Goal: Task Accomplishment & Management: Manage account settings

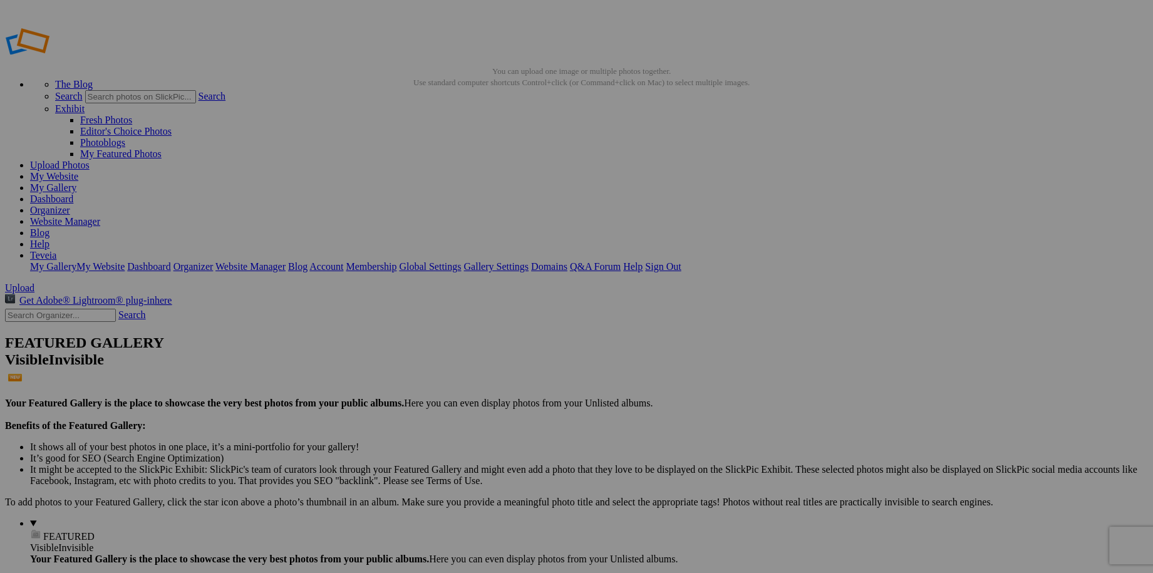
drag, startPoint x: 685, startPoint y: 370, endPoint x: 345, endPoint y: 303, distance: 346.0
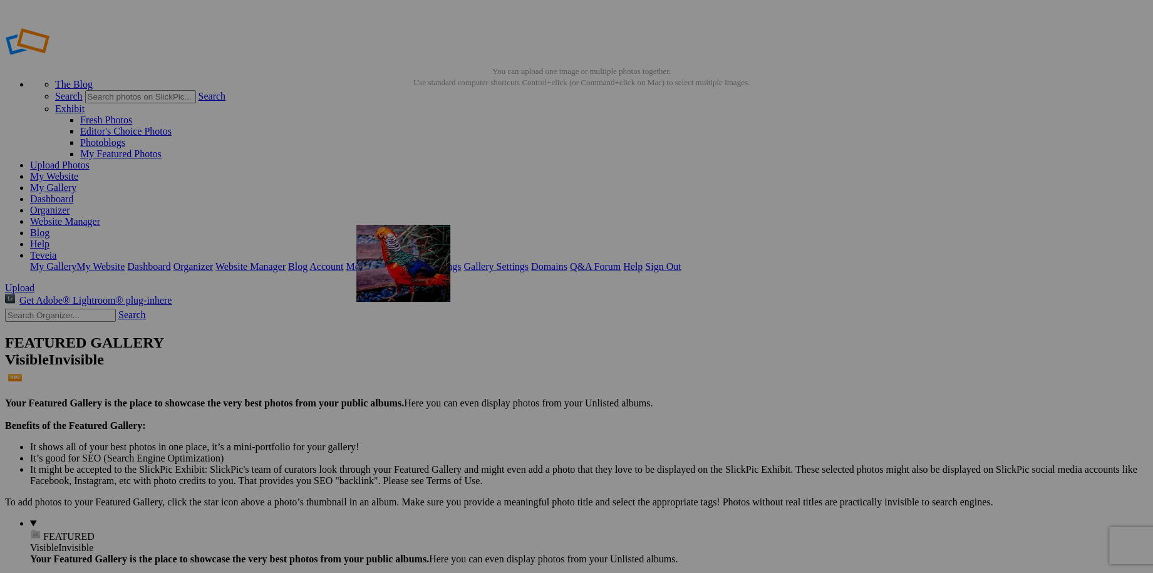
drag, startPoint x: 804, startPoint y: 346, endPoint x: 537, endPoint y: 315, distance: 269.3
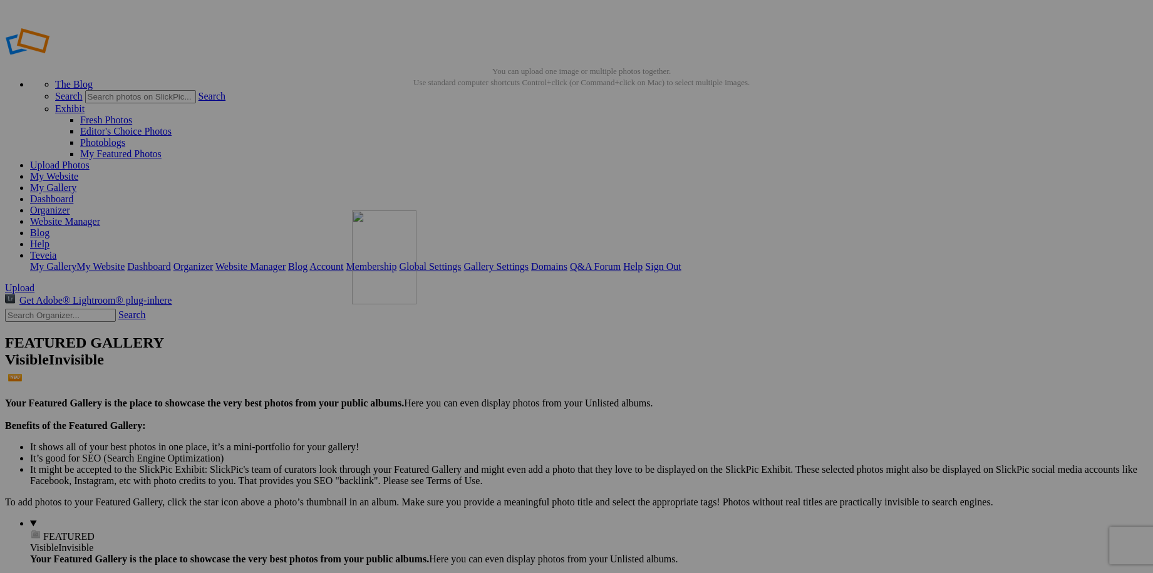
drag, startPoint x: 886, startPoint y: 352, endPoint x: 532, endPoint y: 301, distance: 357.0
drag, startPoint x: 258, startPoint y: 497, endPoint x: 779, endPoint y: 309, distance: 553.4
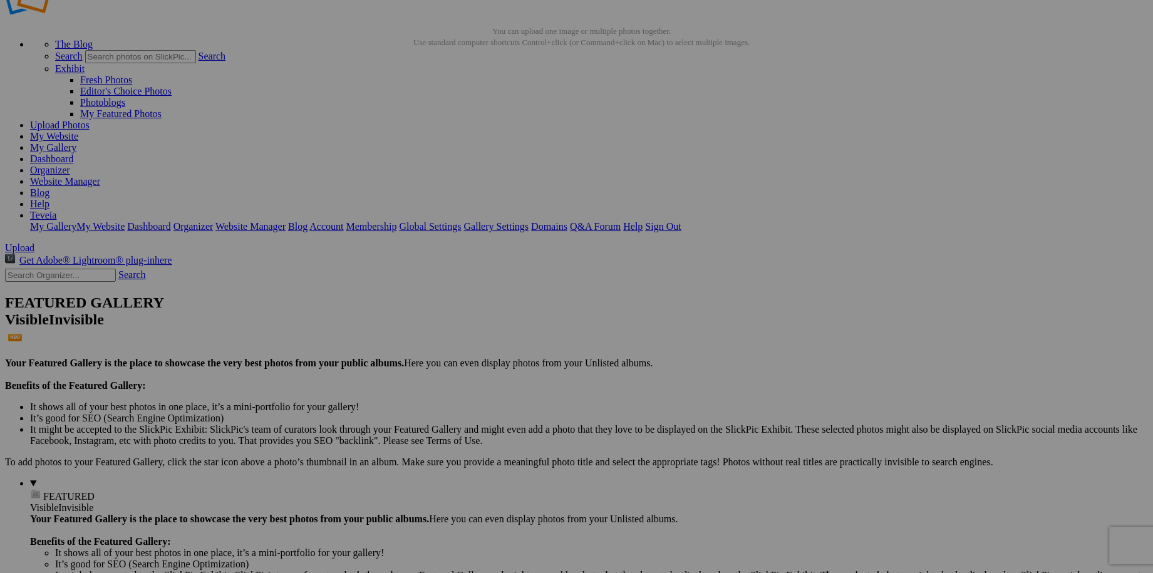
scroll to position [56, 0]
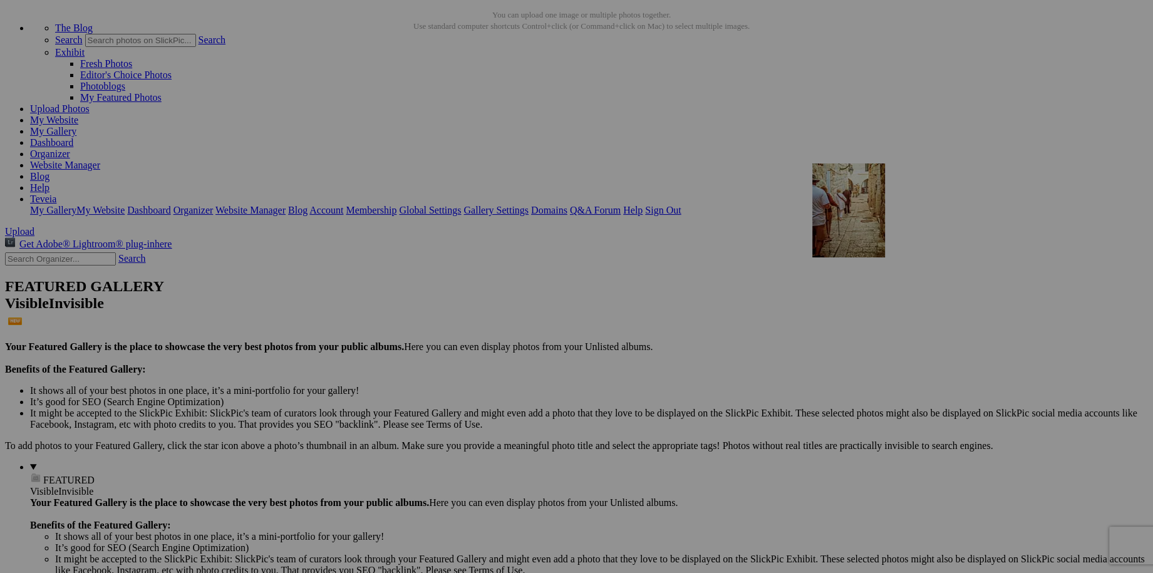
drag, startPoint x: 487, startPoint y: 456, endPoint x: 993, endPoint y: 272, distance: 538.0
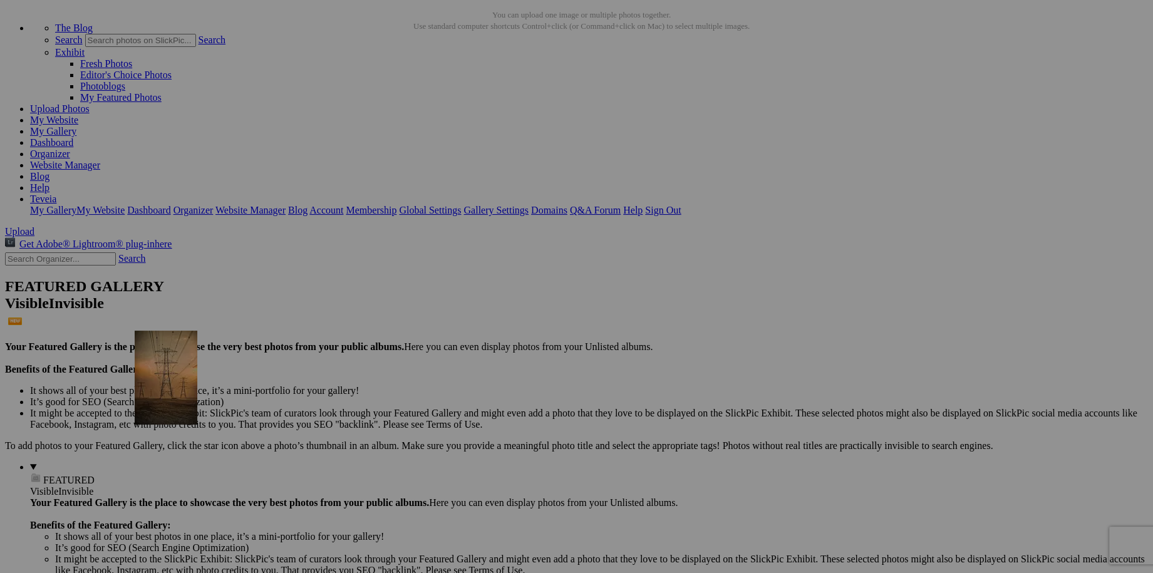
drag, startPoint x: 454, startPoint y: 483, endPoint x: 315, endPoint y: 439, distance: 145.8
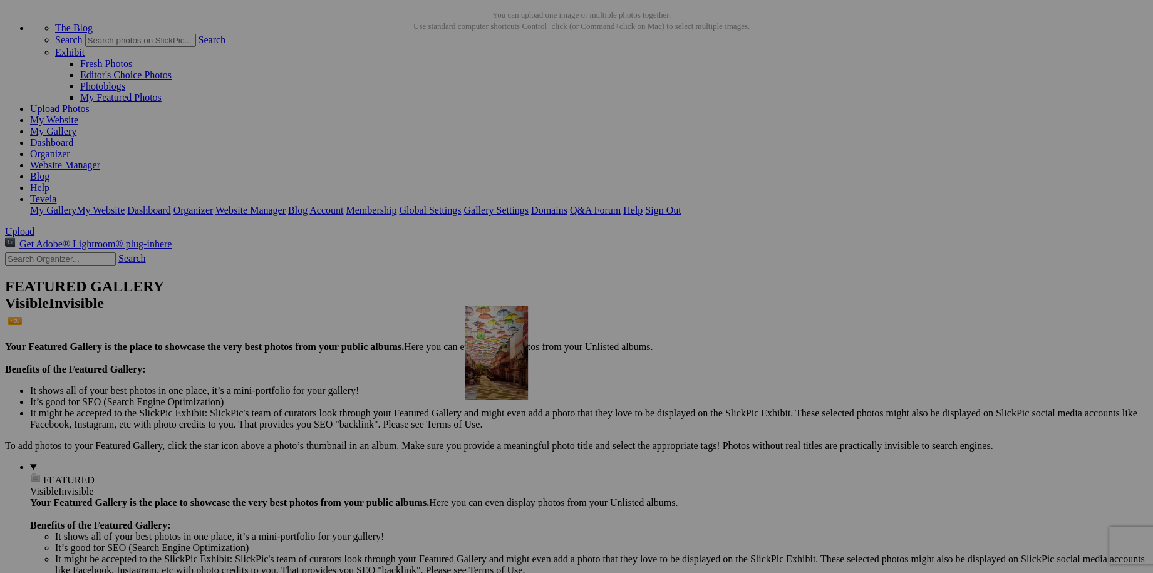
drag, startPoint x: 804, startPoint y: 319, endPoint x: 645, endPoint y: 414, distance: 185.4
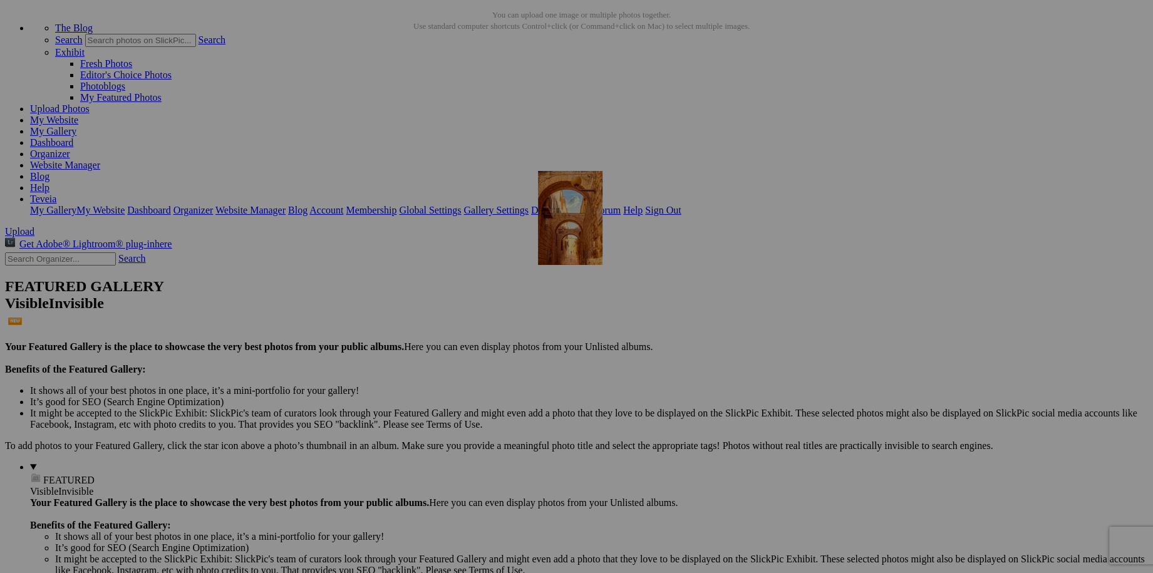
drag, startPoint x: 586, startPoint y: 463, endPoint x: 718, endPoint y: 279, distance: 226.2
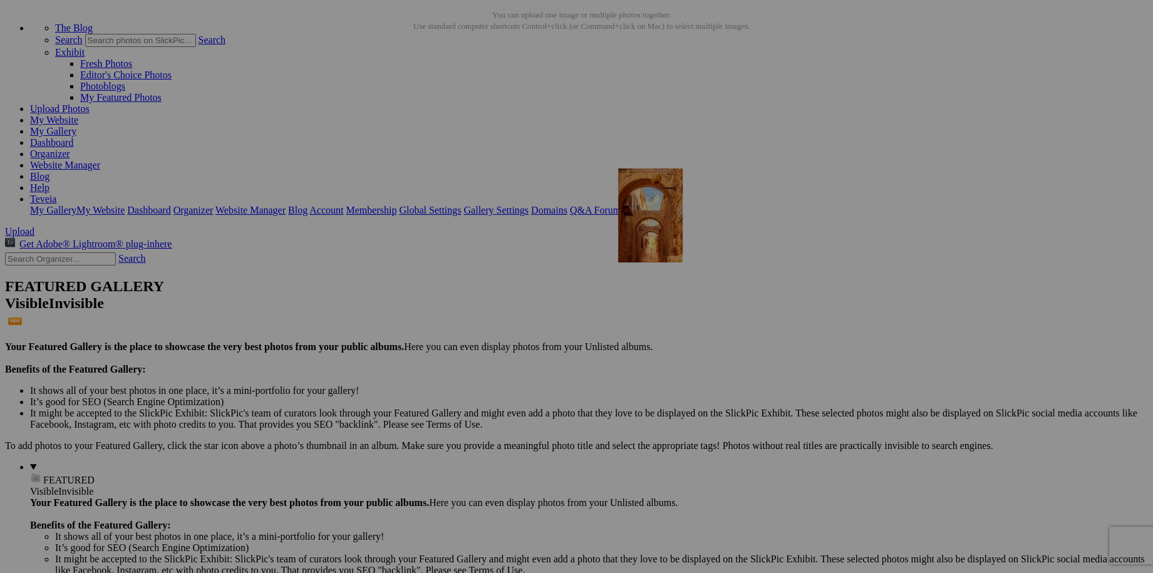
drag, startPoint x: 683, startPoint y: 286, endPoint x: 799, endPoint y: 277, distance: 116.2
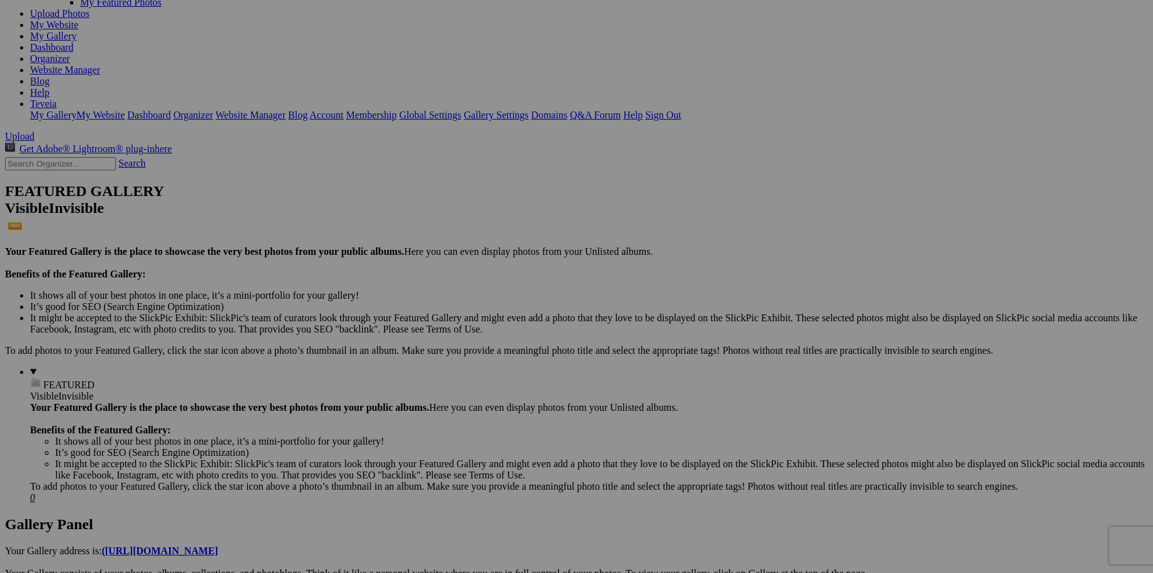
scroll to position [170, 0]
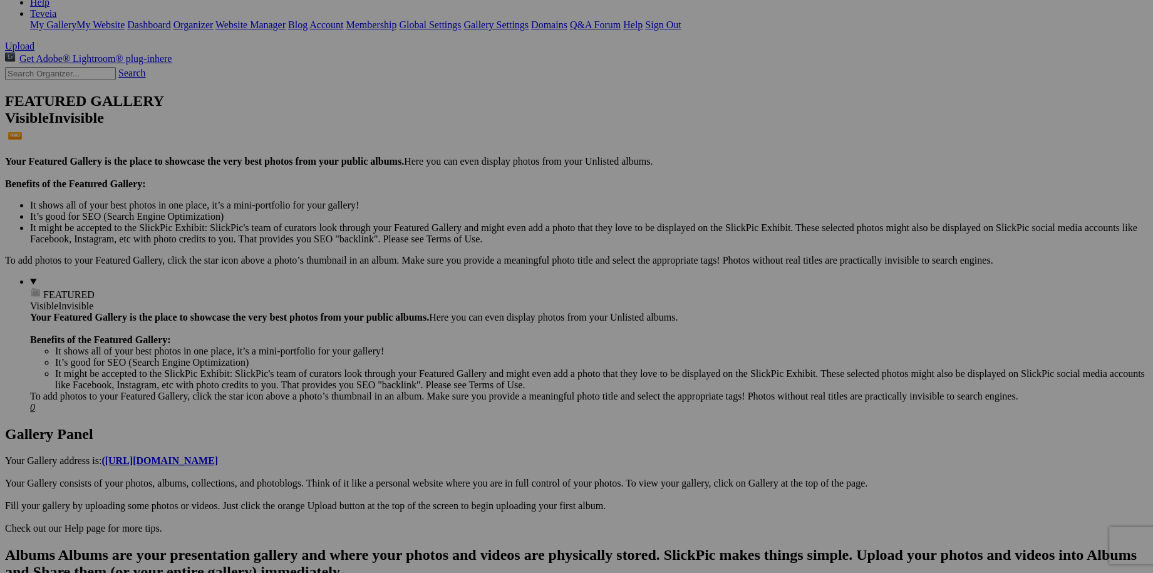
scroll to position [253, 0]
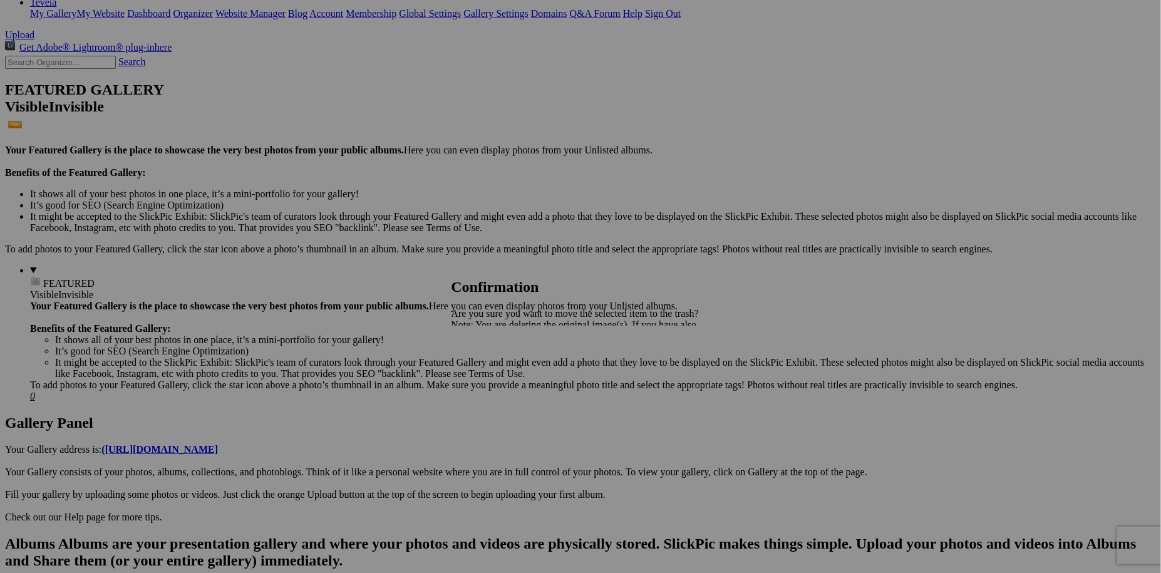
click at [494, 372] on link "Yes" at bounding box center [486, 368] width 14 height 11
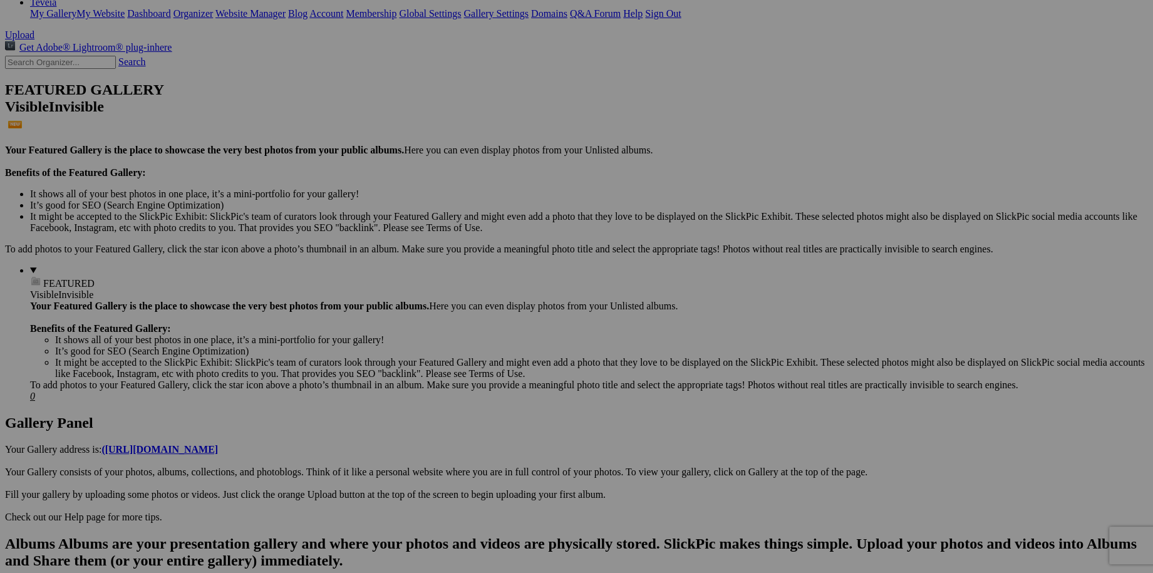
drag, startPoint x: 253, startPoint y: 429, endPoint x: 372, endPoint y: 487, distance: 132.5
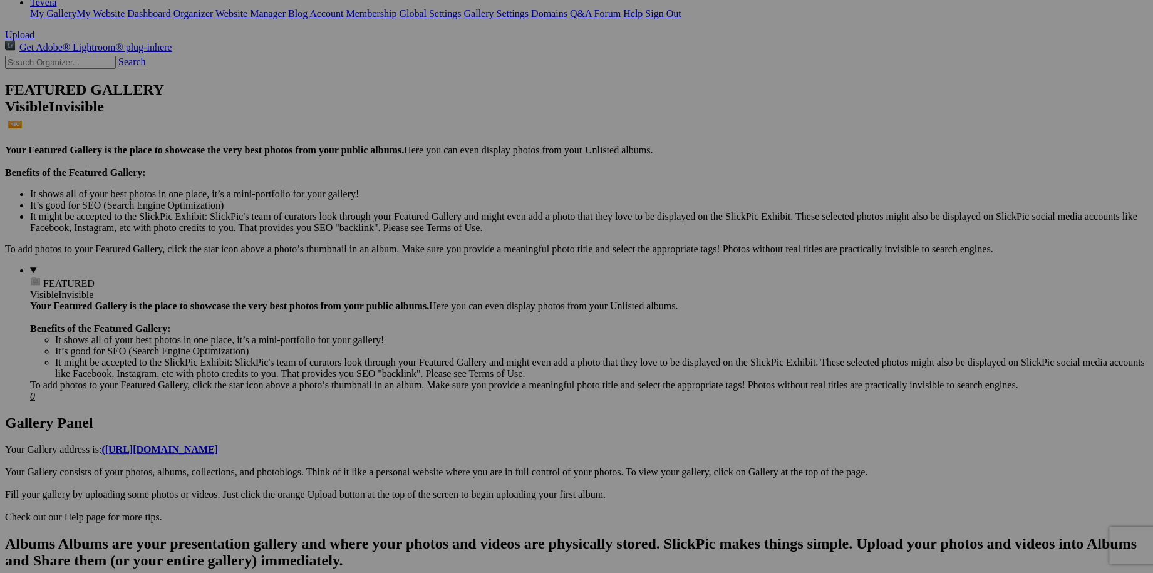
type input "Skyline"
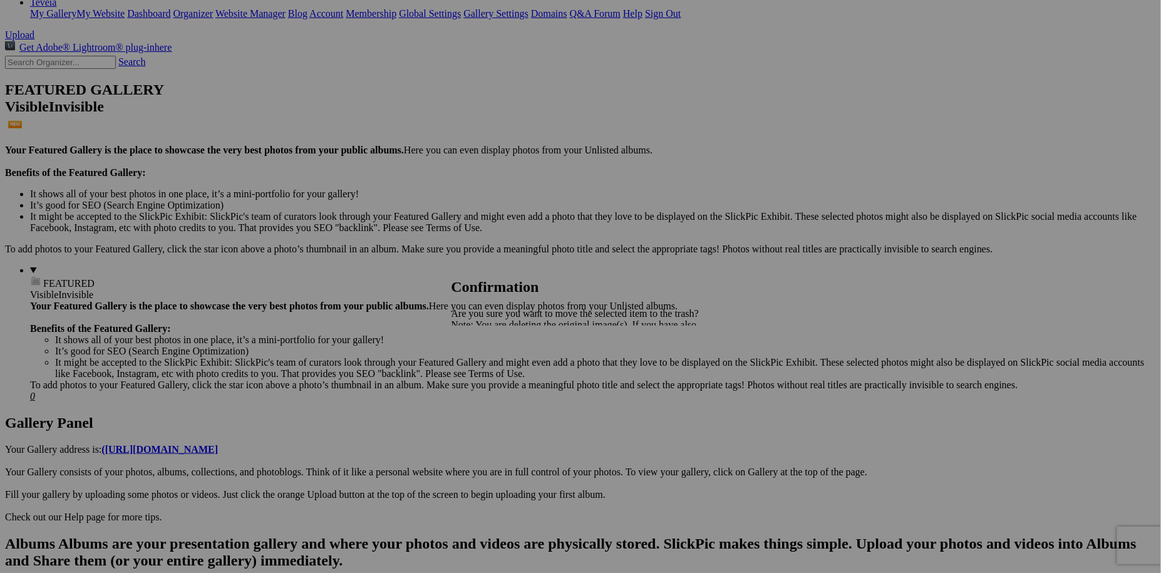
click at [494, 366] on span "Yes" at bounding box center [486, 368] width 14 height 11
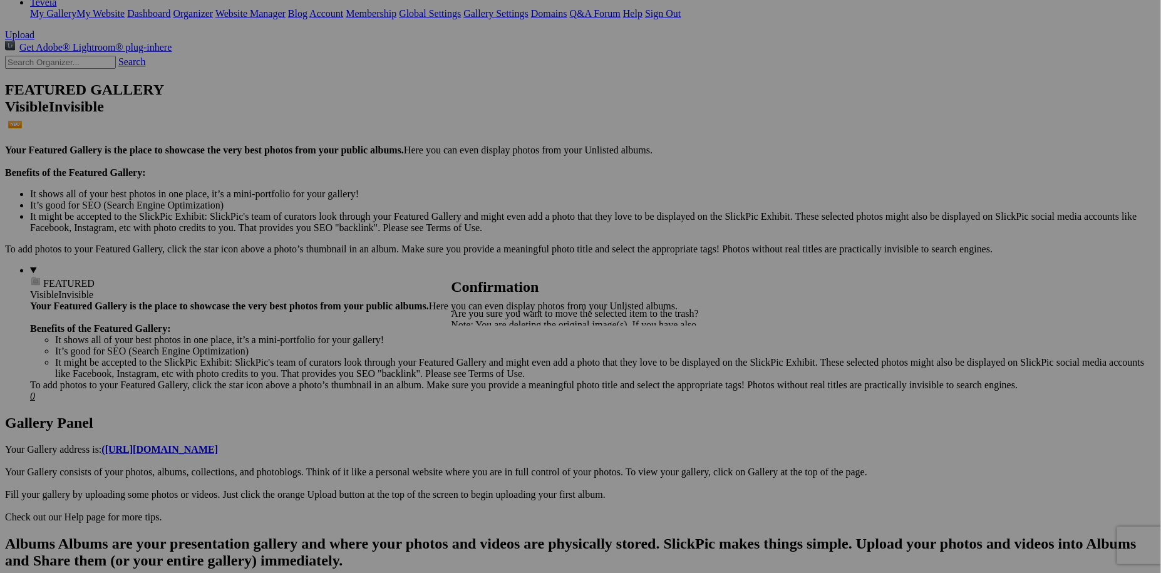
click at [494, 370] on span "Yes" at bounding box center [486, 368] width 14 height 11
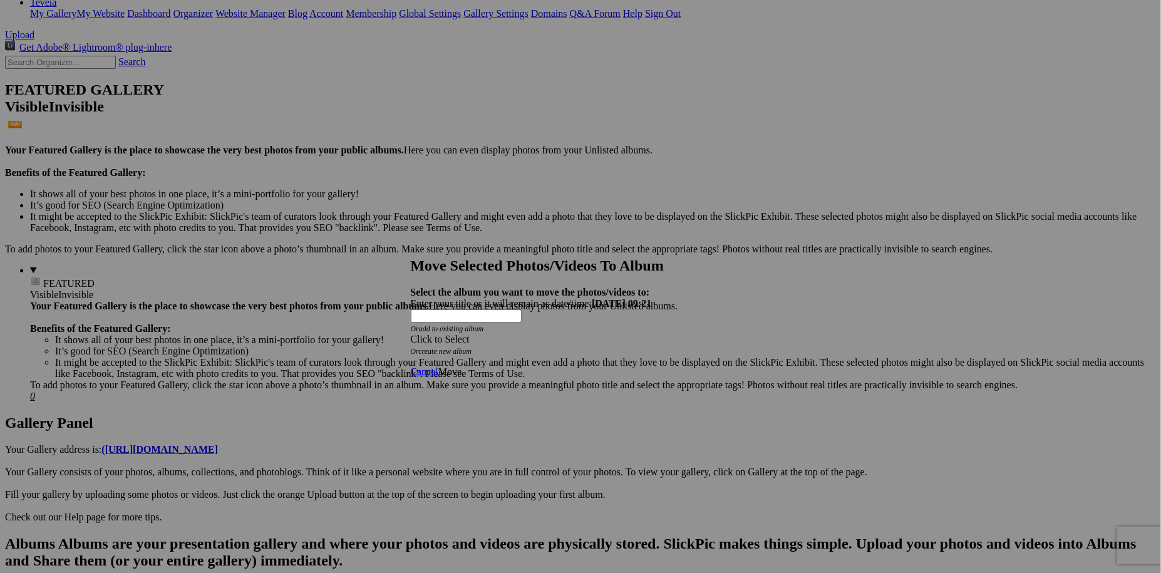
click at [411, 334] on span at bounding box center [411, 339] width 0 height 11
click at [752, 412] on div at bounding box center [576, 286] width 1153 height 573
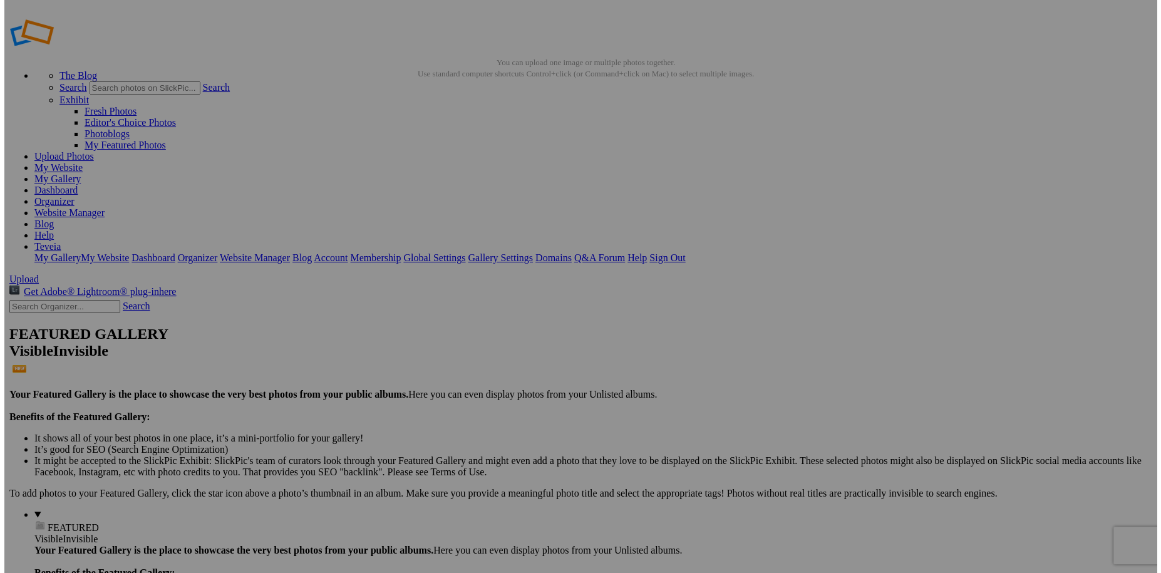
scroll to position [0, 0]
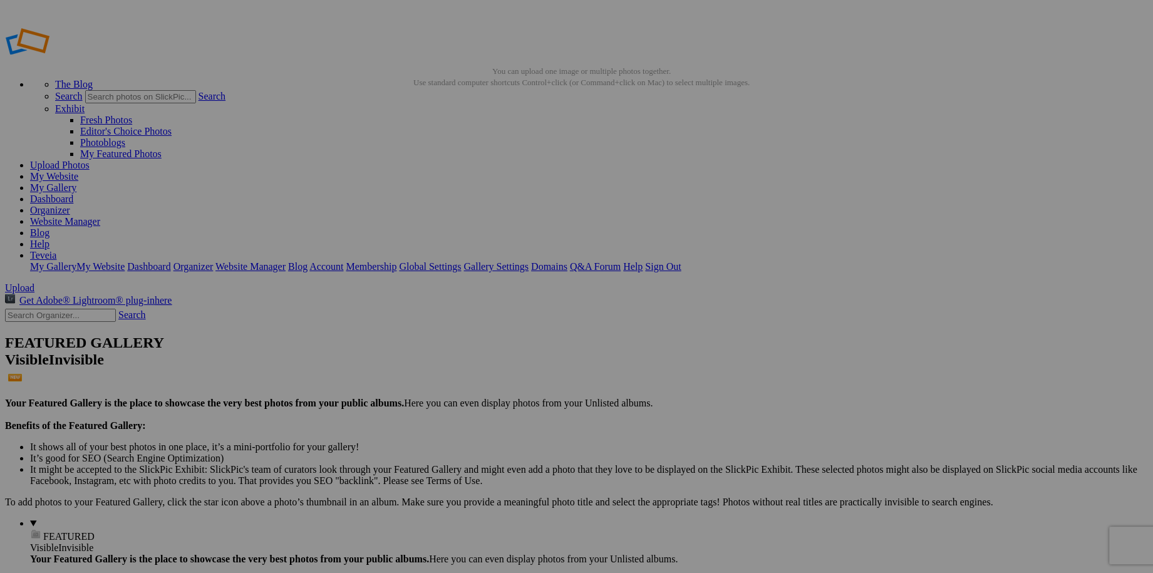
click at [78, 171] on link "My Website" at bounding box center [54, 176] width 48 height 11
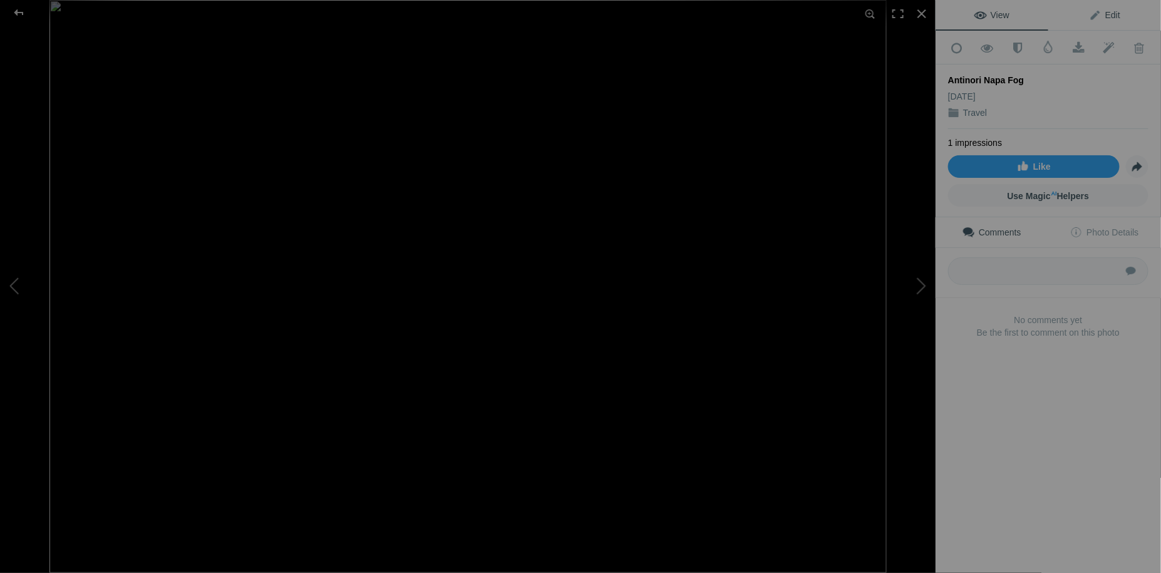
click at [1106, 13] on span "Edit" at bounding box center [1104, 15] width 31 height 10
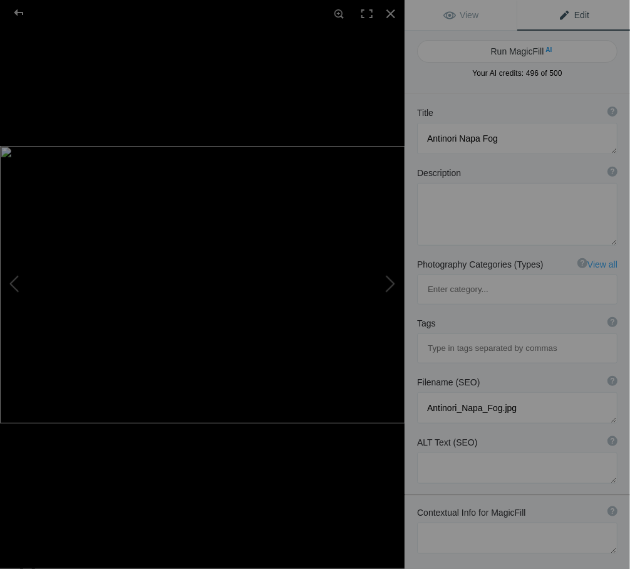
click at [244, 217] on img at bounding box center [202, 284] width 405 height 277
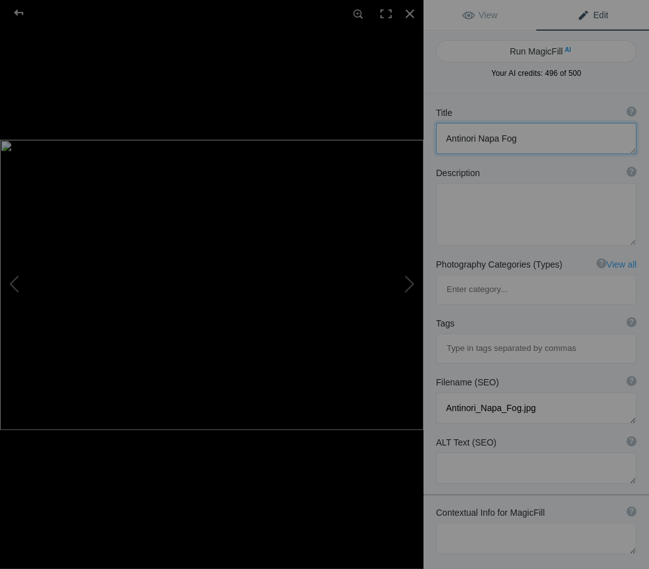
click at [445, 139] on textarea at bounding box center [536, 138] width 200 height 31
click at [544, 49] on button "Run MagicFill AI" at bounding box center [536, 51] width 200 height 23
type textarea "Enchanting Fog Over Antinori Vineyard Entrance"
type textarea "Experience the serene beauty of the Antinori Vineyard as a gentle fog envelops …"
type textarea "enchanting-fog-antinori-vineyard-entrance.jpg"
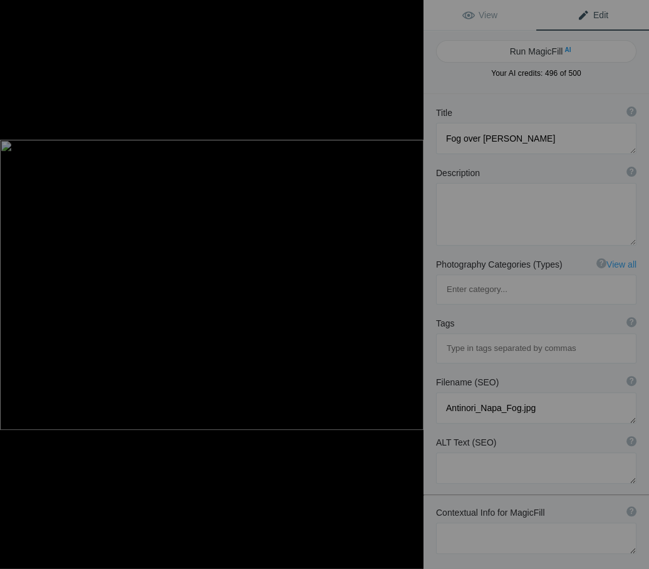
type textarea "A foggy view of the entrance to Antinori Vineyard, framed by tall cypress trees…"
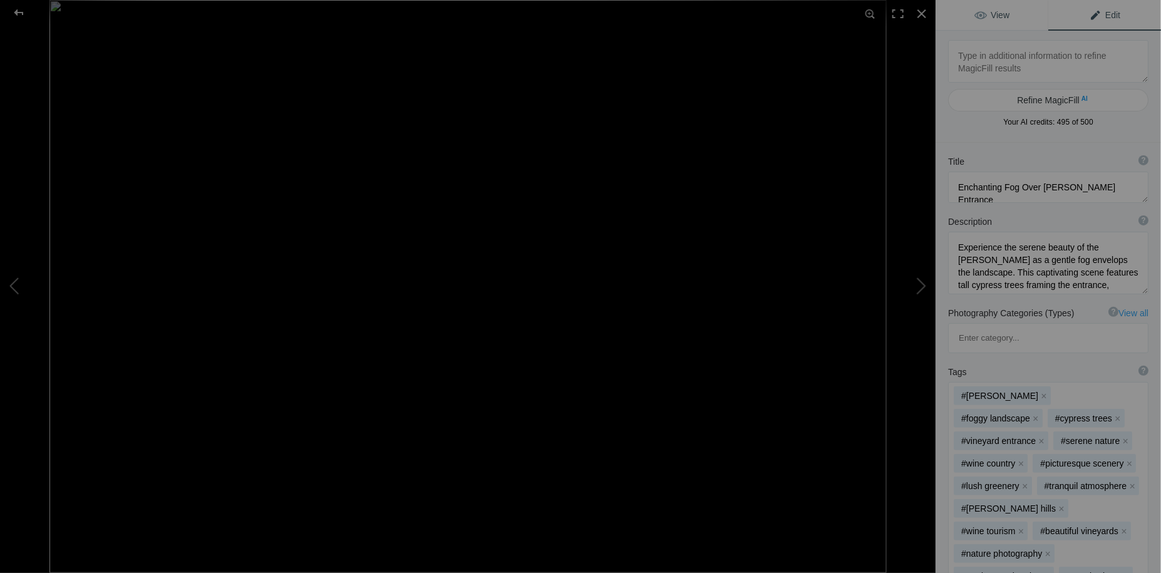
click at [1002, 15] on span "View" at bounding box center [992, 15] width 35 height 10
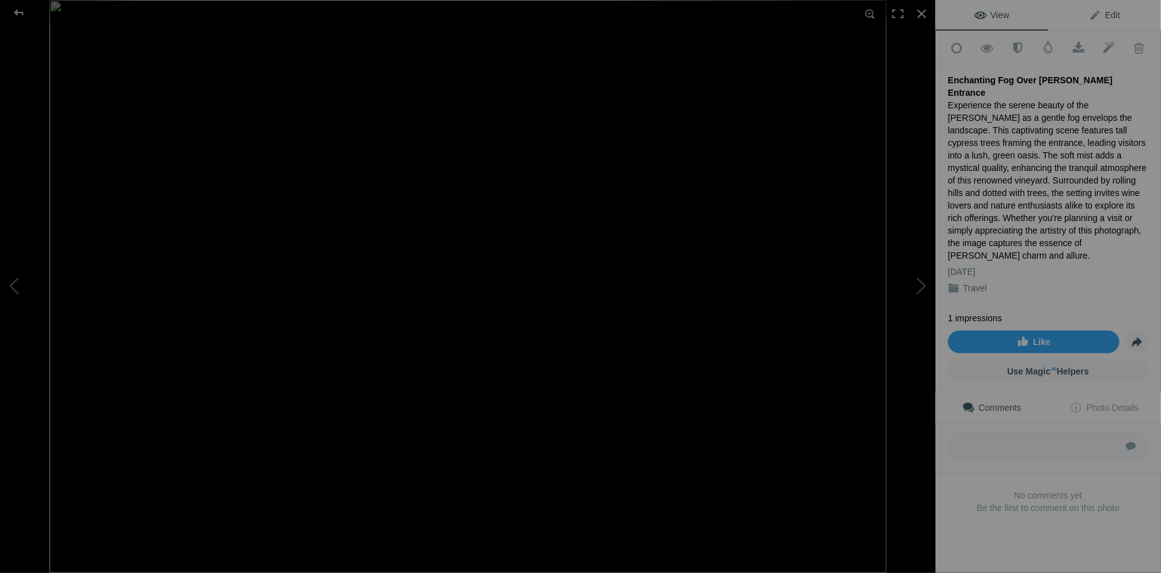
click at [1106, 18] on span "Edit" at bounding box center [1104, 15] width 31 height 10
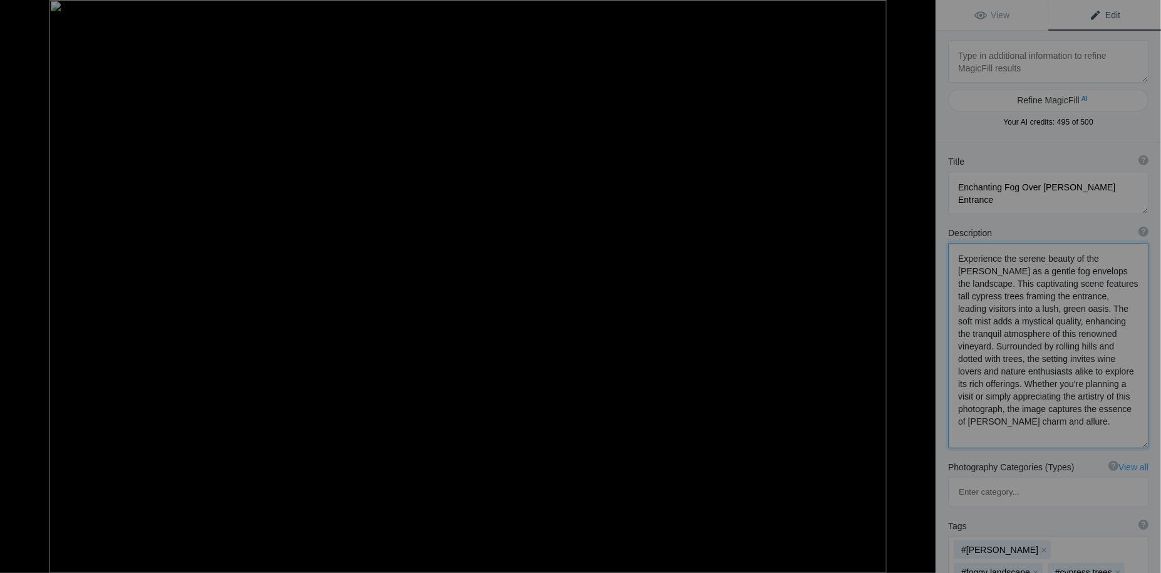
drag, startPoint x: 958, startPoint y: 259, endPoint x: 1062, endPoint y: 432, distance: 202.3
click at [1062, 432] on textarea at bounding box center [1048, 345] width 200 height 205
click at [998, 202] on textarea at bounding box center [1048, 193] width 200 height 43
drag, startPoint x: 959, startPoint y: 185, endPoint x: 1107, endPoint y: 192, distance: 148.0
click at [1107, 192] on textarea at bounding box center [1048, 191] width 200 height 39
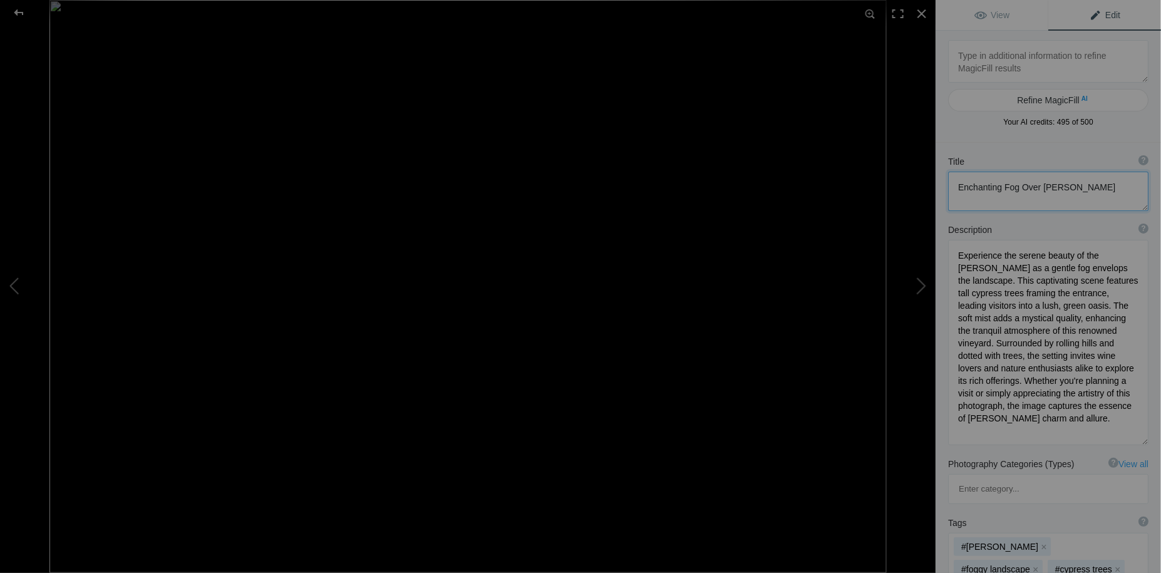
type textarea "Enchanting Fog Over Antinori Vineyard"
click at [992, 202] on textarea at bounding box center [1048, 191] width 200 height 39
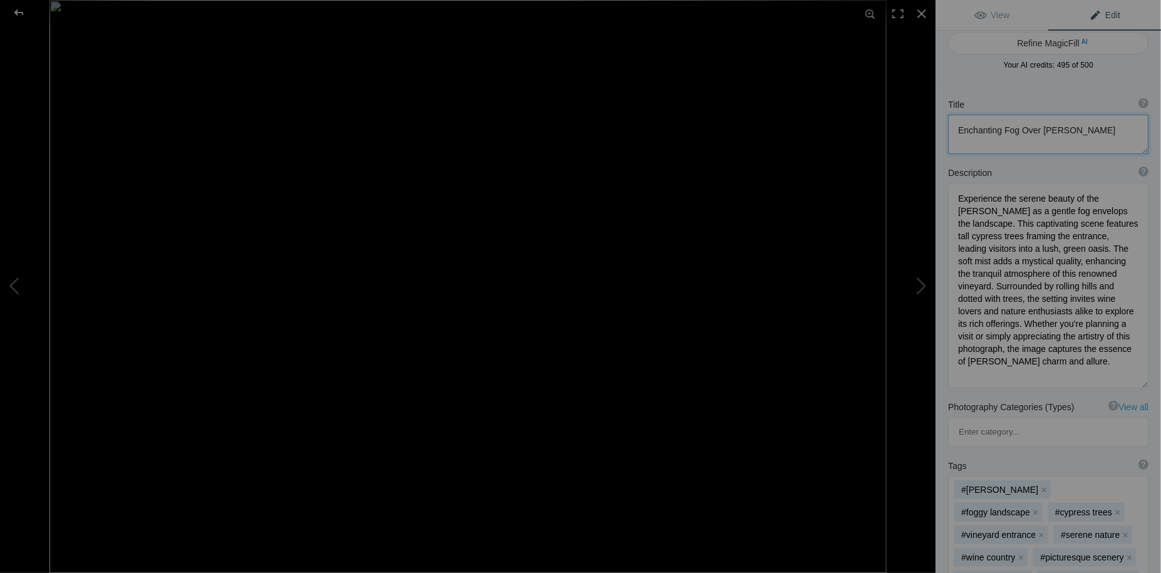
scroll to position [56, 0]
click at [996, 17] on span "View" at bounding box center [992, 15] width 35 height 10
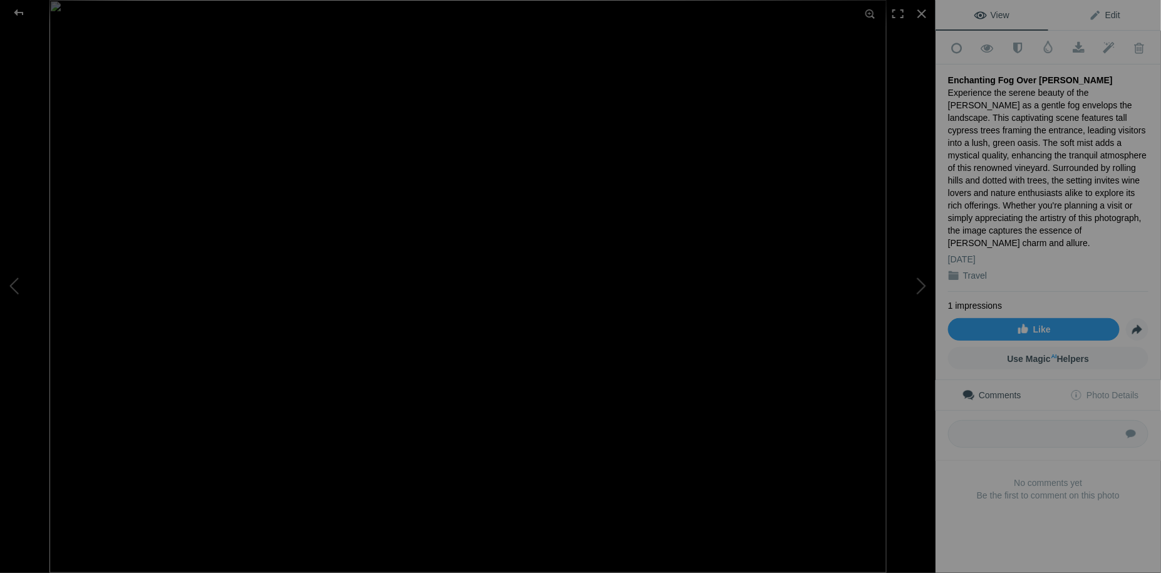
click at [1102, 19] on span "Edit" at bounding box center [1104, 15] width 31 height 10
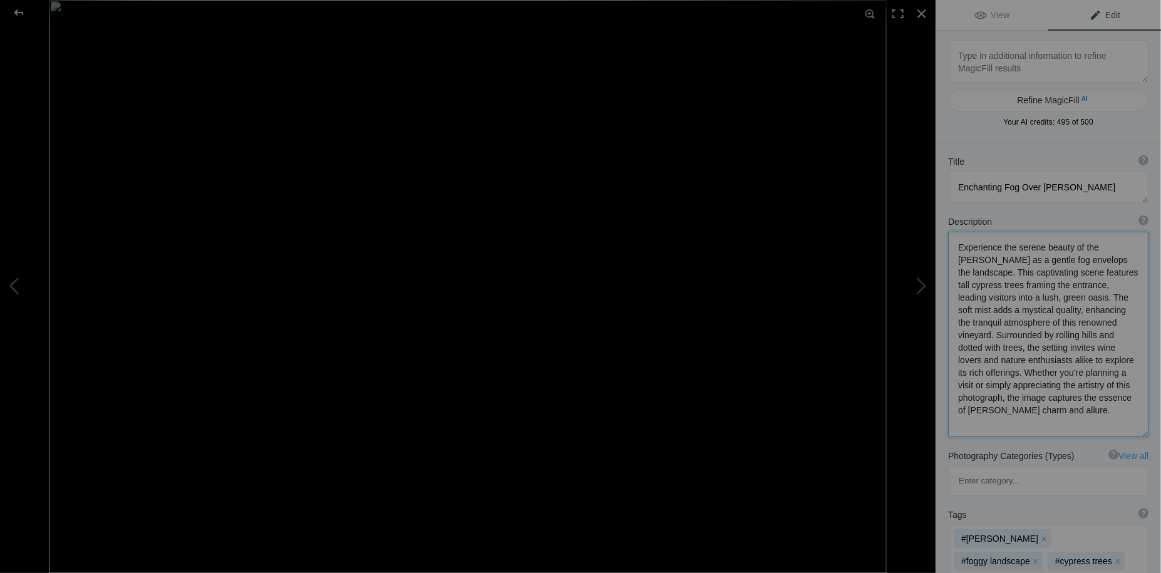
drag, startPoint x: 1033, startPoint y: 334, endPoint x: 1059, endPoint y: 346, distance: 27.5
click at [1059, 346] on textarea at bounding box center [1048, 334] width 200 height 205
drag, startPoint x: 997, startPoint y: 361, endPoint x: 1007, endPoint y: 381, distance: 22.1
click at [1007, 381] on textarea at bounding box center [1048, 334] width 200 height 204
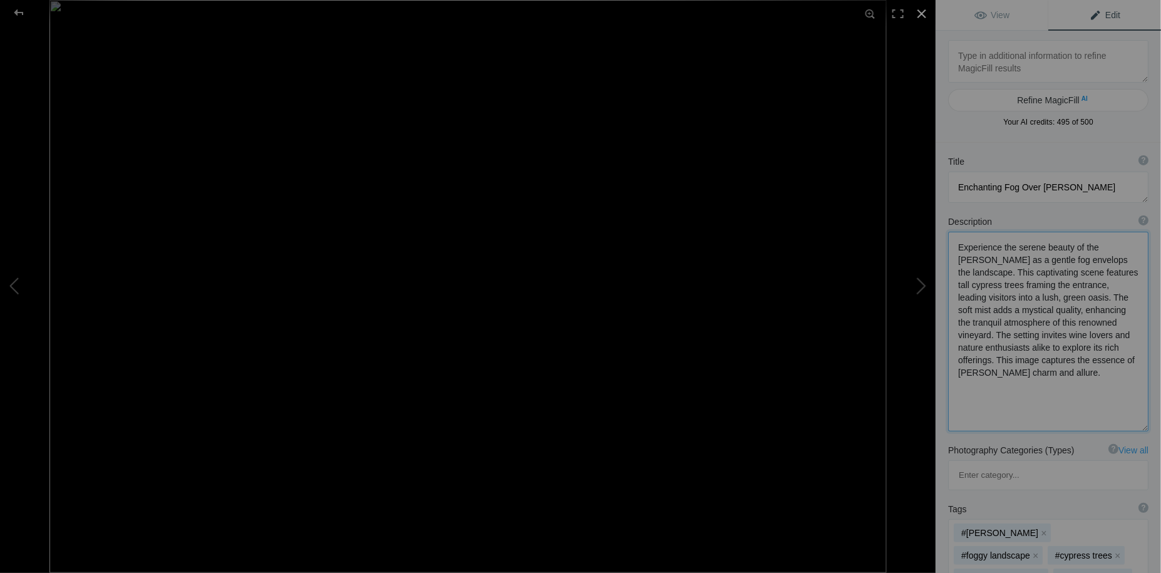
click at [924, 15] on div at bounding box center [922, 14] width 28 height 28
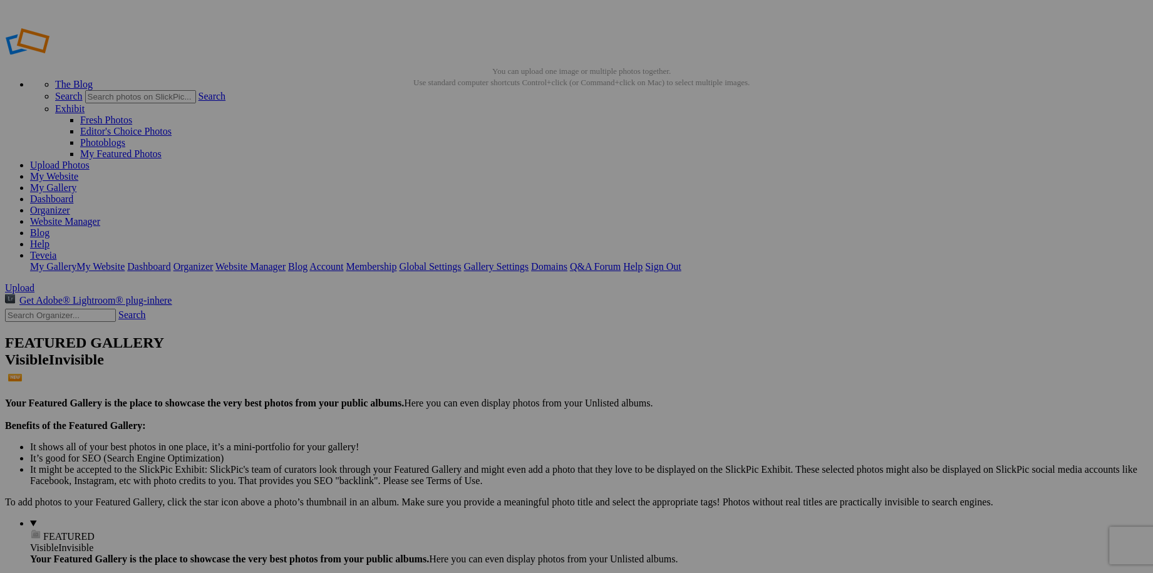
type textarea "Experience the serene beauty of the Antinori Vineyard as a gentle fog envelops …"
click at [78, 171] on link "My Website" at bounding box center [54, 176] width 48 height 11
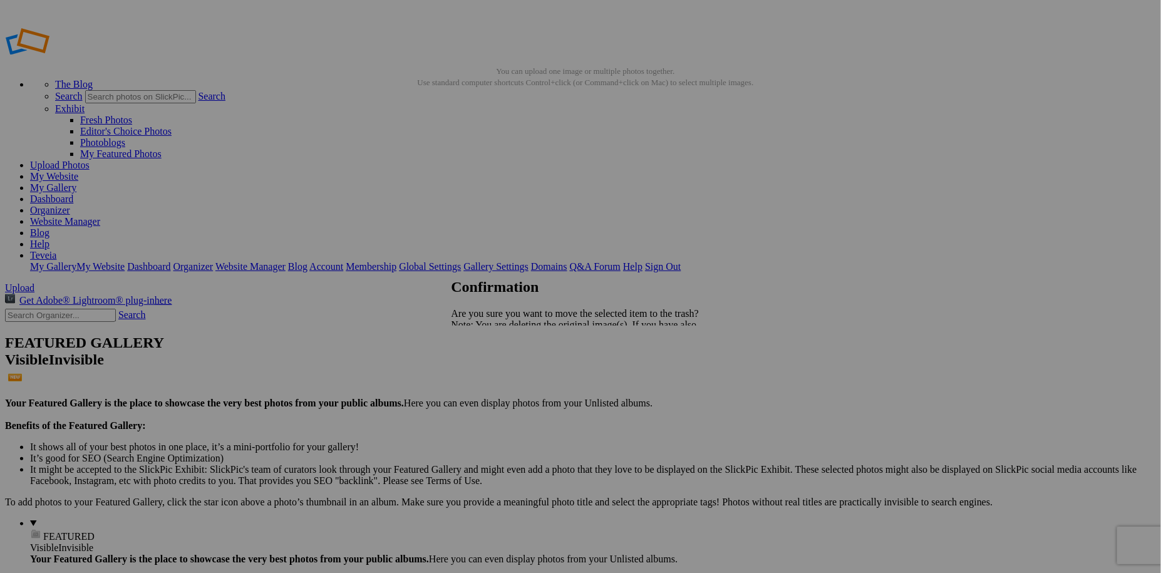
click at [494, 365] on span "Yes" at bounding box center [486, 368] width 14 height 11
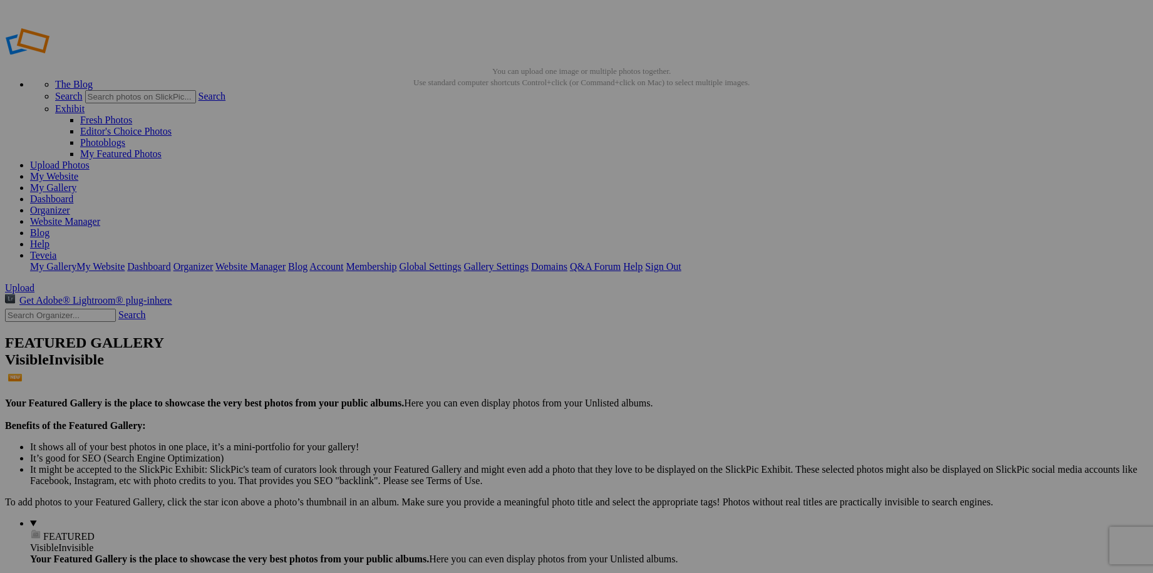
type input "A"
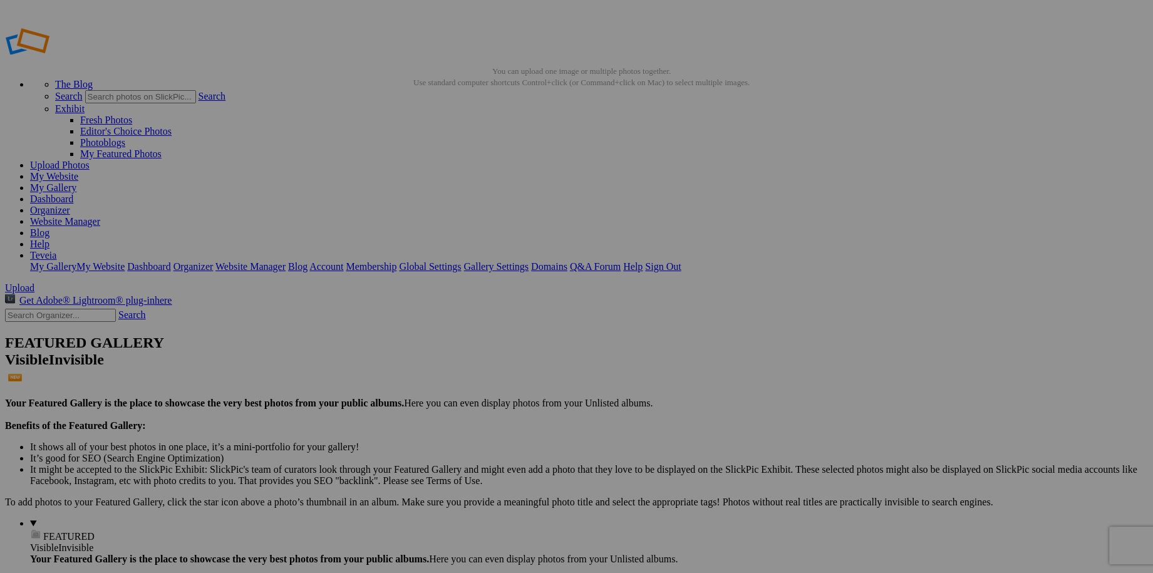
paste input "10. Enchanting Fog Over Antinori Vineyard"
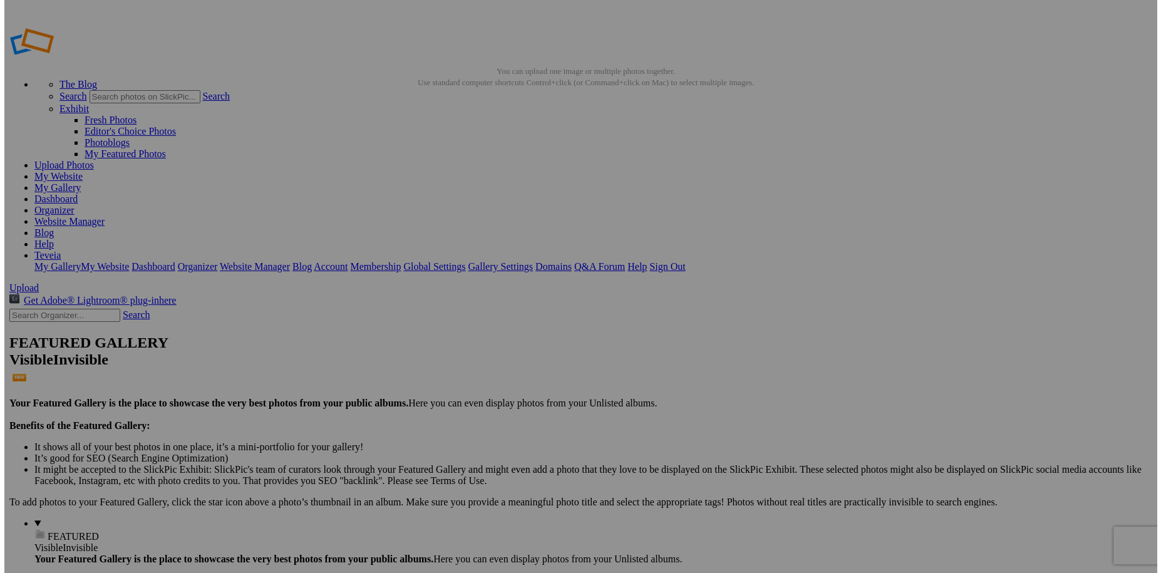
scroll to position [0, 37]
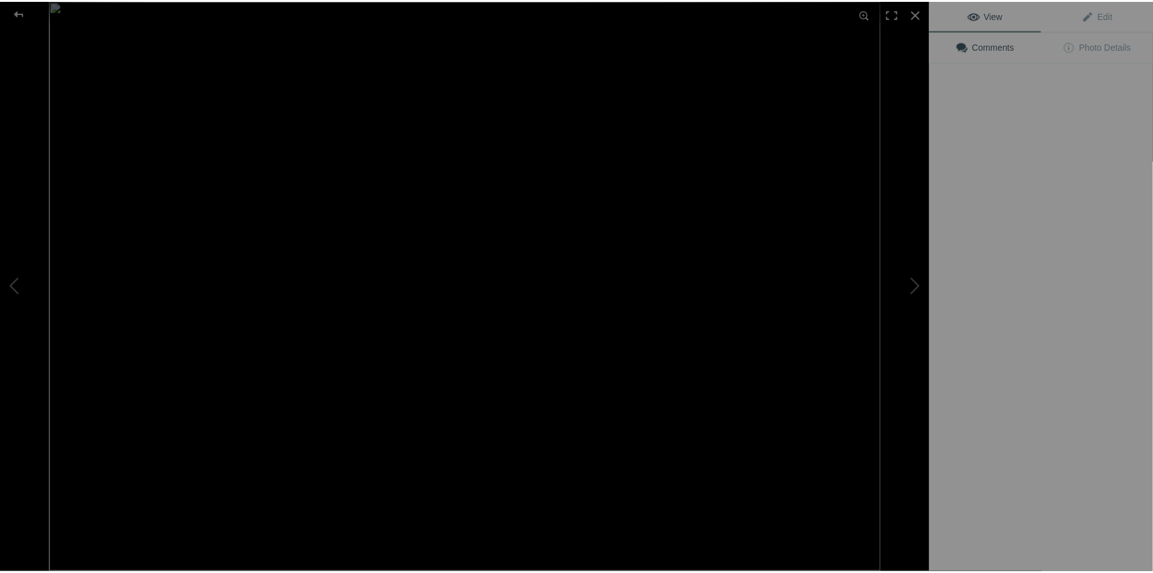
scroll to position [0, 0]
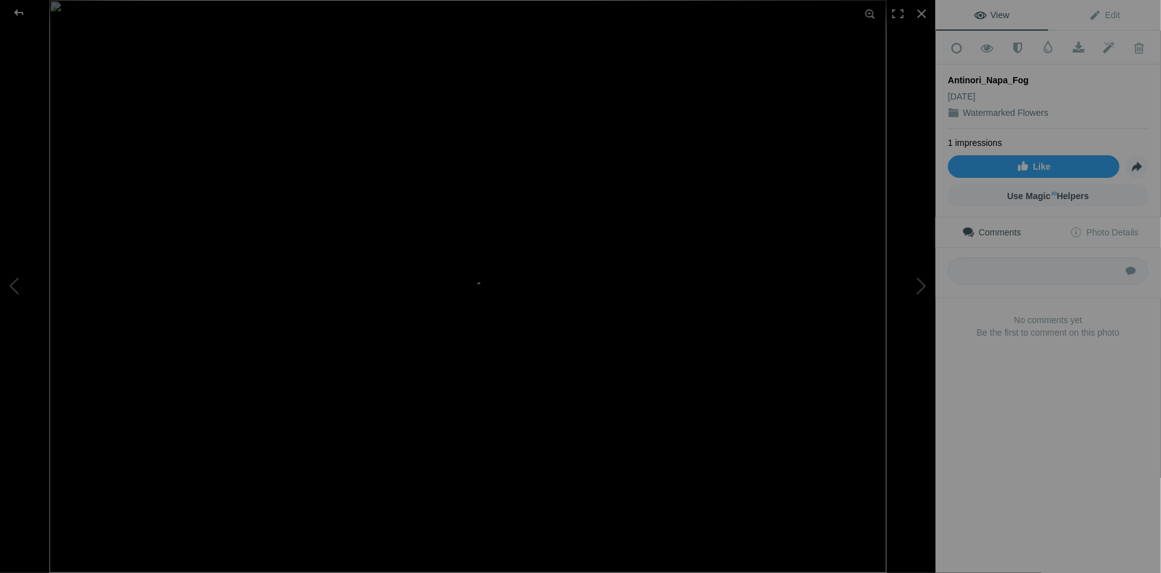
click at [371, 205] on img at bounding box center [467, 286] width 837 height 573
click at [371, 205] on img at bounding box center [688, 468] width 2729 height 1867
click at [917, 15] on div at bounding box center [922, 14] width 28 height 28
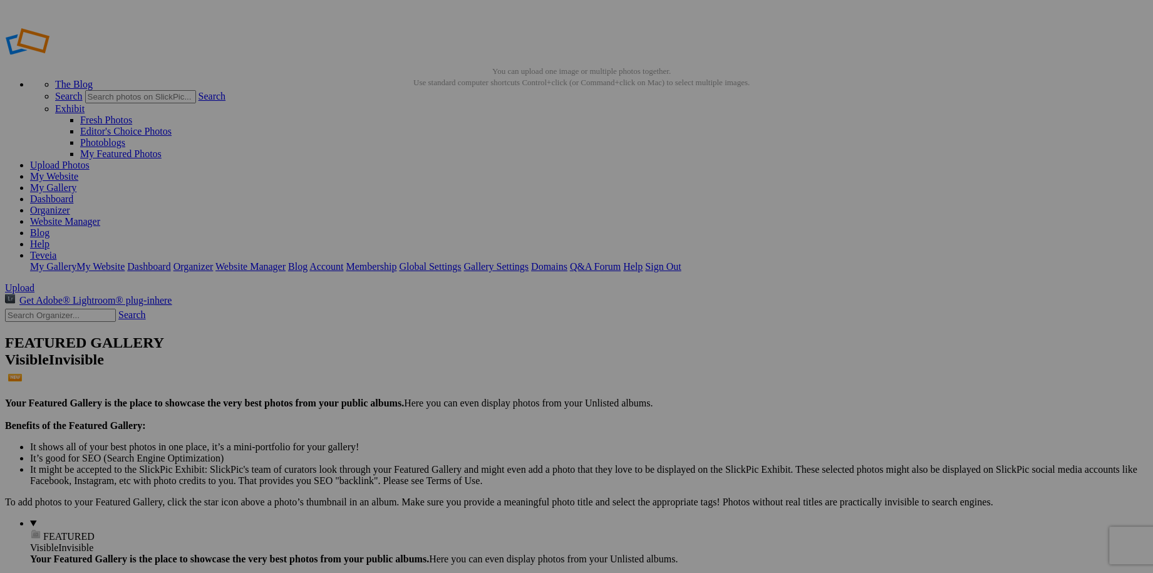
type input "Fog Over [PERSON_NAME]"
drag, startPoint x: 244, startPoint y: 200, endPoint x: 233, endPoint y: 199, distance: 10.7
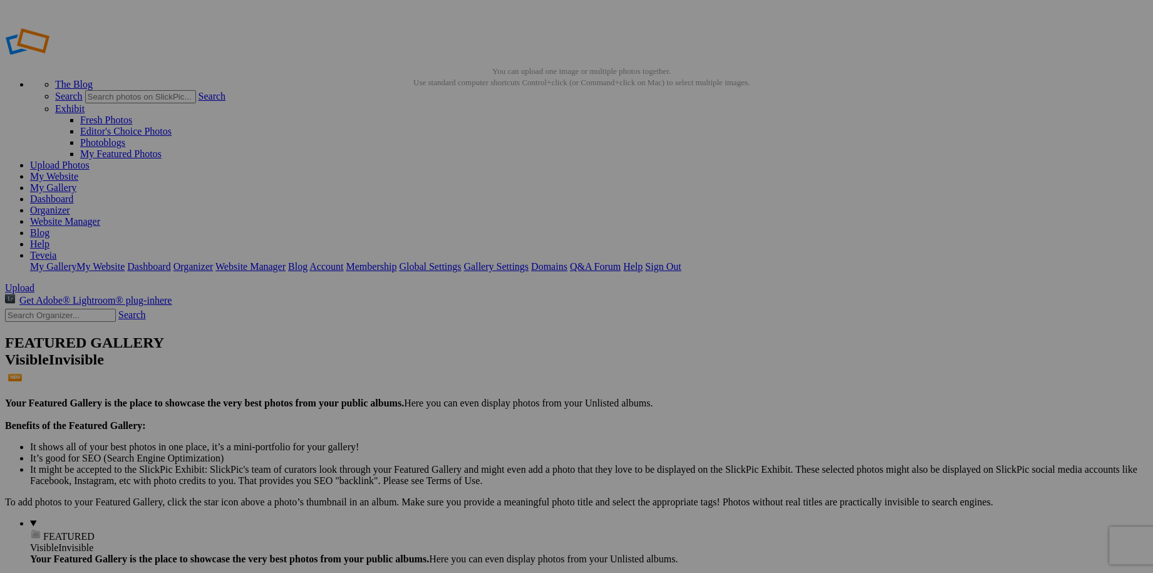
drag, startPoint x: 382, startPoint y: 230, endPoint x: 306, endPoint y: 225, distance: 76.0
paste input "9. San Francisco Skyline at [GEOGRAPHIC_DATA]"
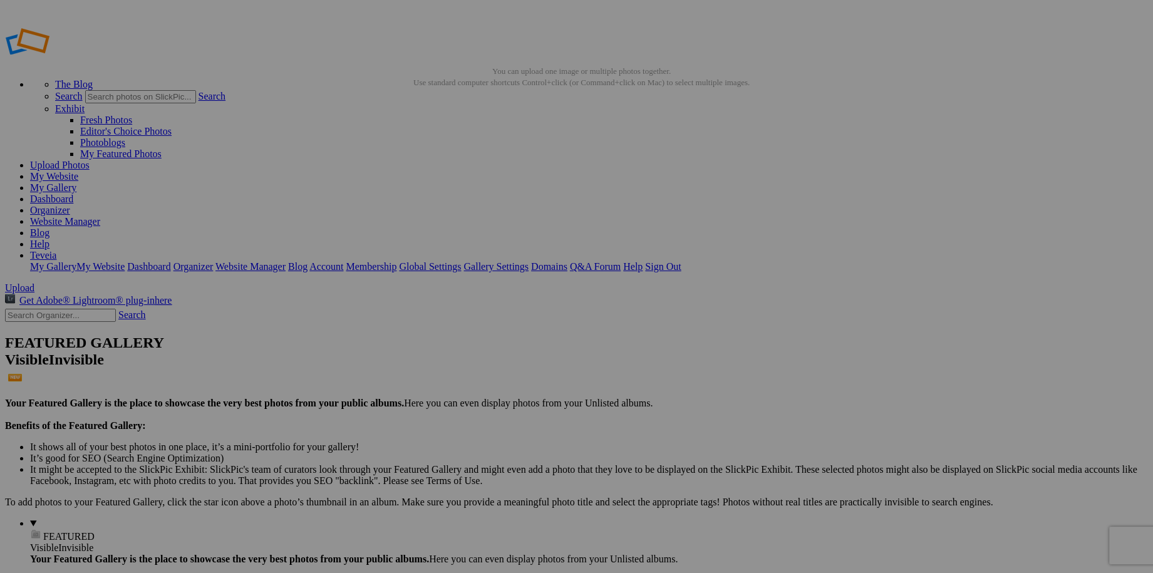
drag, startPoint x: 895, startPoint y: 209, endPoint x: 332, endPoint y: 152, distance: 566.0
drag, startPoint x: 797, startPoint y: 186, endPoint x: 531, endPoint y: 136, distance: 270.9
drag, startPoint x: 362, startPoint y: 353, endPoint x: 775, endPoint y: 137, distance: 466.2
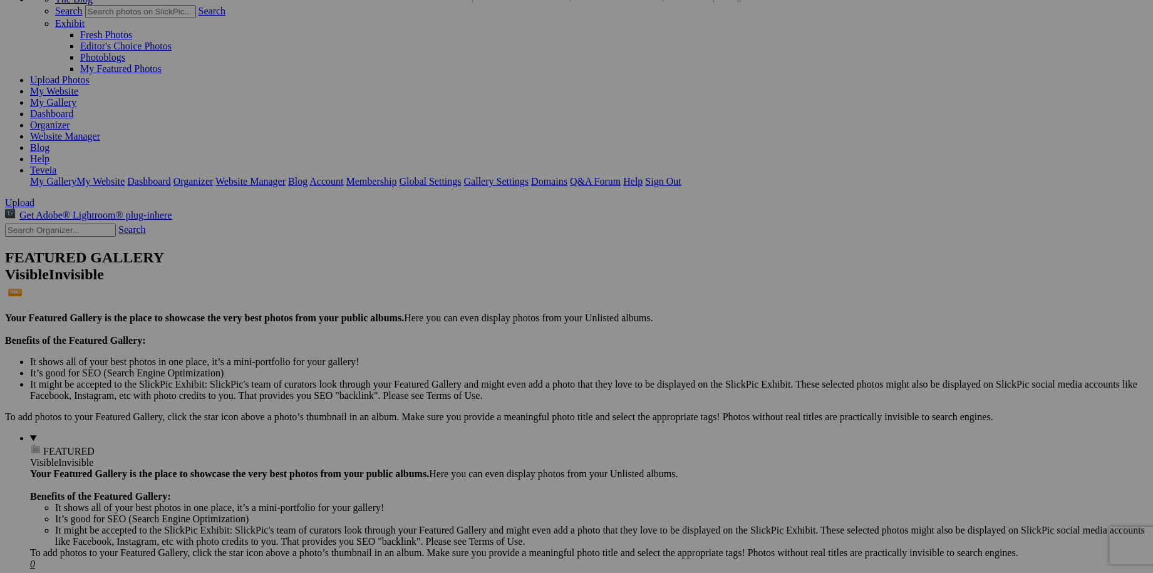
scroll to position [57, 0]
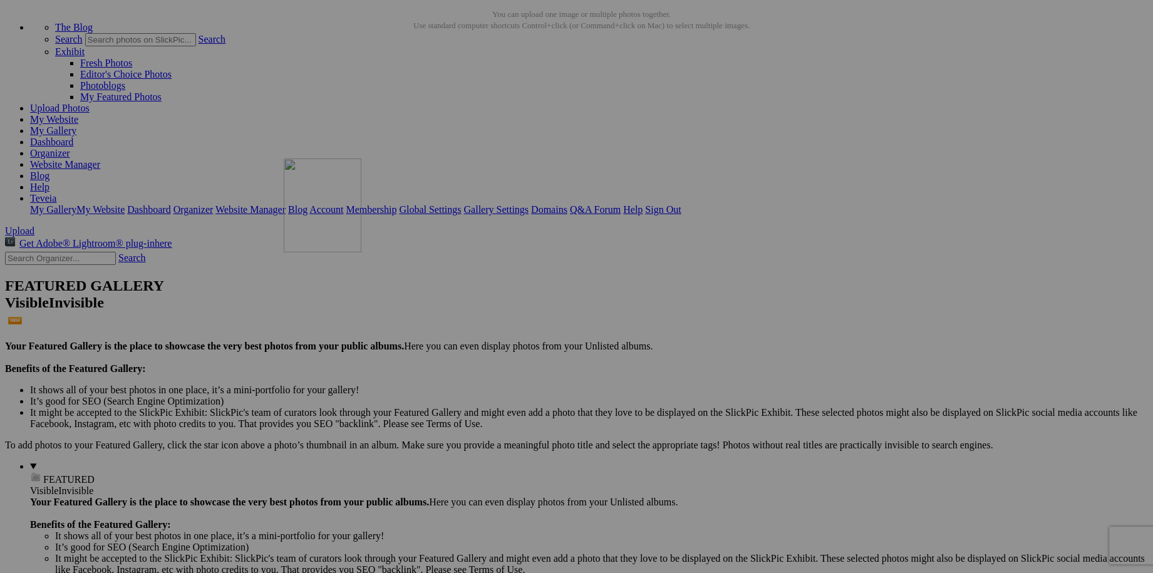
drag, startPoint x: 360, startPoint y: 311, endPoint x: 464, endPoint y: 266, distance: 113.1
drag, startPoint x: 589, startPoint y: 327, endPoint x: 376, endPoint y: 406, distance: 227.3
drag, startPoint x: 559, startPoint y: 324, endPoint x: 683, endPoint y: 412, distance: 151.0
drag, startPoint x: 677, startPoint y: 324, endPoint x: 668, endPoint y: 414, distance: 90.7
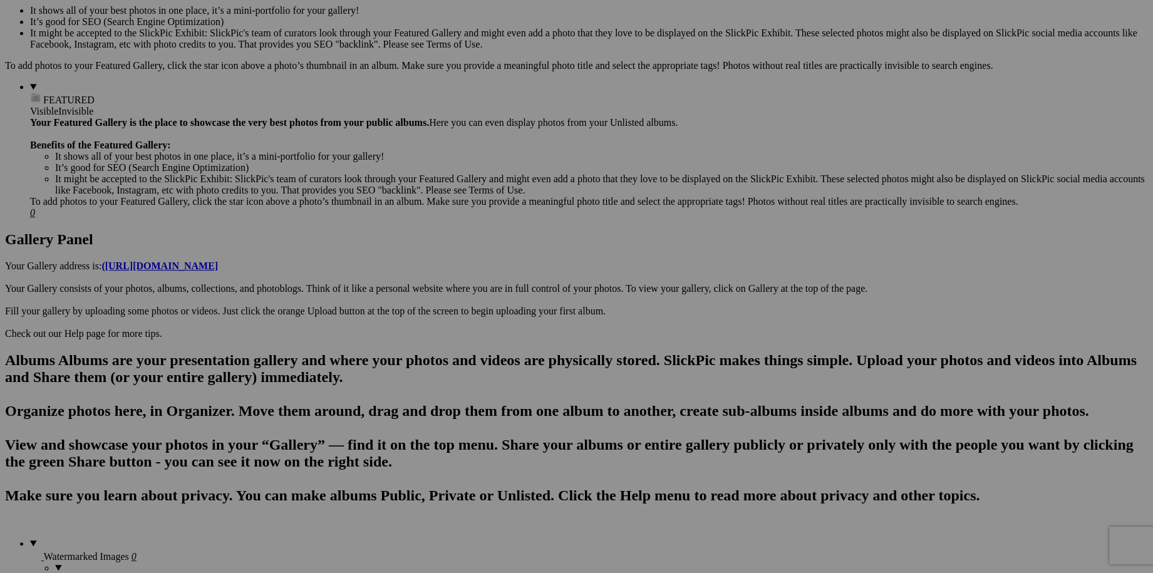
scroll to position [456, 0]
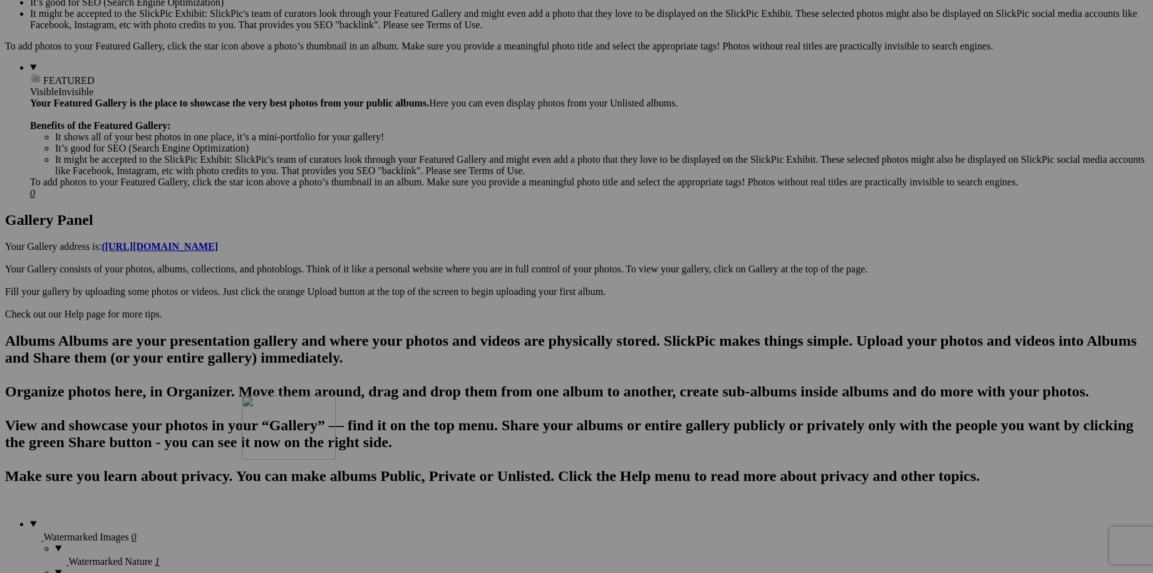
drag, startPoint x: 450, startPoint y: 239, endPoint x: 422, endPoint y: 504, distance: 266.4
drag, startPoint x: 475, startPoint y: 213, endPoint x: 351, endPoint y: 479, distance: 293.1
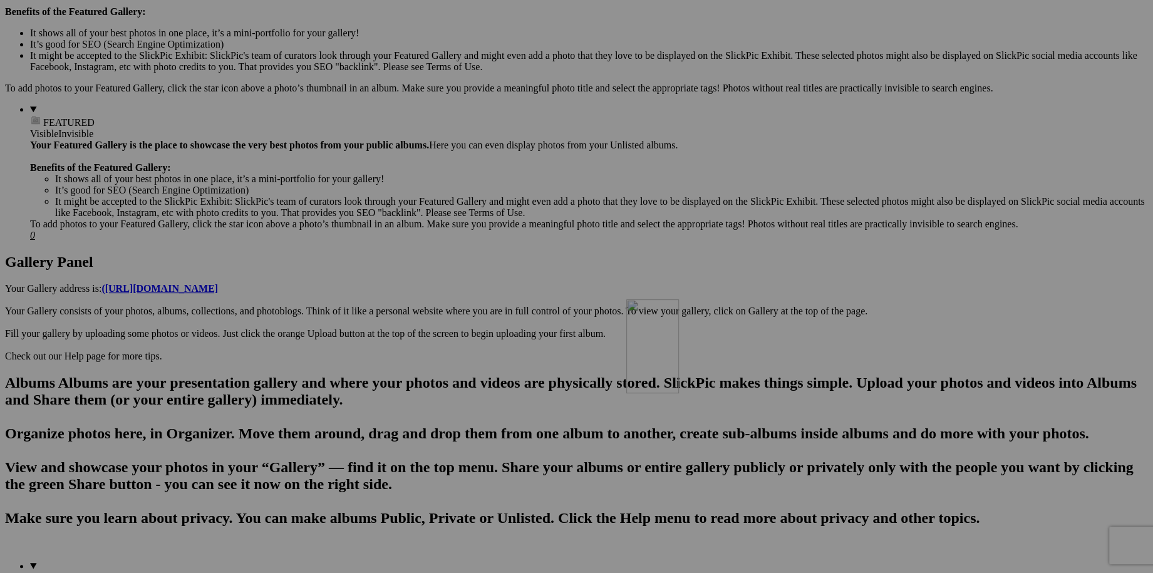
scroll to position [569, 0]
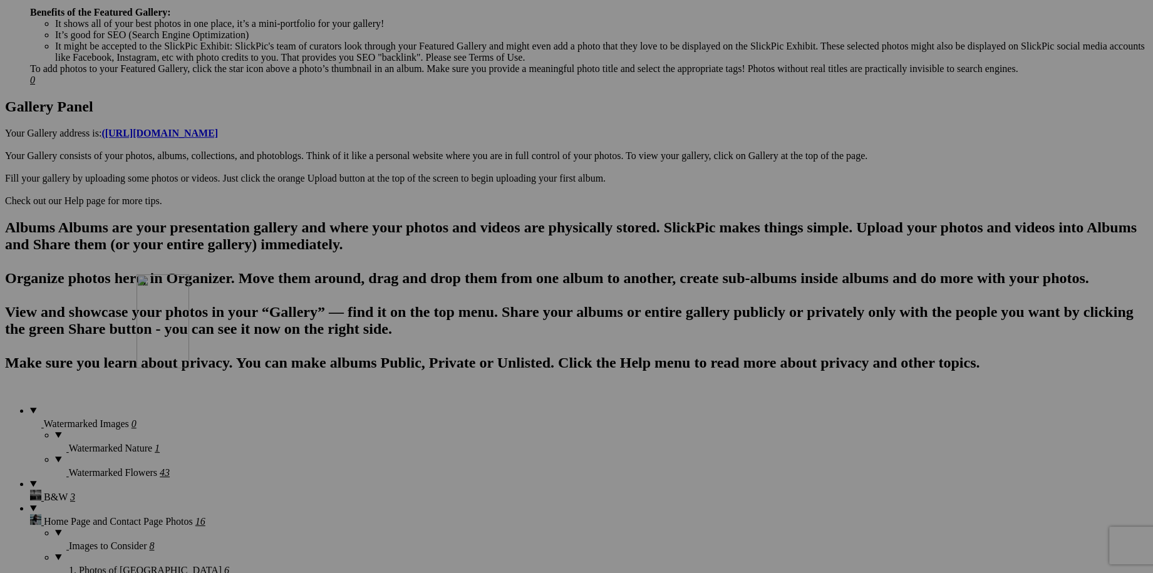
drag, startPoint x: 462, startPoint y: 329, endPoint x: 317, endPoint y: 383, distance: 155.0
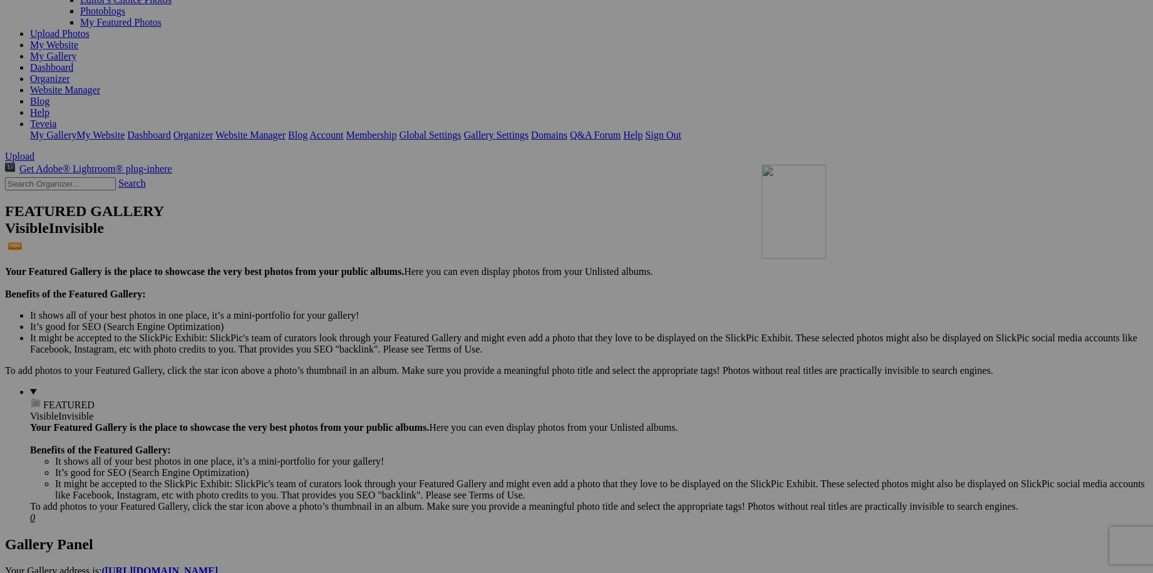
scroll to position [58, 0]
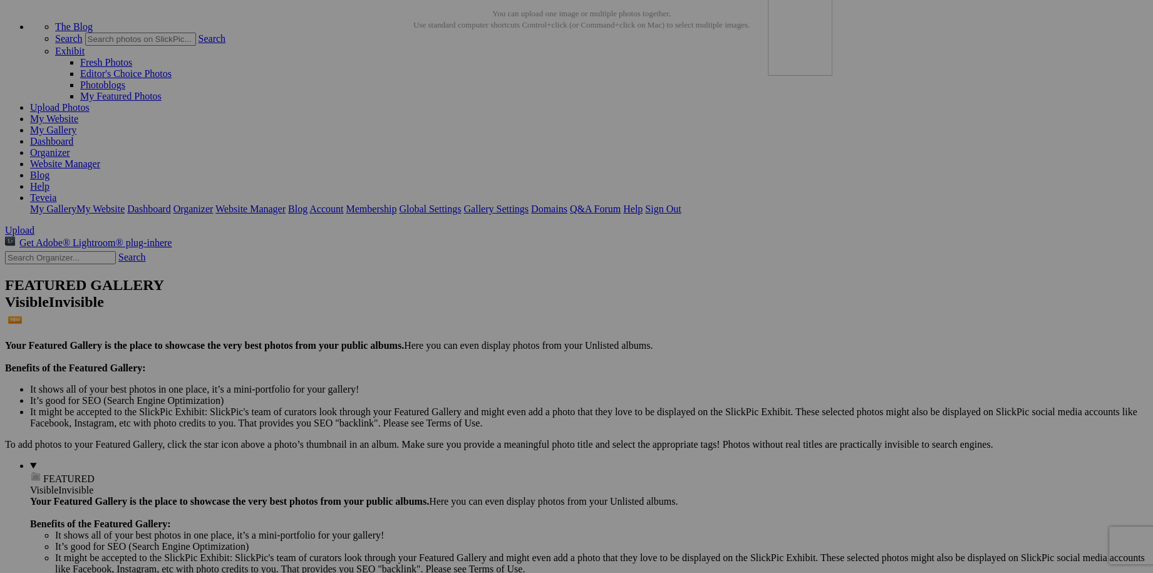
drag, startPoint x: 695, startPoint y: 486, endPoint x: 948, endPoint y: 90, distance: 470.2
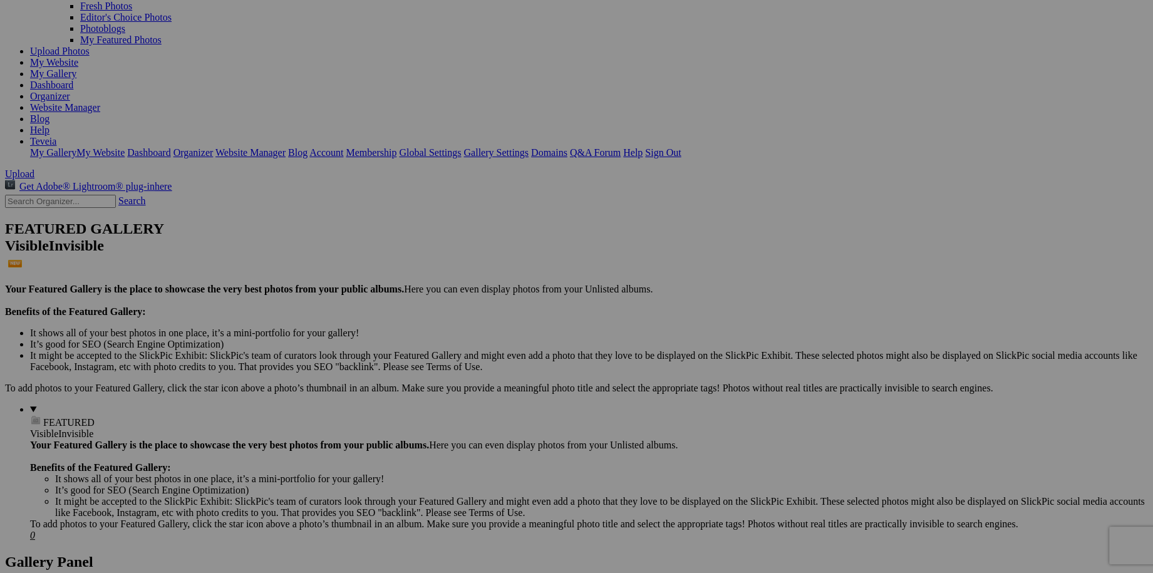
scroll to position [115, 0]
drag, startPoint x: 550, startPoint y: 255, endPoint x: 291, endPoint y: 189, distance: 267.7
drag, startPoint x: 902, startPoint y: 273, endPoint x: 534, endPoint y: 209, distance: 373.3
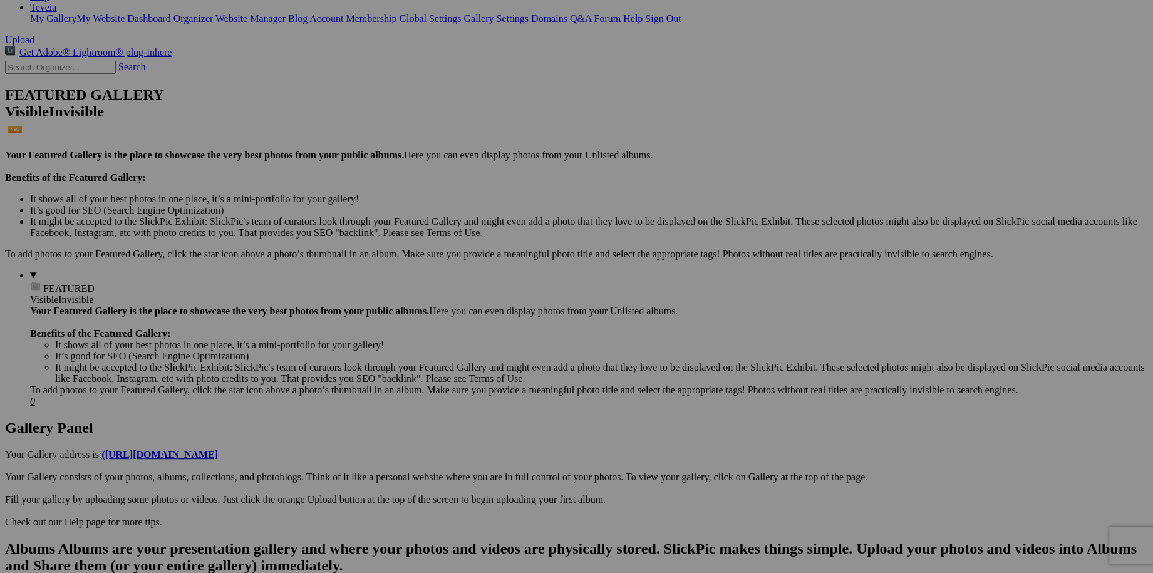
scroll to position [229, 0]
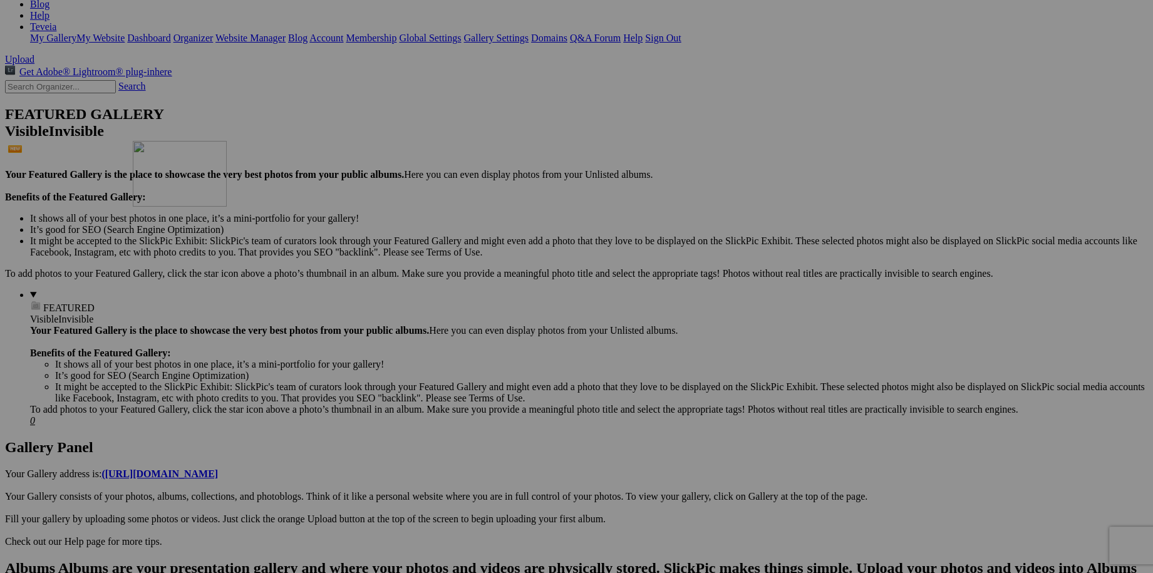
drag, startPoint x: 367, startPoint y: 450, endPoint x: 313, endPoint y: 250, distance: 207.5
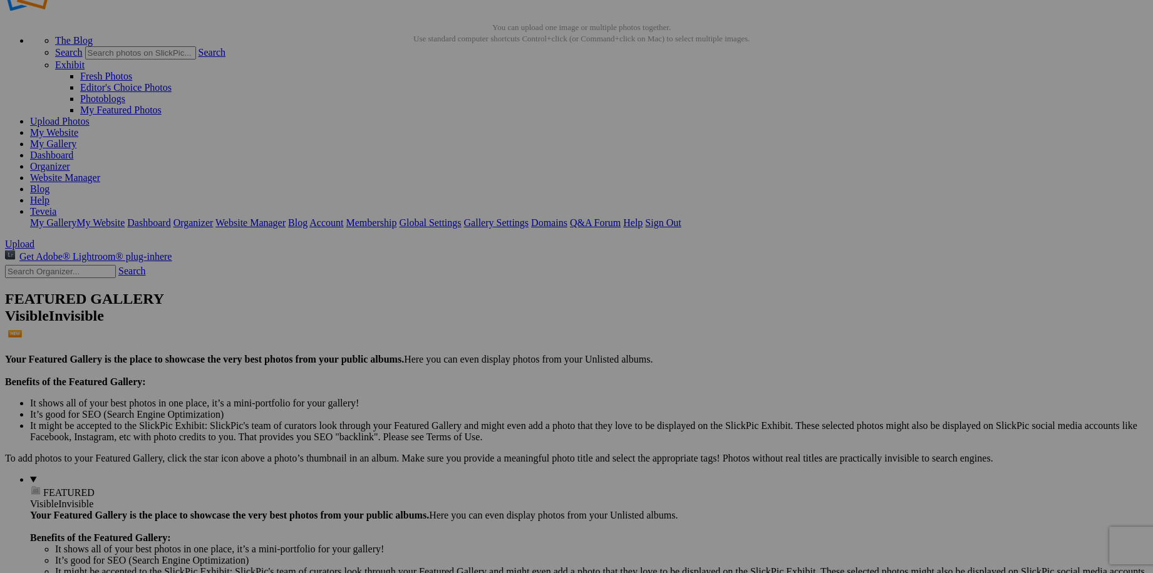
scroll to position [56, 0]
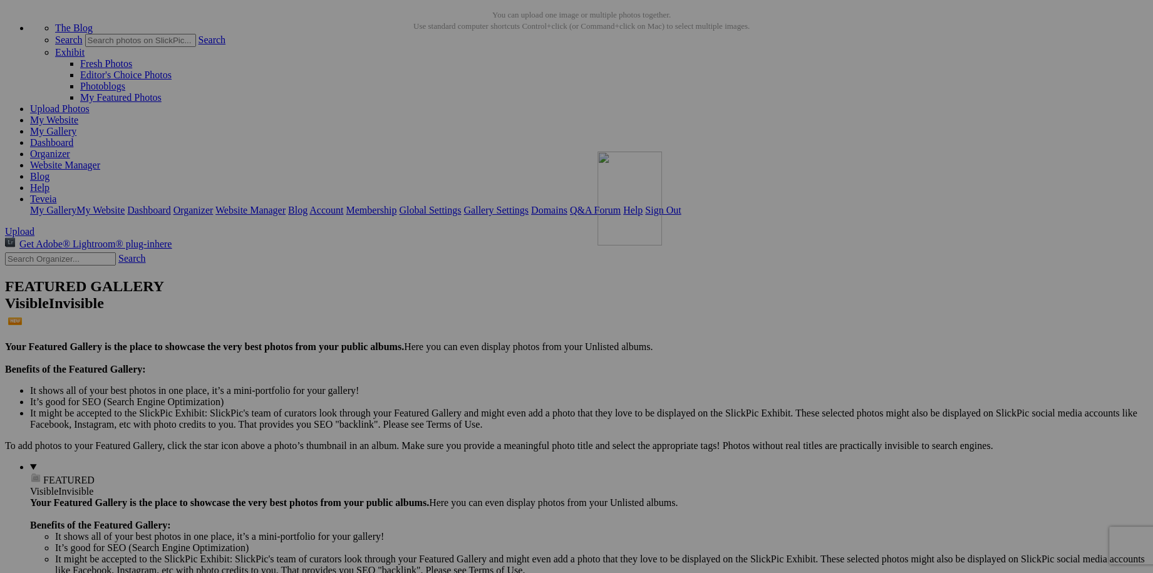
drag, startPoint x: 684, startPoint y: 459, endPoint x: 778, endPoint y: 260, distance: 220.2
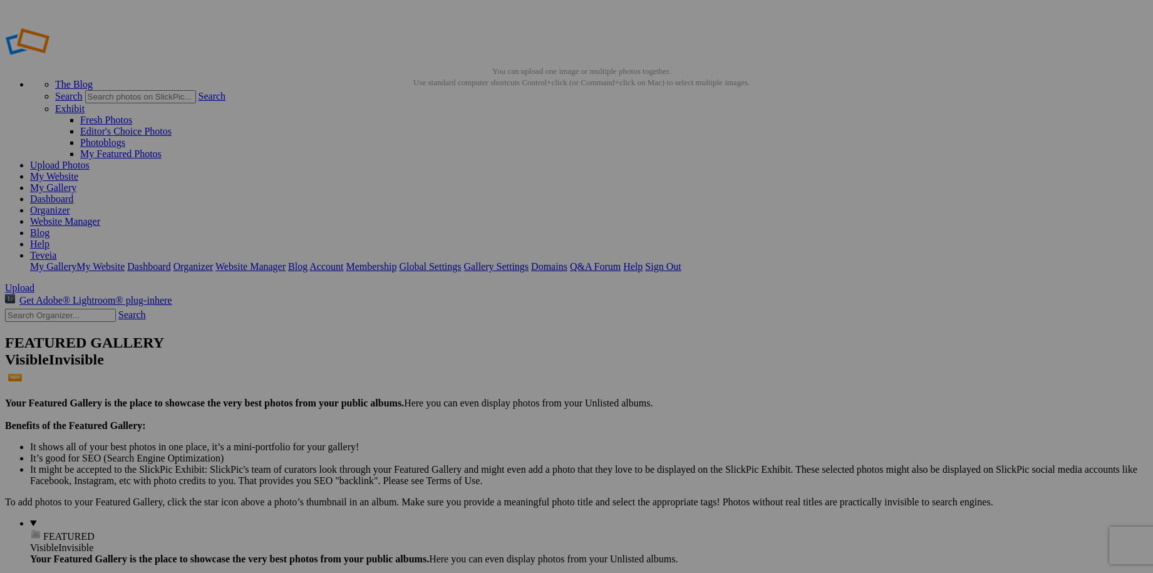
scroll to position [0, 0]
click at [78, 171] on link "My Website" at bounding box center [54, 176] width 48 height 11
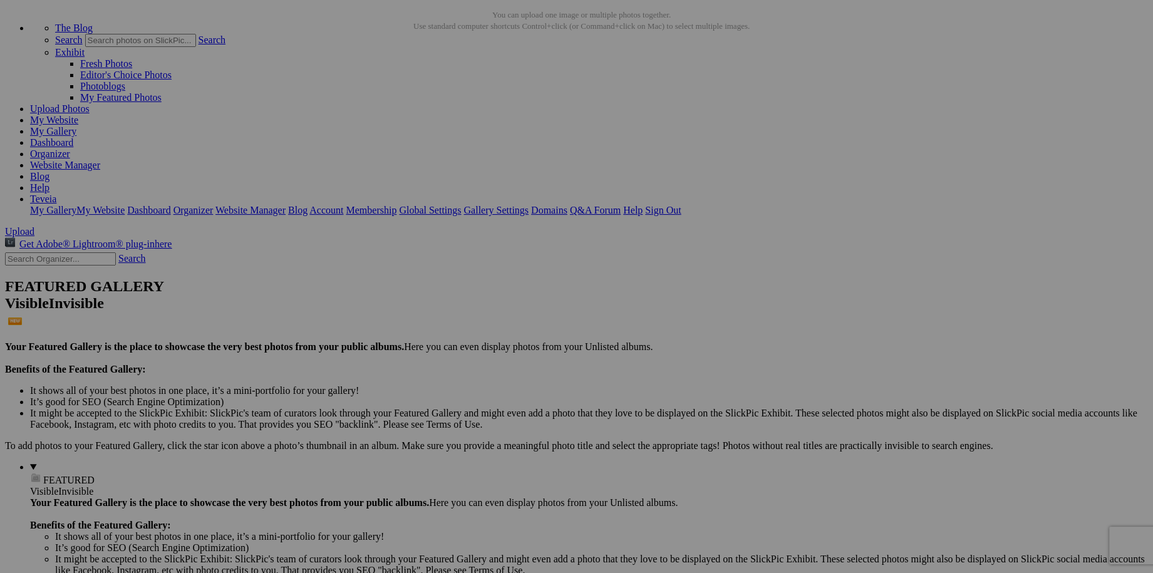
drag, startPoint x: 462, startPoint y: 189, endPoint x: 499, endPoint y: 324, distance: 140.2
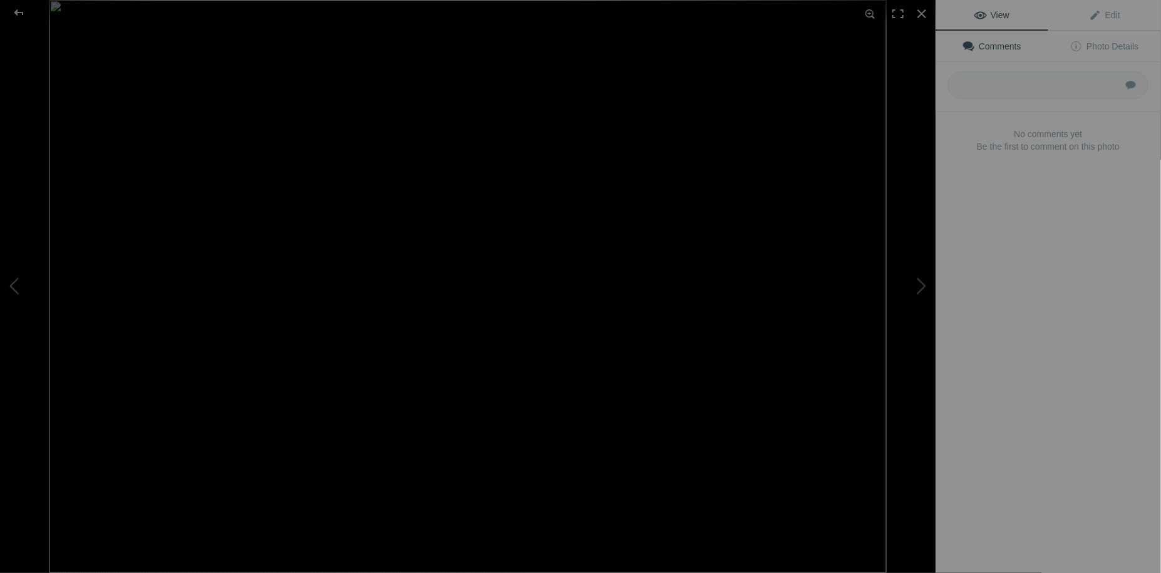
click at [469, 156] on img at bounding box center [467, 286] width 837 height 573
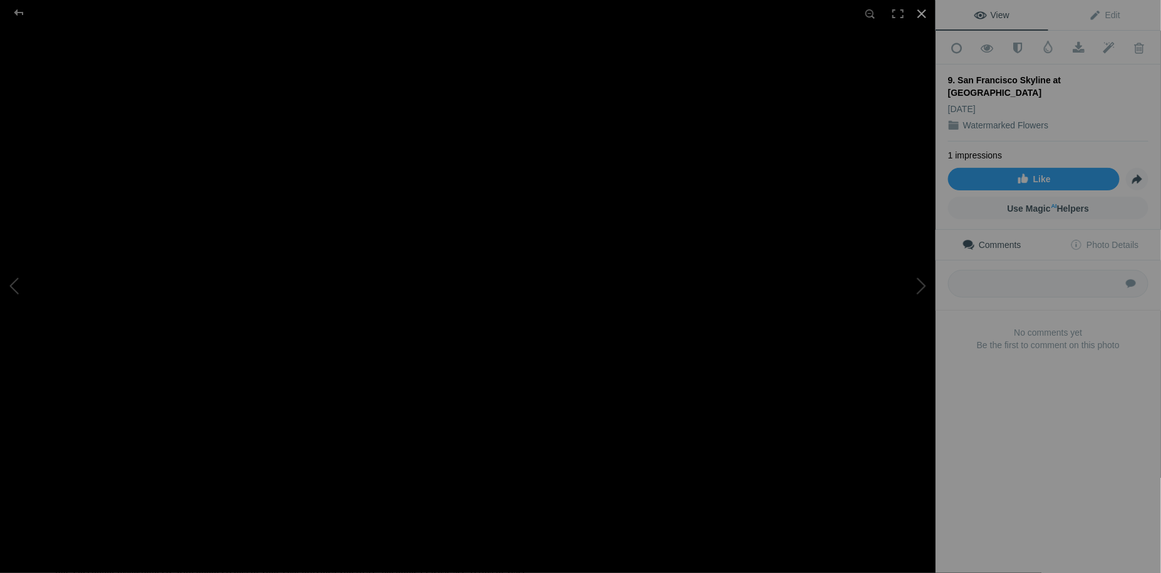
click at [922, 20] on div at bounding box center [922, 14] width 28 height 28
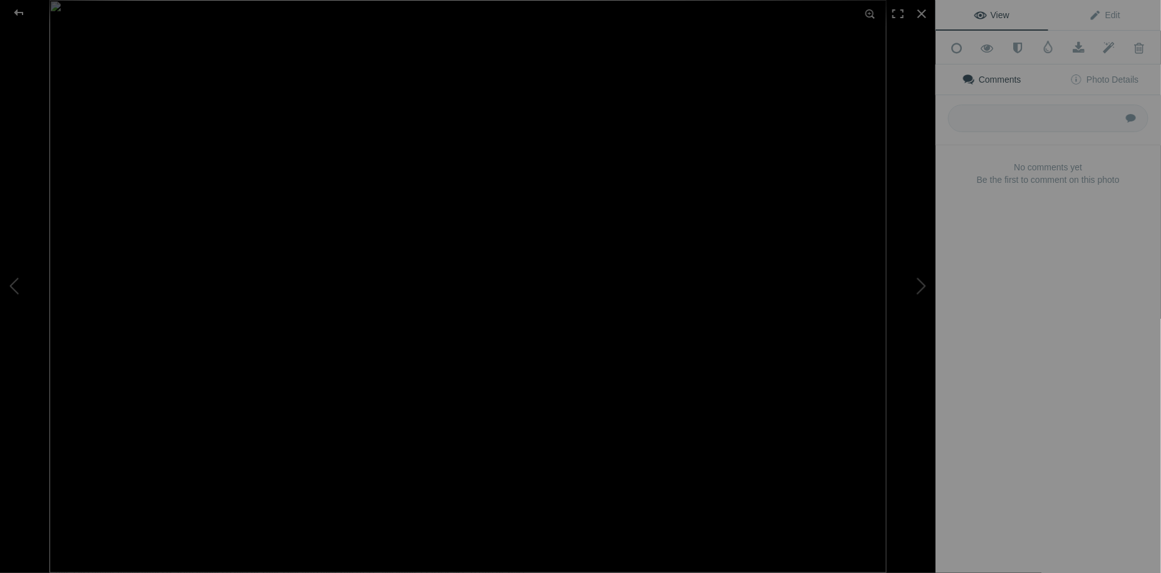
type input "San Francisco Skyline at Dusk"
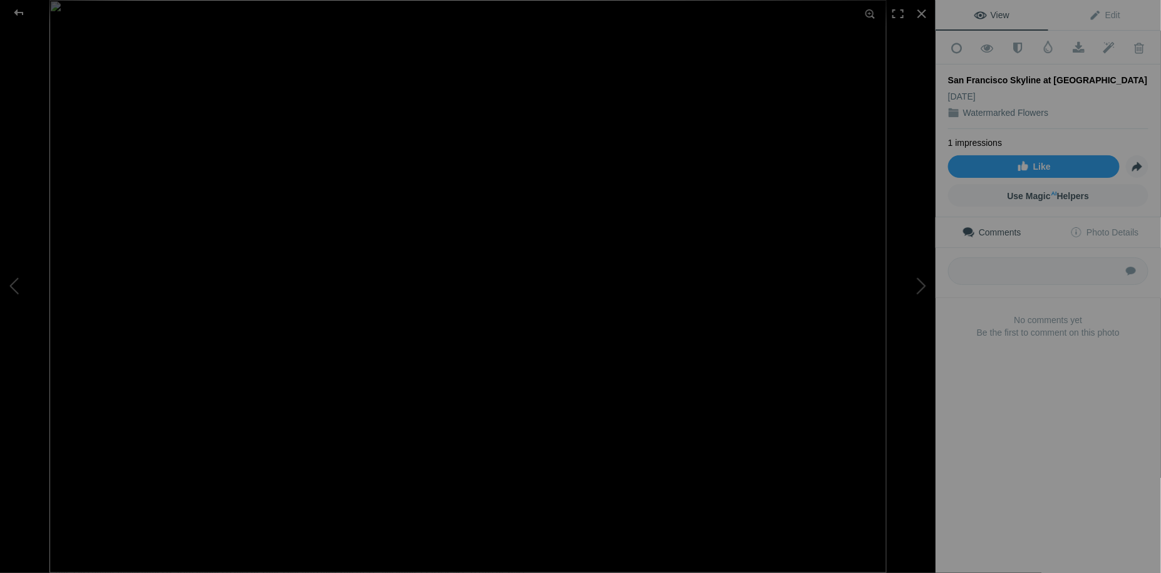
click at [479, 519] on img at bounding box center [467, 286] width 837 height 573
click at [918, 13] on div at bounding box center [922, 14] width 28 height 28
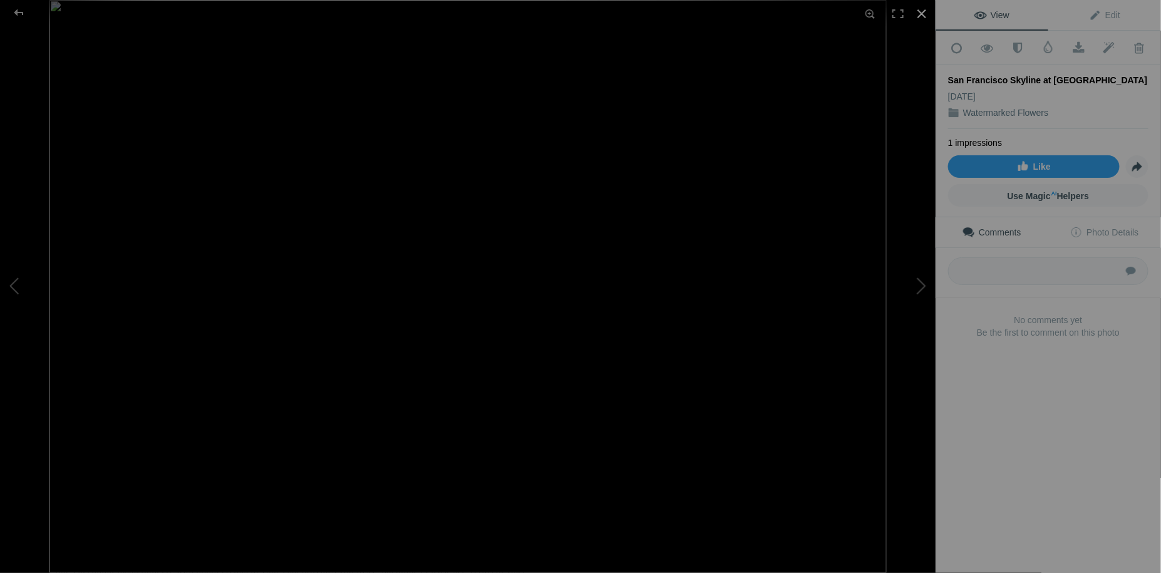
click at [924, 17] on div at bounding box center [922, 14] width 28 height 28
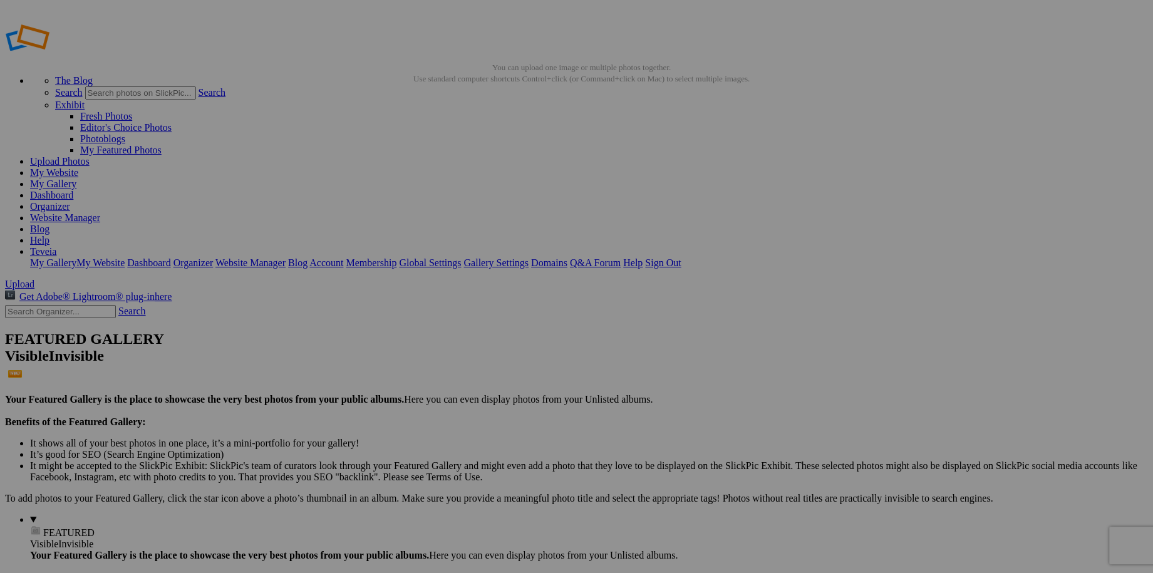
scroll to position [0, 0]
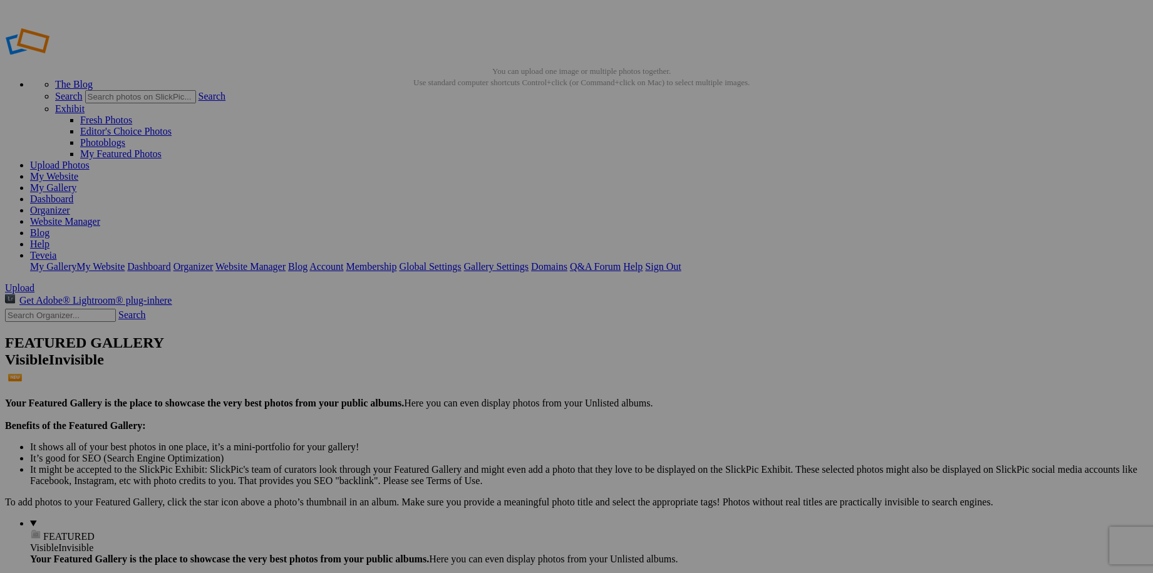
click at [78, 171] on link "My Website" at bounding box center [54, 176] width 48 height 11
drag, startPoint x: 470, startPoint y: 182, endPoint x: 795, endPoint y: 314, distance: 350.3
click at [78, 171] on link "My Website" at bounding box center [54, 176] width 48 height 11
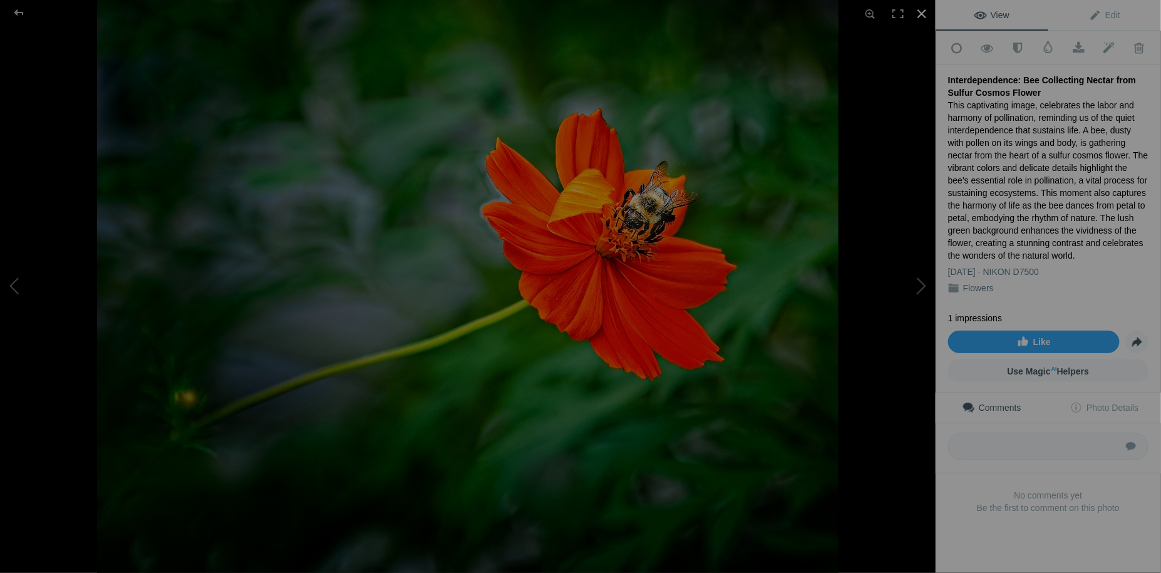
click at [922, 12] on div at bounding box center [922, 14] width 28 height 28
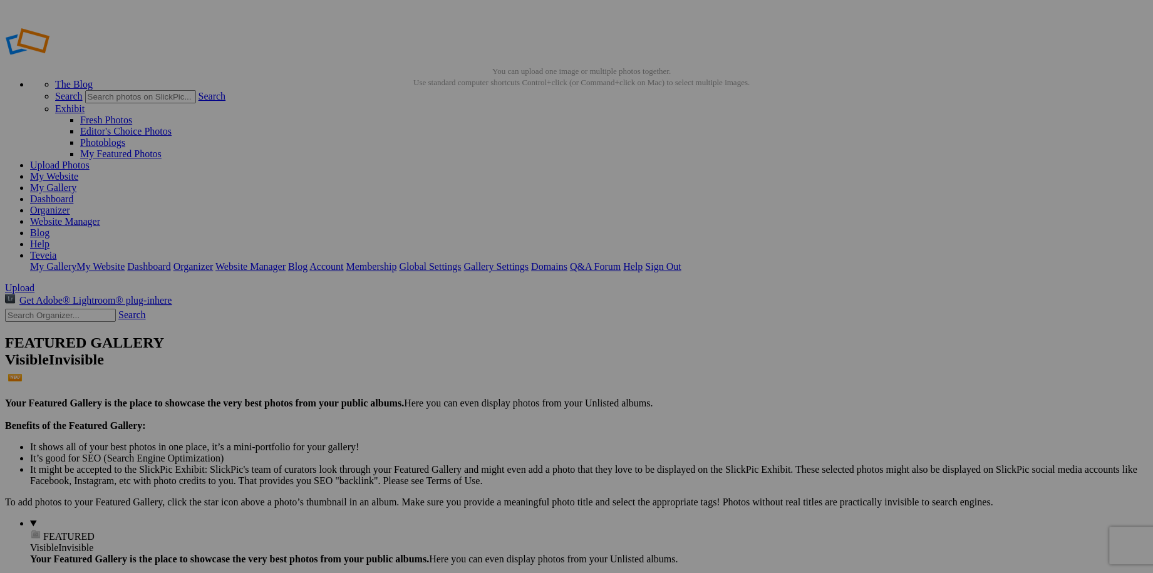
type input "Watermarked Flowers"
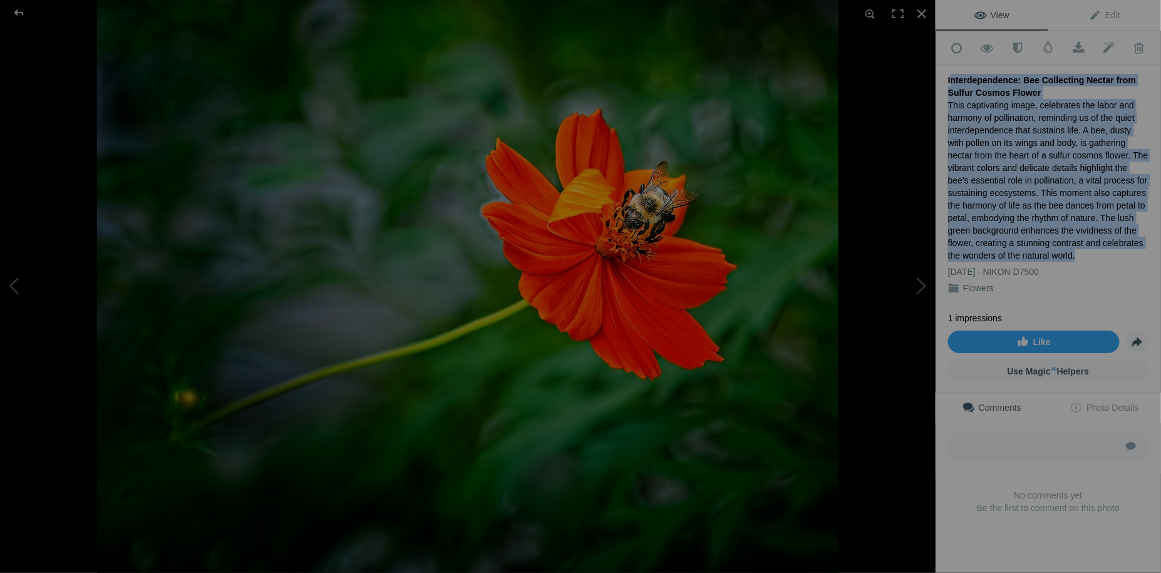
drag, startPoint x: 948, startPoint y: 78, endPoint x: 1077, endPoint y: 258, distance: 221.8
click at [1077, 258] on div "Interdependence: Bee Collecting Nectar from Sulfur Cosmos Flower This captivati…" at bounding box center [1048, 185] width 200 height 240
drag, startPoint x: 1077, startPoint y: 258, endPoint x: 998, endPoint y: 174, distance: 115.2
copy div "Interdependence: Bee Collecting Nectar from Sulfur Cosmos Flower This captivati…"
click at [1030, 224] on div "This captivating image, celebrates the labor and harmony of pollination, remind…" at bounding box center [1048, 180] width 200 height 163
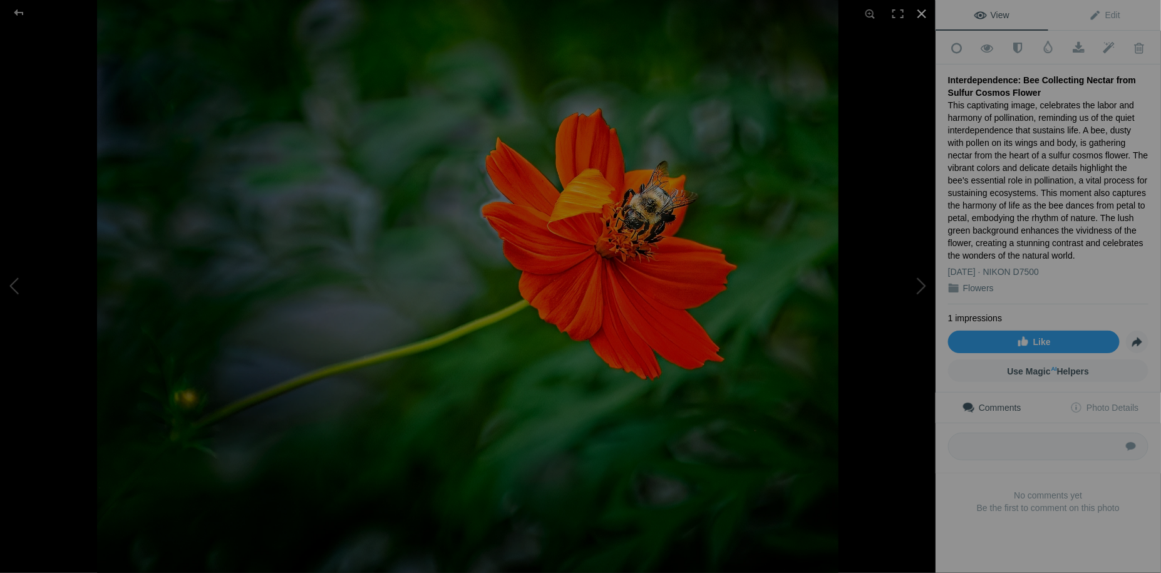
click at [922, 18] on div at bounding box center [922, 14] width 28 height 28
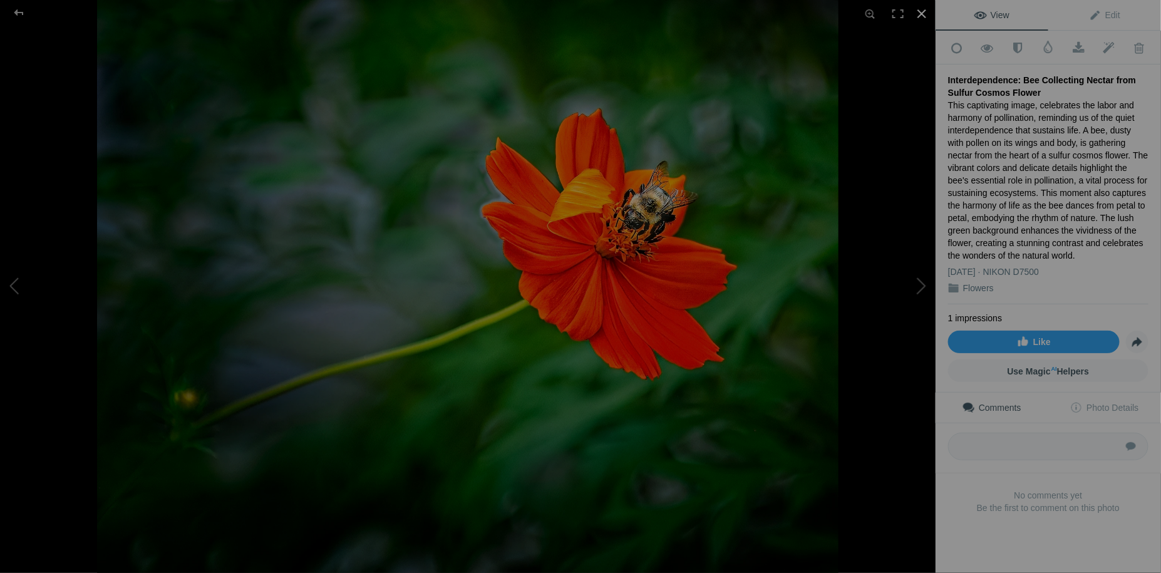
click at [923, 16] on div at bounding box center [922, 14] width 28 height 28
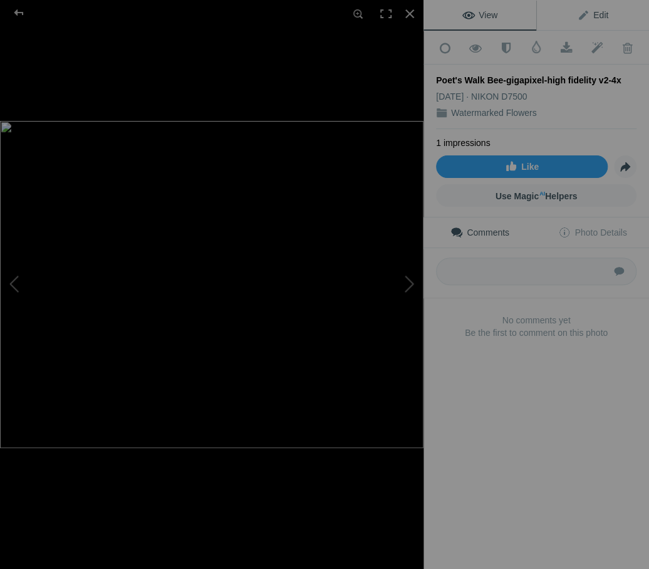
click at [594, 17] on span "Edit" at bounding box center [592, 15] width 31 height 10
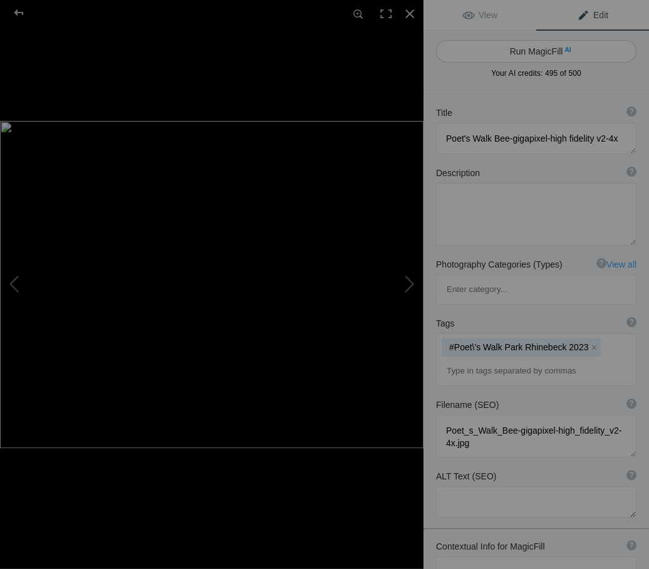
click at [547, 54] on button "Run MagicFill AI" at bounding box center [536, 51] width 200 height 23
type textarea "Vibrant Orange Flower with Bee: Nature's Harmony"
type textarea "This stunning image captures a bee delicately perched on a vibrant orange flowe…"
type textarea "vibrant-orange-flower-bee.jpg"
type textarea "A close-up of a bee on a vibrant orange flower, surrounded by a soft green back…"
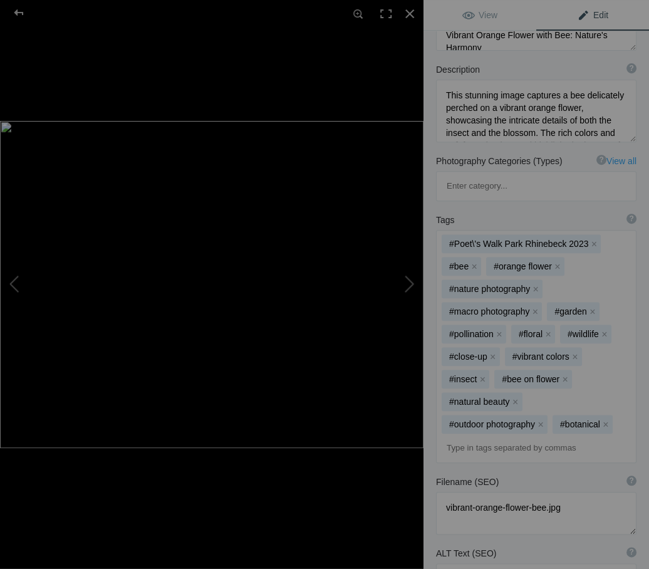
scroll to position [170, 0]
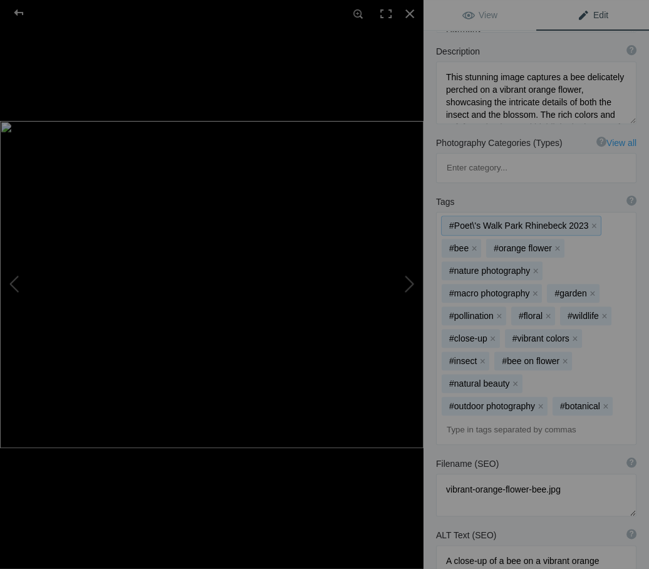
click at [579, 216] on mat-chip "#Poet\'s Walk Park Rhinebeck 2023 x" at bounding box center [521, 225] width 159 height 19
click at [560, 216] on mat-chip "#Poet\'s Walk Park Rhinebeck 2023 x" at bounding box center [521, 225] width 159 height 19
click at [455, 418] on input at bounding box center [536, 429] width 187 height 23
type input "Poet's Walk Park Rhinebeck"
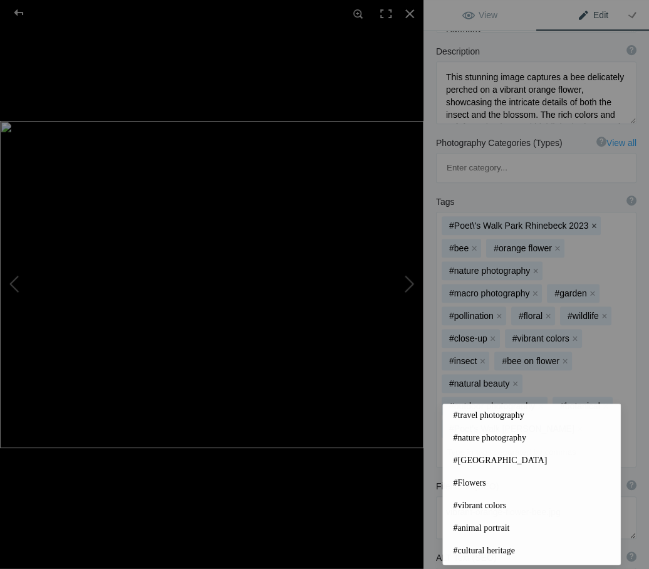
click at [589, 221] on button "x" at bounding box center [593, 225] width 9 height 9
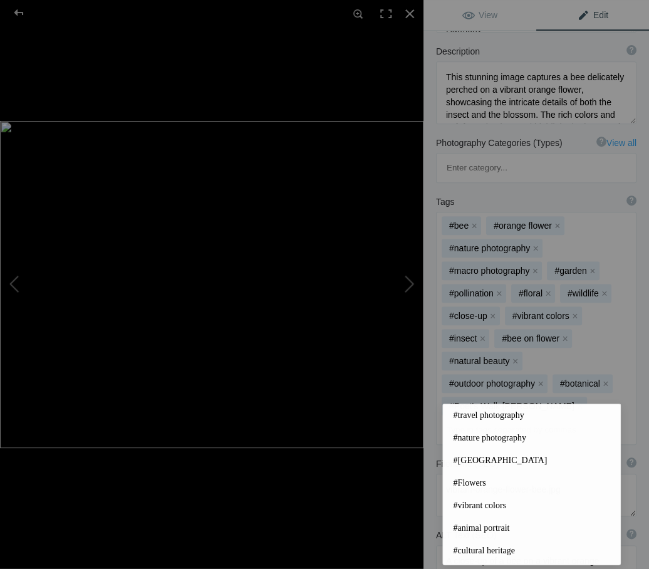
click at [480, 418] on input at bounding box center [536, 429] width 187 height 23
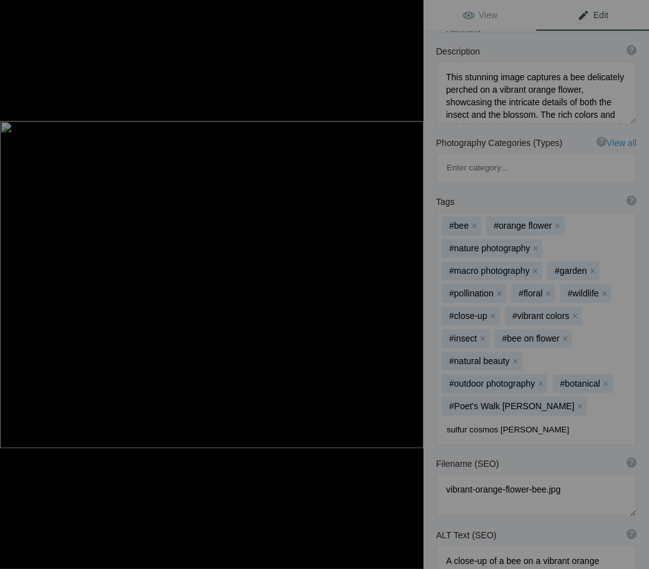
type input "sulfur cosmos flower"
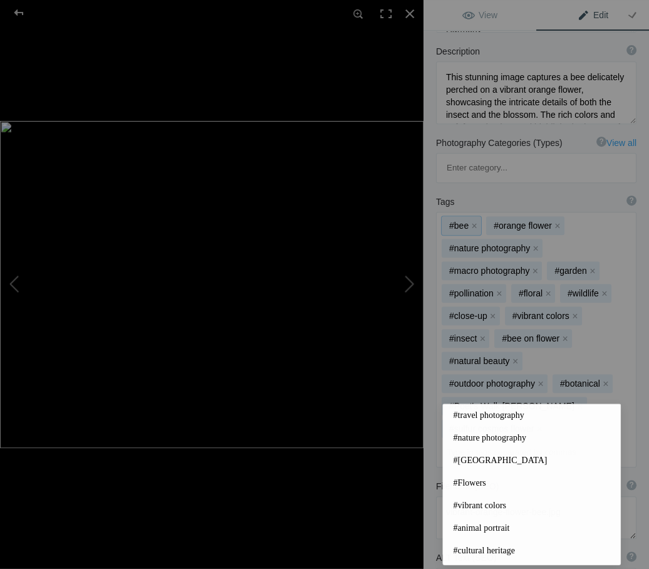
click at [579, 373] on div "#bee x #orange flower x #nature photography x #macro photography x #garden x #p…" at bounding box center [536, 339] width 199 height 254
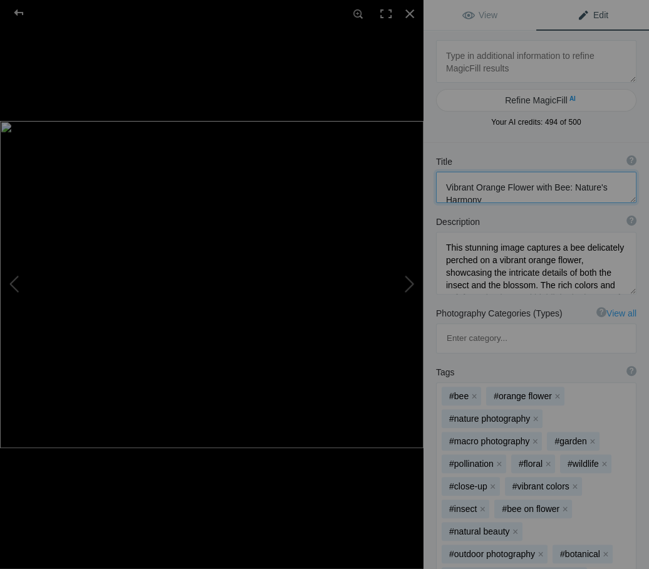
scroll to position [12, 0]
drag, startPoint x: 449, startPoint y: 185, endPoint x: 490, endPoint y: 197, distance: 42.6
click at [490, 197] on textarea at bounding box center [536, 187] width 200 height 31
type textarea "V"
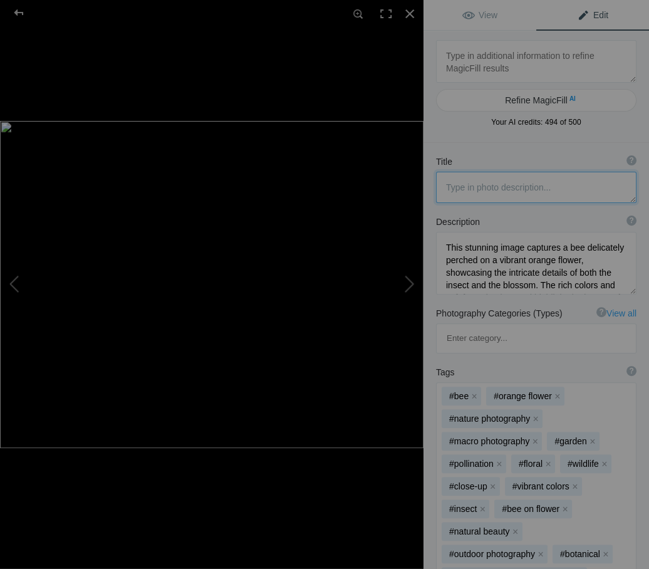
click at [445, 187] on textarea at bounding box center [536, 187] width 200 height 31
paste textarea "11. Interdependence: Bee Collecting Nectar from Sulfur Cosmos Flower"
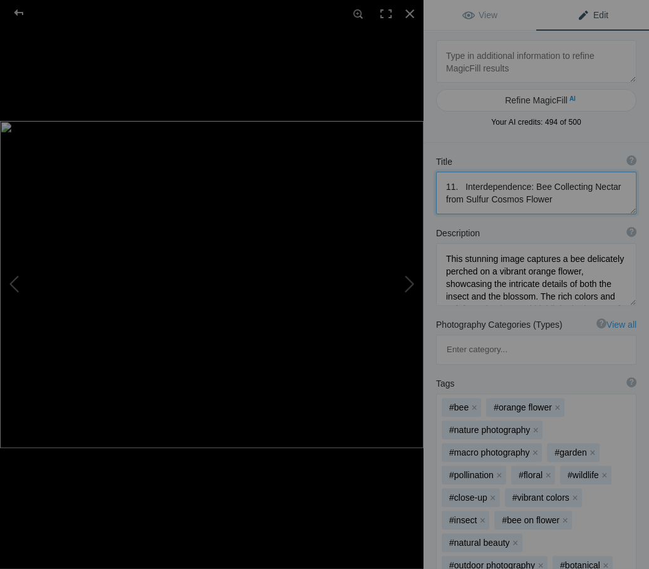
type textarea "11. Interdependence: Bee Collecting Nectar from Sulfur Cosmos Flower"
click at [519, 271] on textarea at bounding box center [536, 274] width 200 height 63
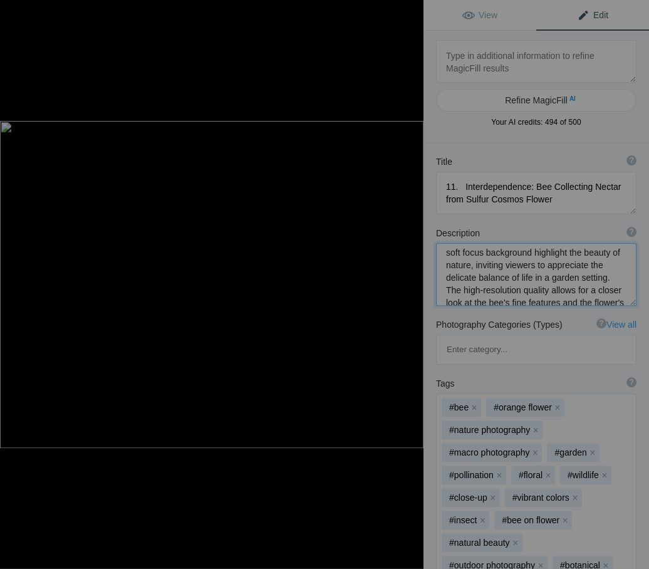
scroll to position [0, 0]
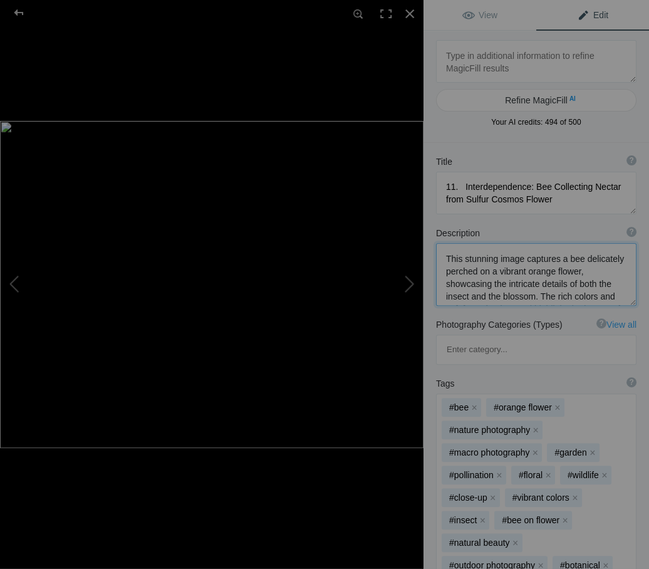
click at [456, 260] on textarea at bounding box center [536, 274] width 200 height 63
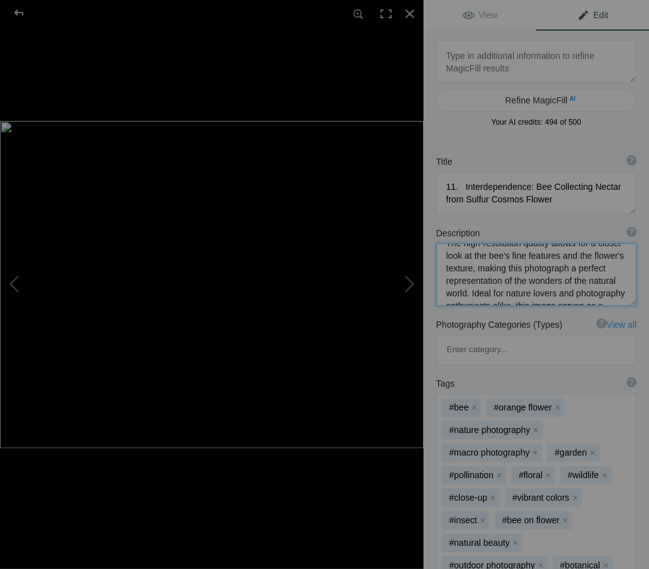
scroll to position [143, 0]
drag, startPoint x: 444, startPoint y: 258, endPoint x: 601, endPoint y: 304, distance: 163.7
click at [601, 304] on textarea at bounding box center [536, 274] width 200 height 63
click at [456, 266] on textarea at bounding box center [536, 274] width 200 height 63
drag, startPoint x: 442, startPoint y: 254, endPoint x: 614, endPoint y: 303, distance: 179.0
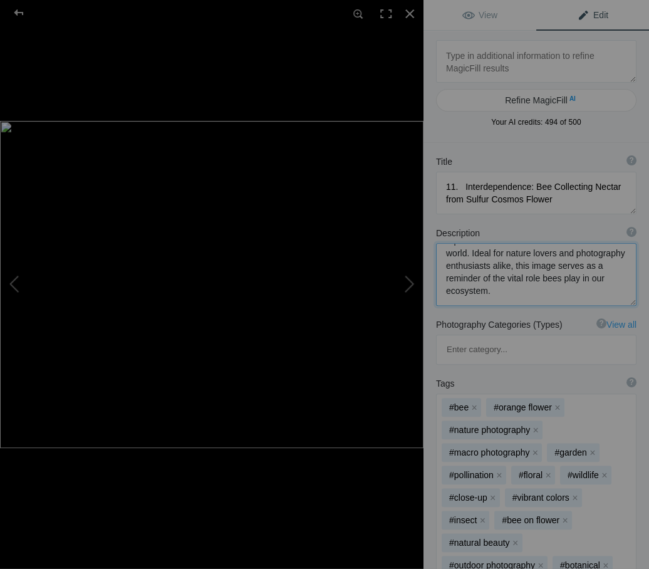
click at [614, 303] on textarea at bounding box center [536, 274] width 200 height 63
type textarea "This stunning image captures a bee delicately perched on a vibrant orange flowe…"
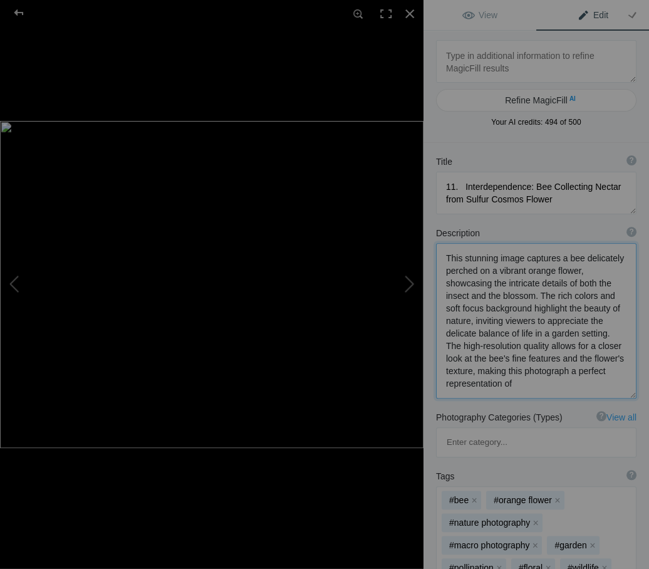
drag, startPoint x: 445, startPoint y: 257, endPoint x: 622, endPoint y: 407, distance: 231.9
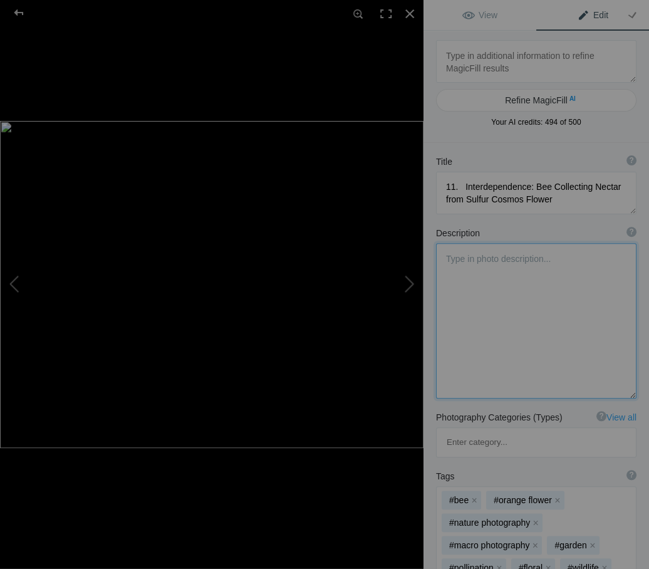
scroll to position [0, 0]
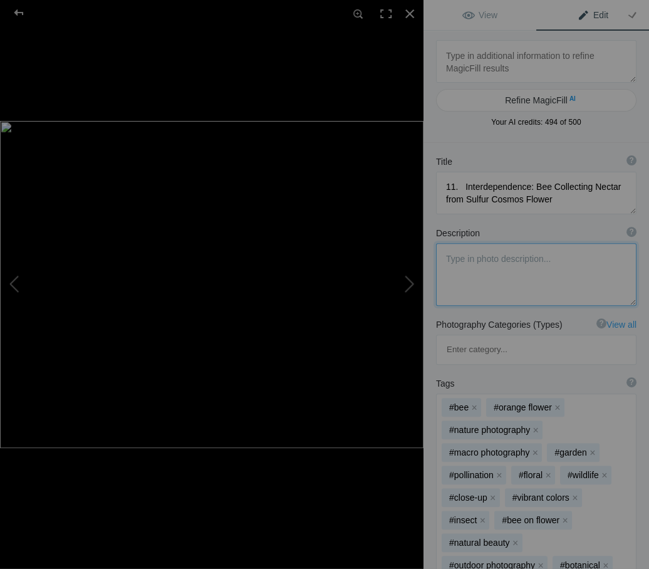
paste textarea "This captivating image, celebrates the labor and harmony of pollination, remind…"
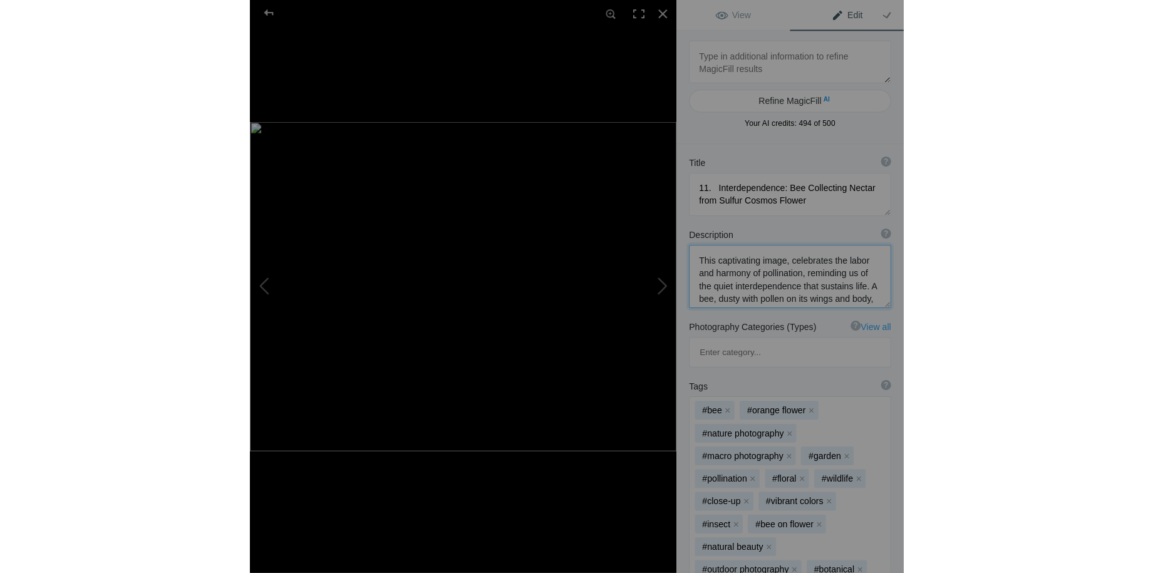
scroll to position [1, 0]
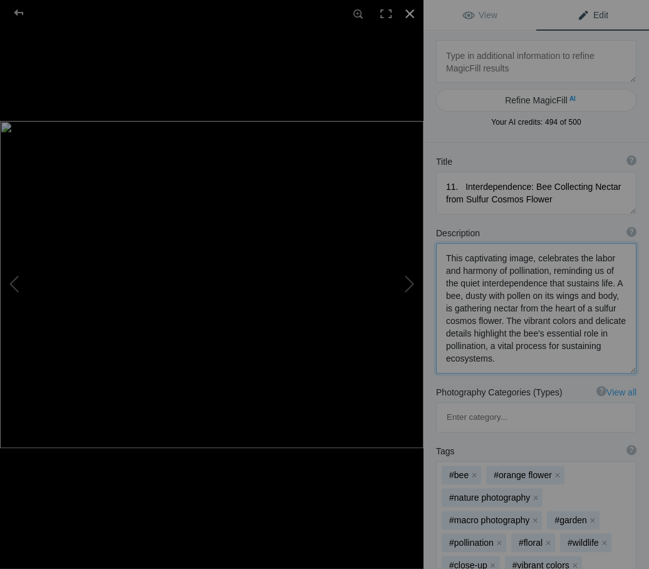
click at [410, 15] on div at bounding box center [410, 14] width 28 height 28
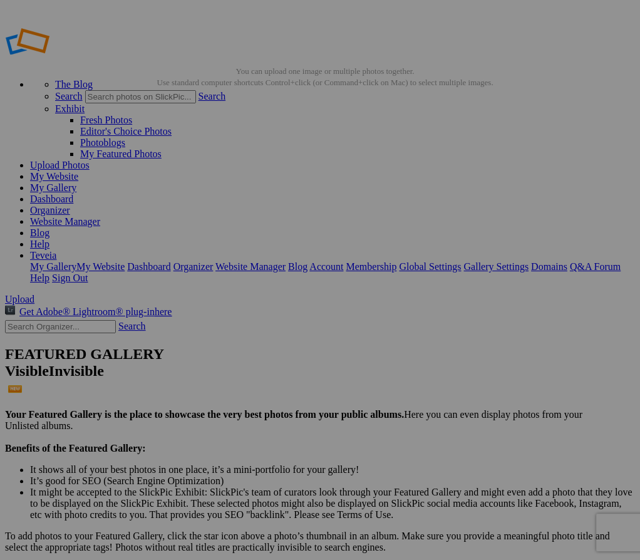
type textarea "This captivating image, celebrates the labor and harmony of pollination, remind…"
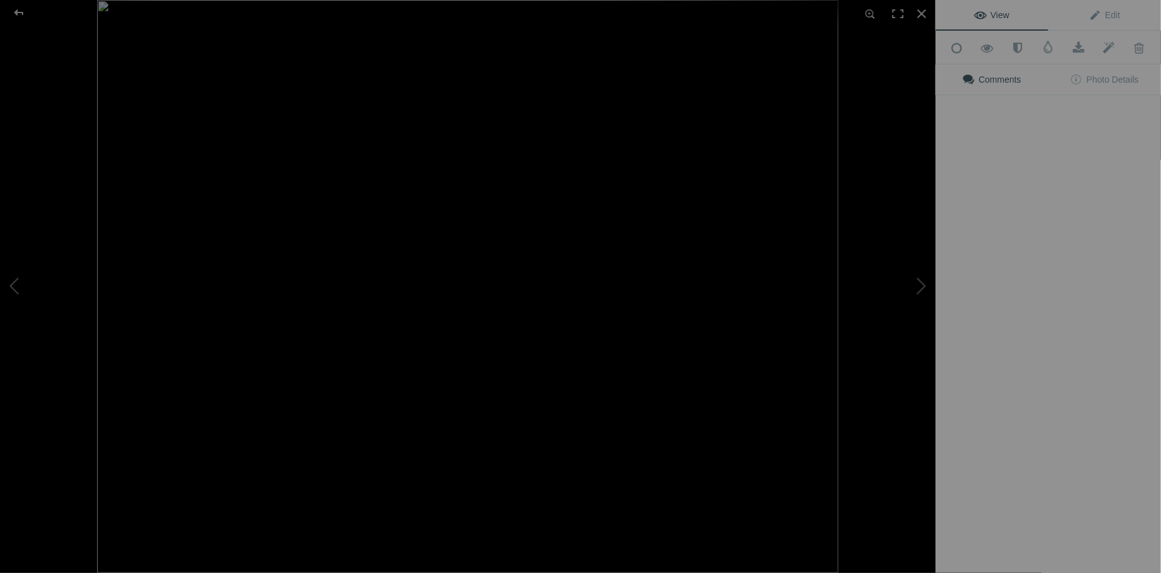
click at [371, 222] on img at bounding box center [468, 286] width 742 height 573
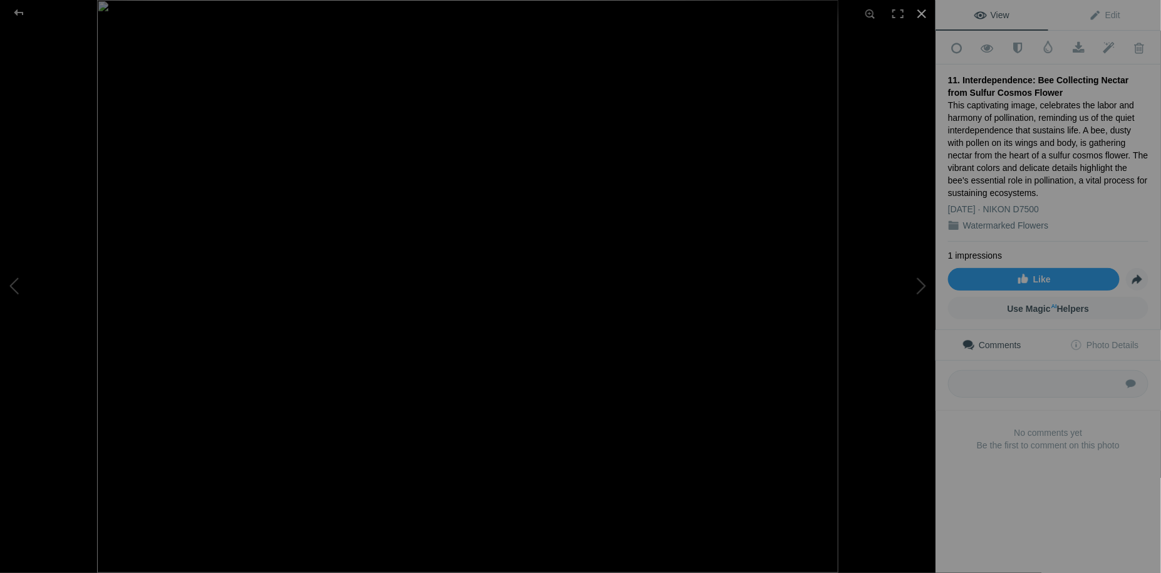
click at [922, 16] on div at bounding box center [922, 14] width 28 height 28
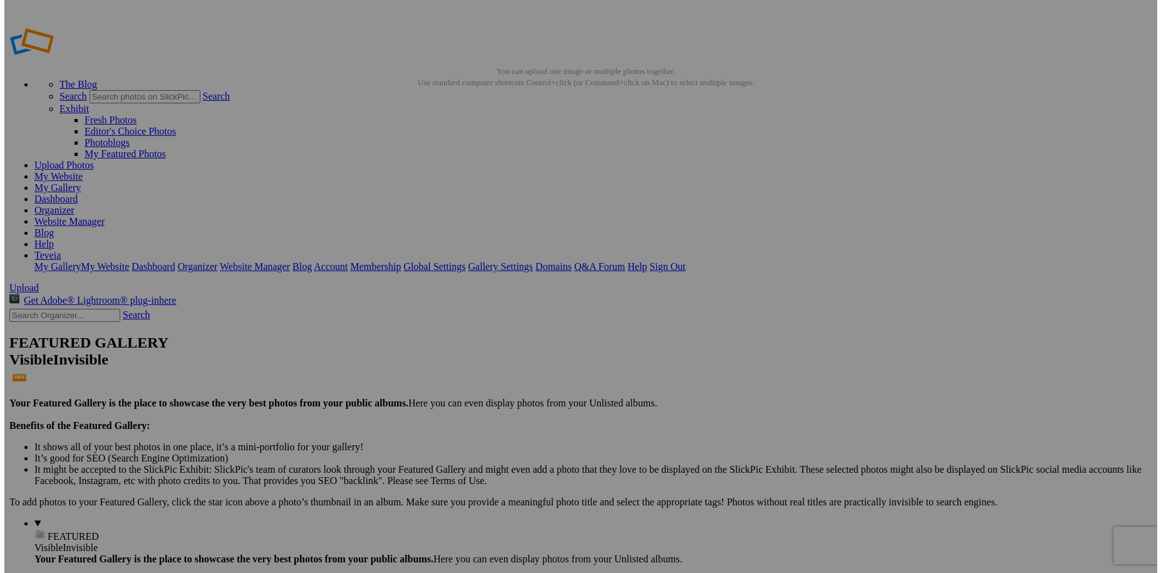
scroll to position [0, 117]
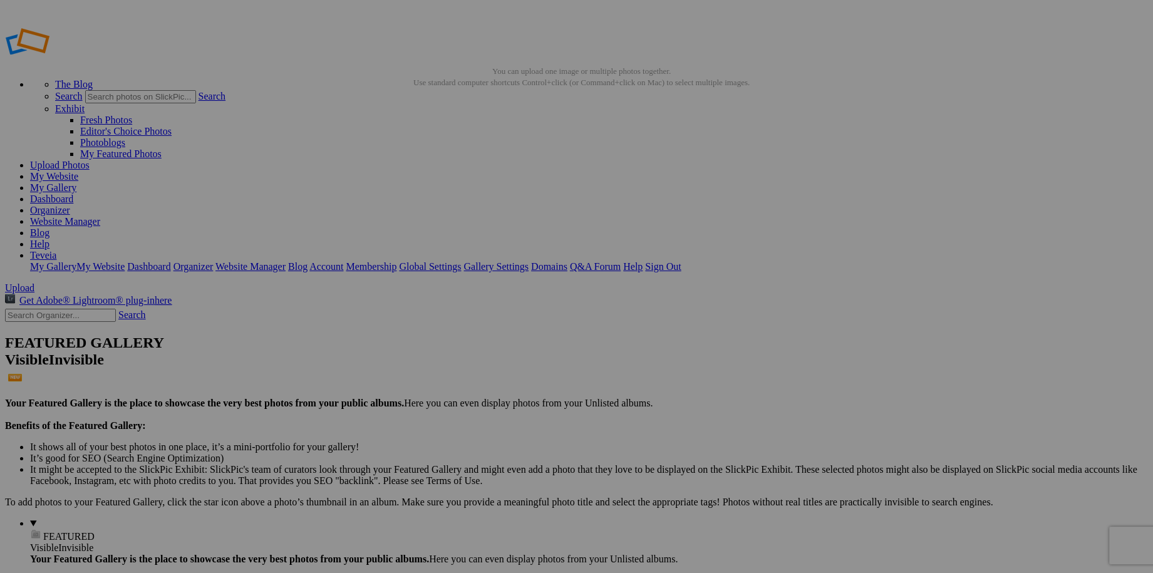
drag, startPoint x: 859, startPoint y: 232, endPoint x: 964, endPoint y: 237, distance: 104.7
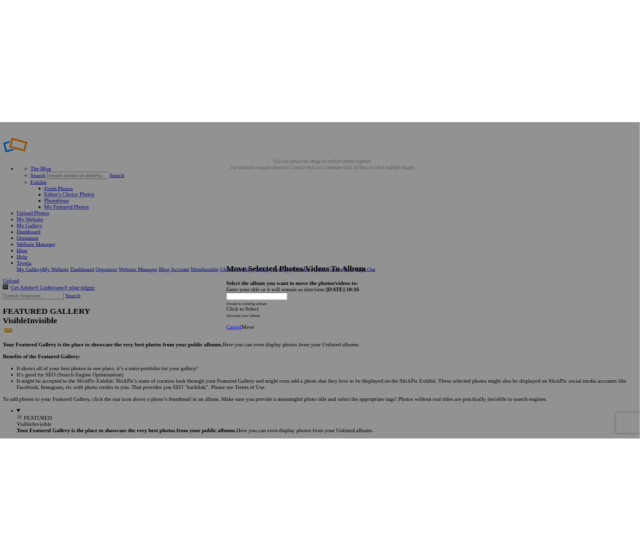
scroll to position [0, 0]
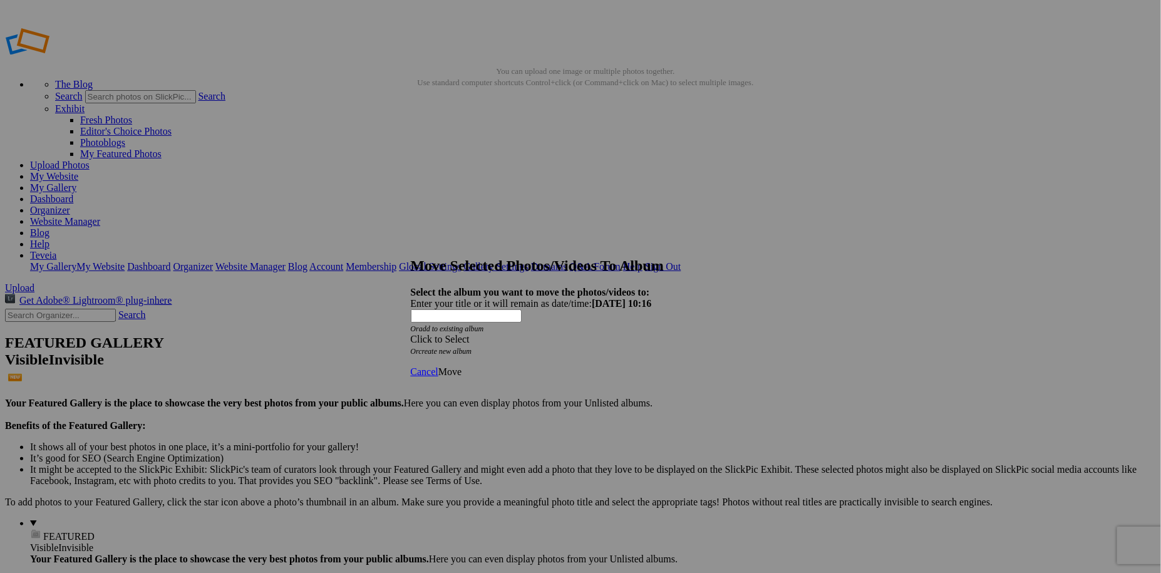
click at [411, 334] on span at bounding box center [411, 339] width 0 height 11
click at [598, 352] on link "Home Page and Contact Page Photos" at bounding box center [538, 346] width 149 height 11
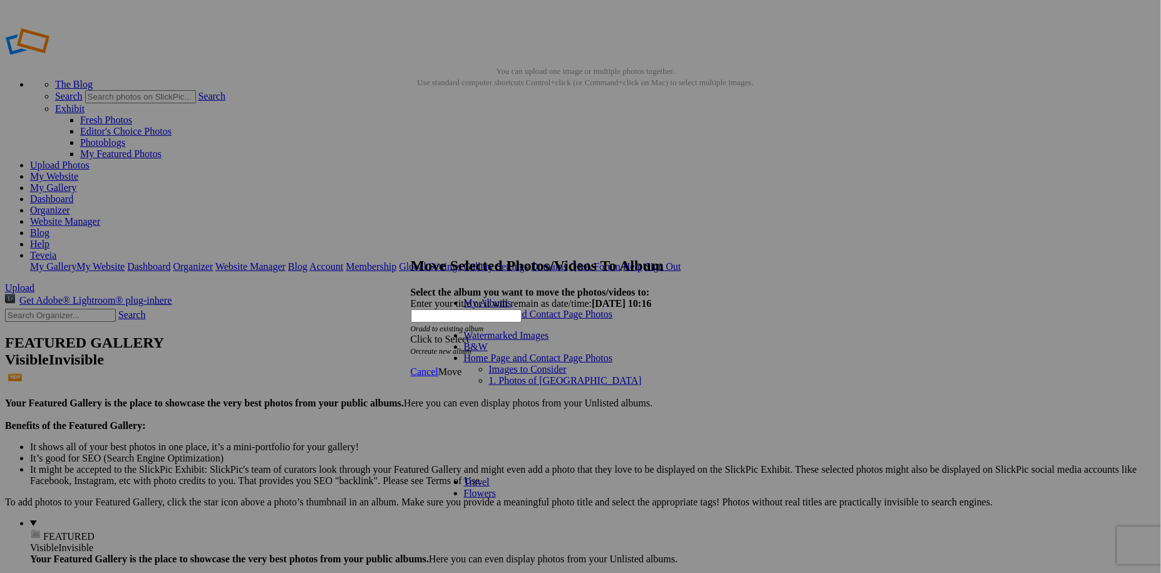
click at [549, 364] on link "Images to Consider" at bounding box center [528, 369] width 78 height 11
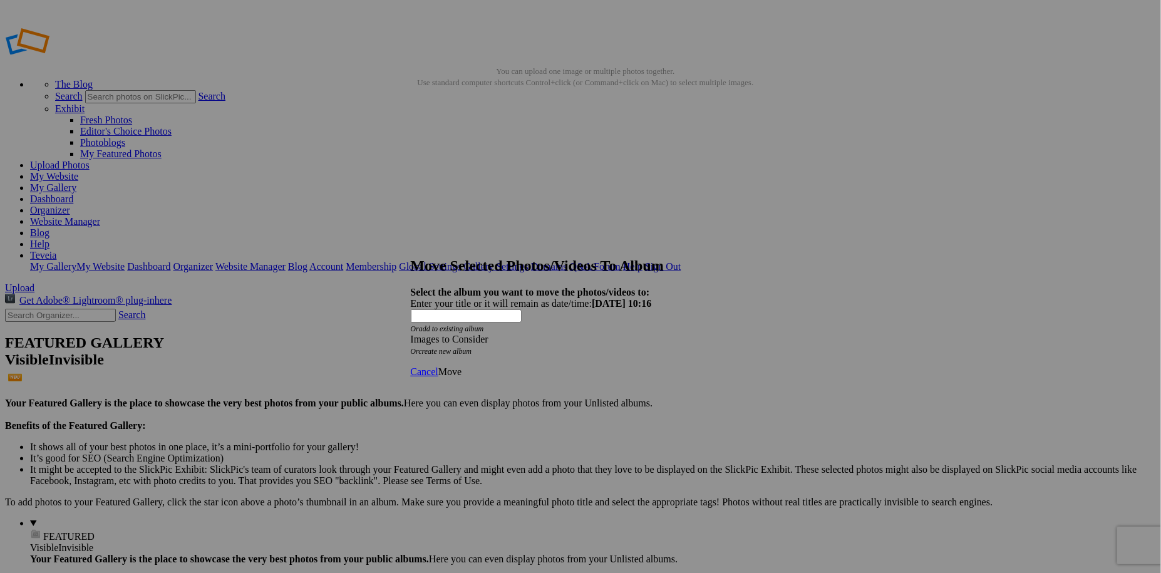
click at [462, 366] on span "Move" at bounding box center [449, 371] width 23 height 11
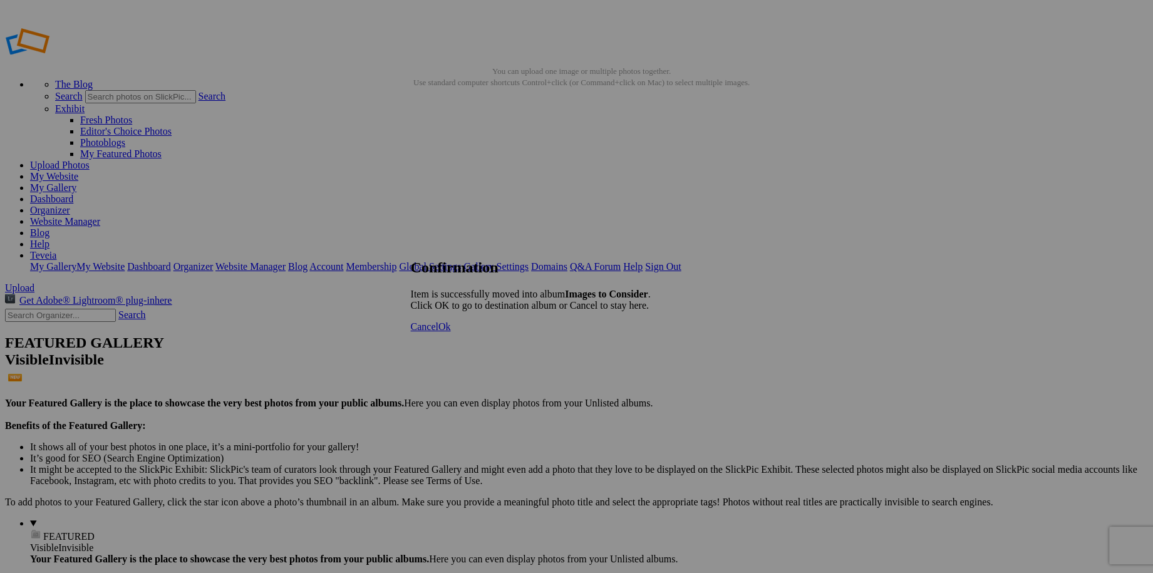
click at [438, 332] on link "Cancel" at bounding box center [425, 326] width 28 height 11
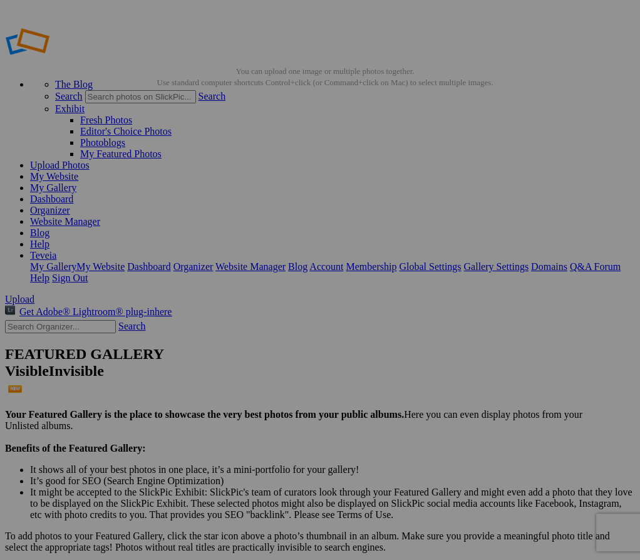
paste input "11. Interdependence: Bee Collecting Nectar from Sulfur Cosmos Flower"
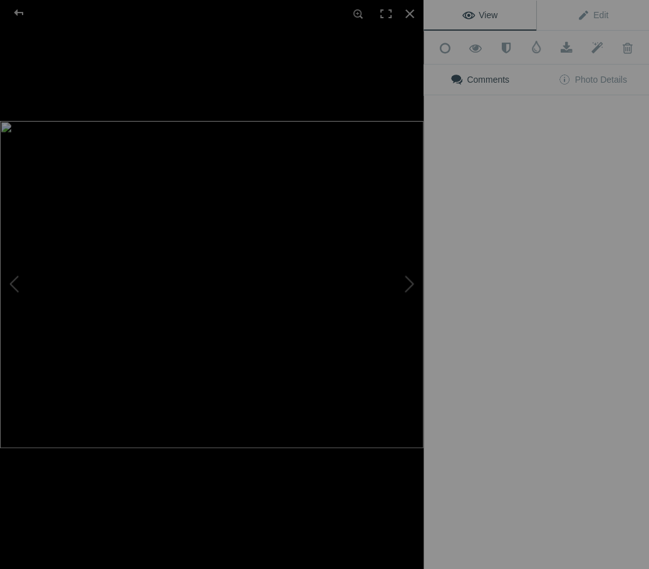
type input "Poet's Walk Bee Interdependence"
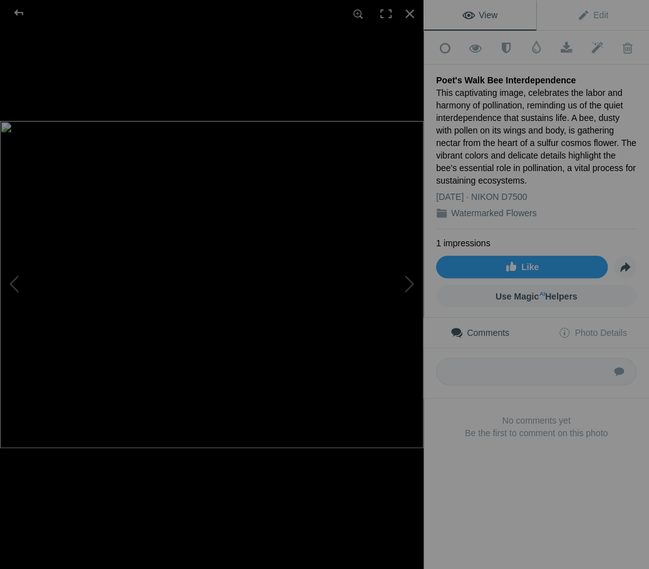
scroll to position [0, 0]
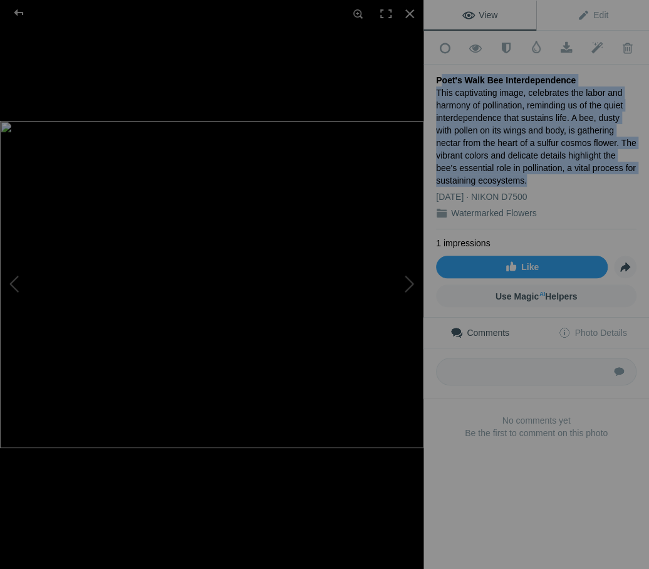
drag, startPoint x: 436, startPoint y: 76, endPoint x: 537, endPoint y: 180, distance: 145.7
click at [537, 180] on div "Poet's Walk Bee Interdependence This captivating image, celebrates the labor an…" at bounding box center [536, 147] width 200 height 165
drag, startPoint x: 537, startPoint y: 180, endPoint x: 509, endPoint y: 156, distance: 37.3
copy div "Poet's Walk Bee Interdependence This captivating image, celebrates the labor an…"
click at [550, 172] on div "This captivating image, celebrates the labor and harmony of pollination, remind…" at bounding box center [536, 136] width 200 height 100
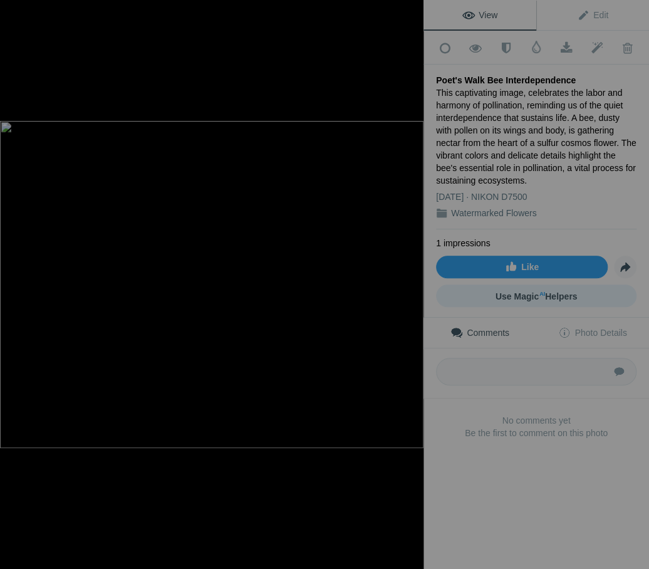
click at [542, 295] on span "Use Magic AI Helpers" at bounding box center [536, 296] width 82 height 10
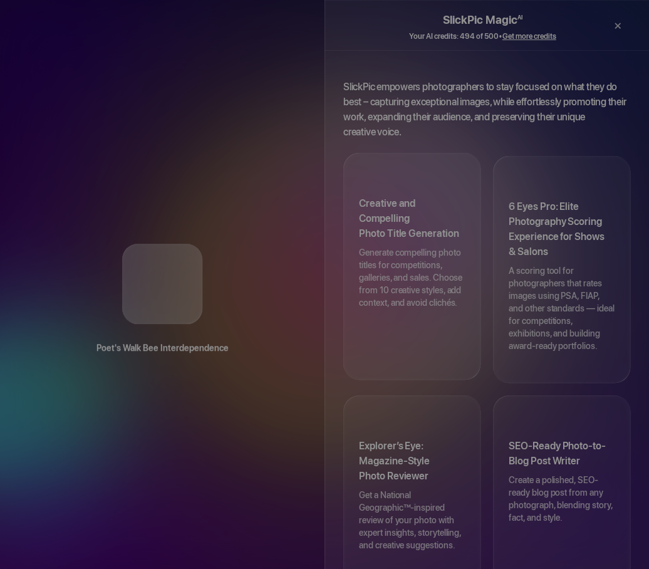
click at [417, 247] on p "Generate compelling photo titles for competitions, galleries, and sales. Choose…" at bounding box center [412, 283] width 106 height 75
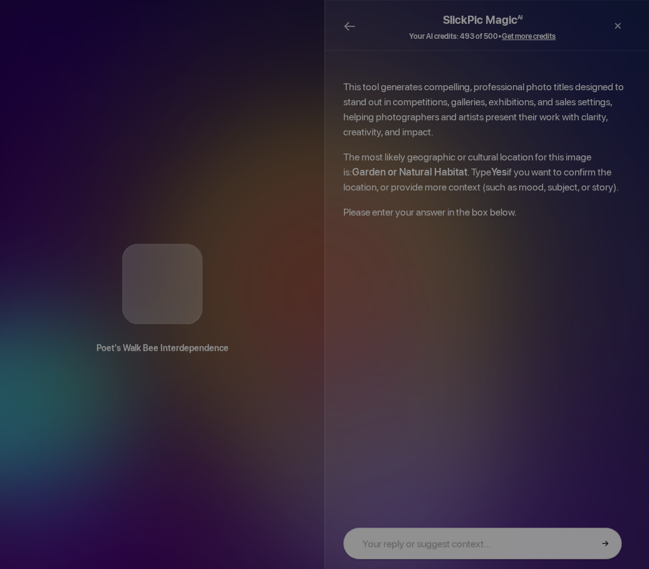
click at [396, 546] on input "text" at bounding box center [482, 542] width 278 height 31
type input "yes"
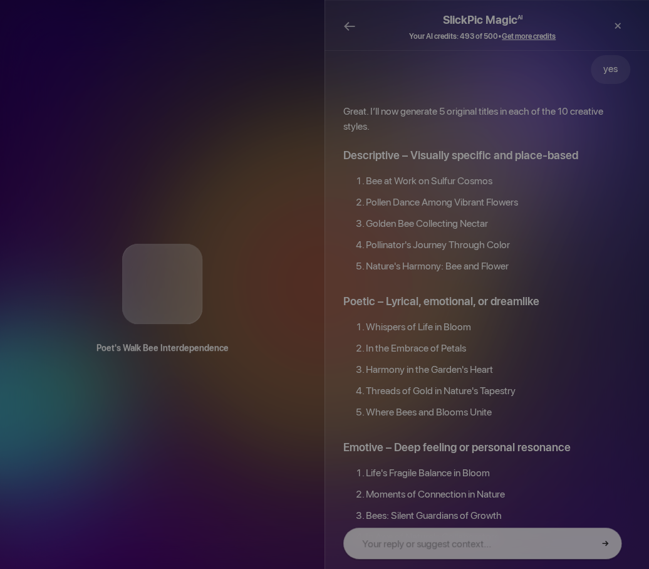
scroll to position [156, 0]
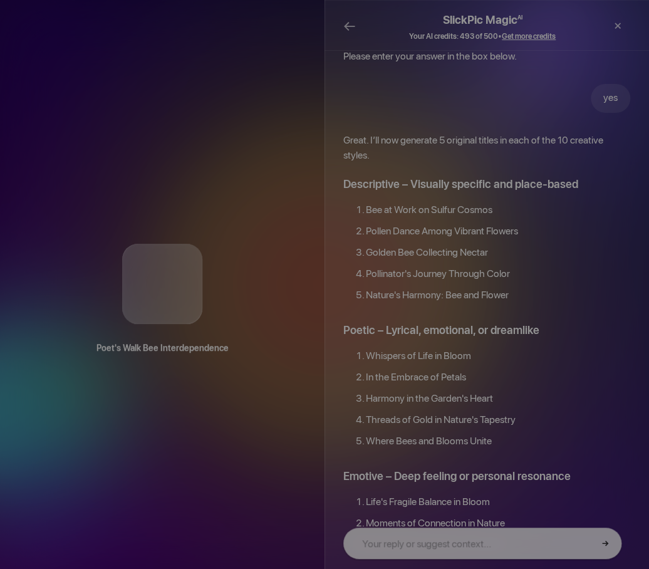
click at [569, 24] on div "Print" at bounding box center [567, 27] width 25 height 38
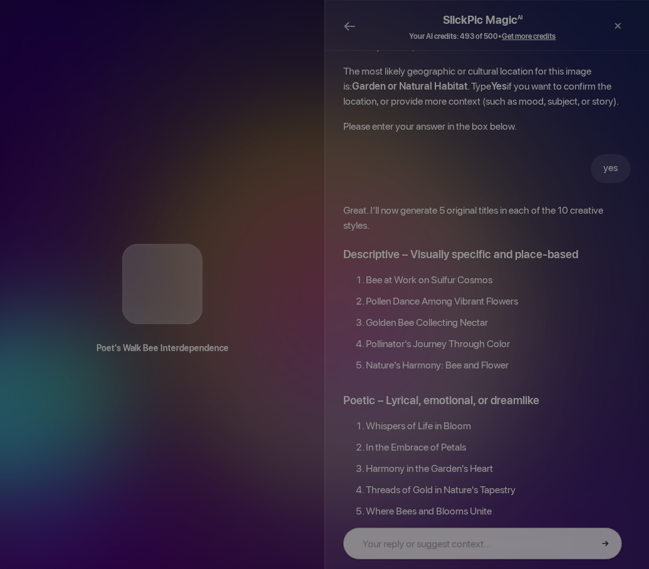
scroll to position [0, 0]
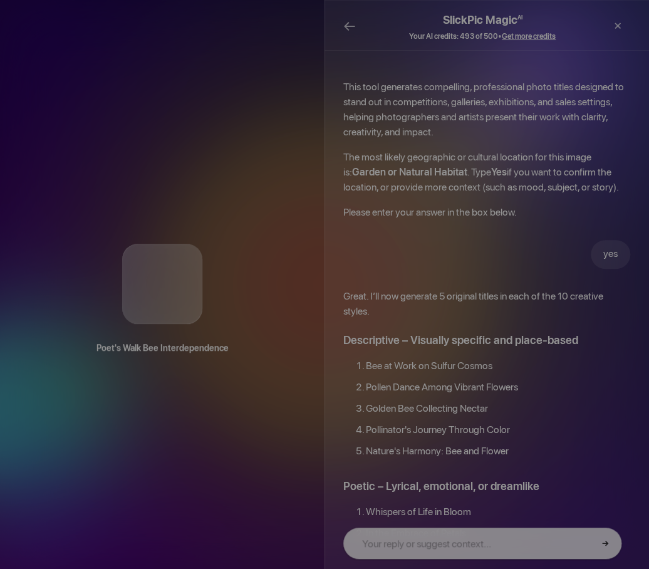
click at [592, 29] on div at bounding box center [592, 27] width 21 height 32
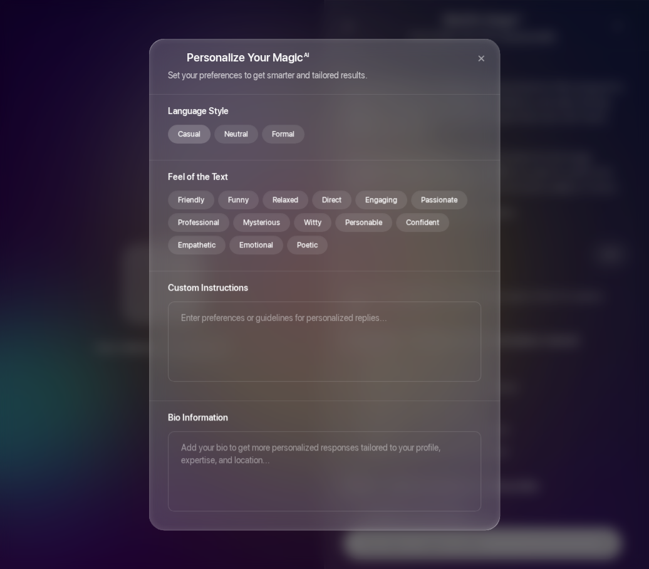
click at [195, 137] on div "Casual" at bounding box center [189, 134] width 43 height 19
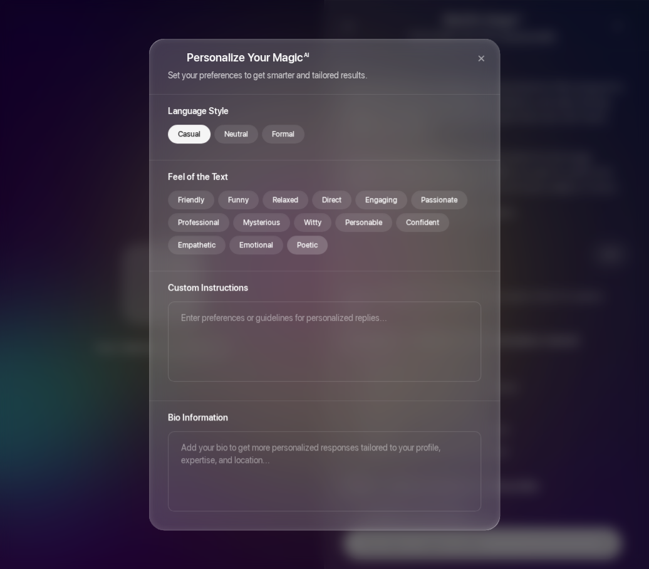
click at [305, 244] on div "Poetic" at bounding box center [307, 245] width 41 height 19
click at [260, 246] on div "Emotional" at bounding box center [256, 245] width 54 height 19
click at [387, 200] on div "Engaging" at bounding box center [381, 199] width 52 height 19
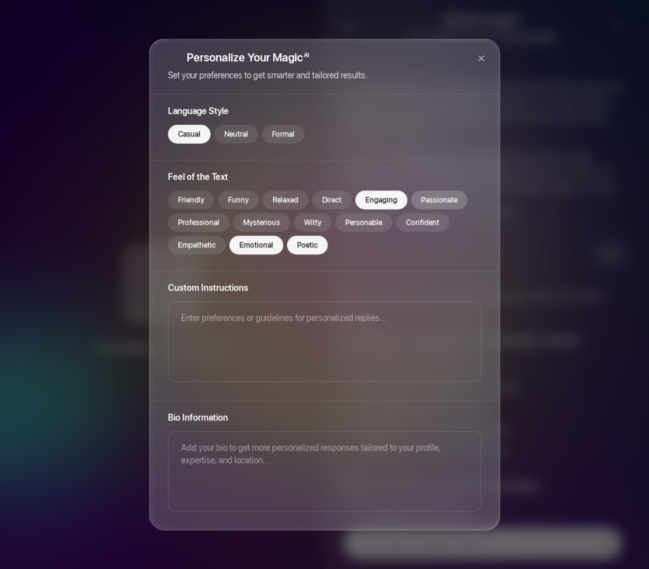
click at [435, 200] on div "Passionate" at bounding box center [439, 199] width 56 height 19
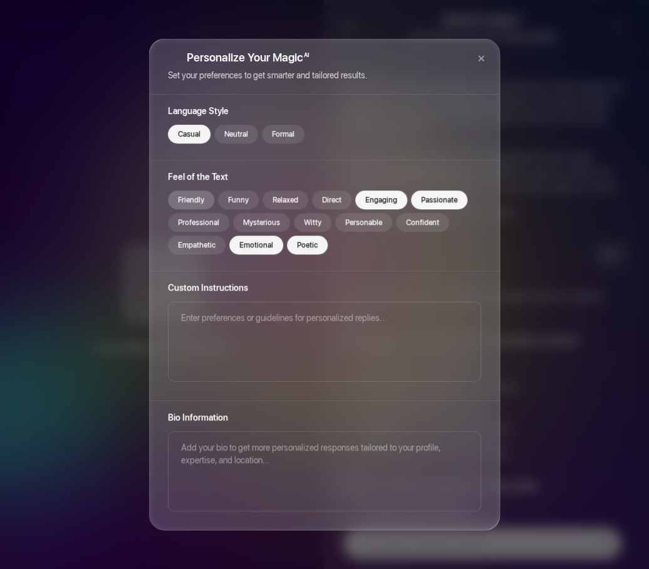
click at [193, 201] on div "Friendly" at bounding box center [191, 199] width 46 height 19
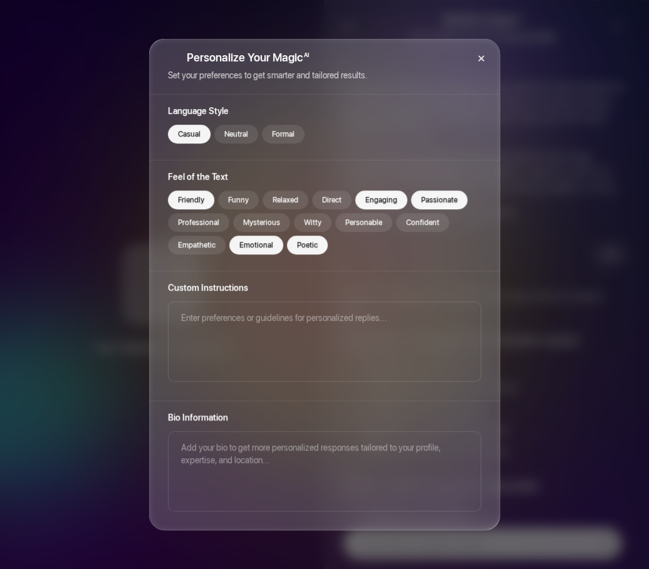
click at [480, 61] on div "×" at bounding box center [481, 58] width 38 height 38
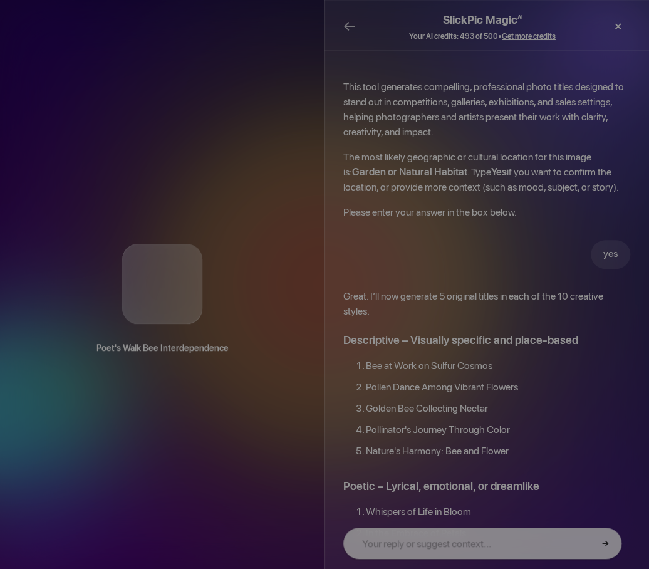
click at [616, 27] on div "×" at bounding box center [618, 26] width 38 height 25
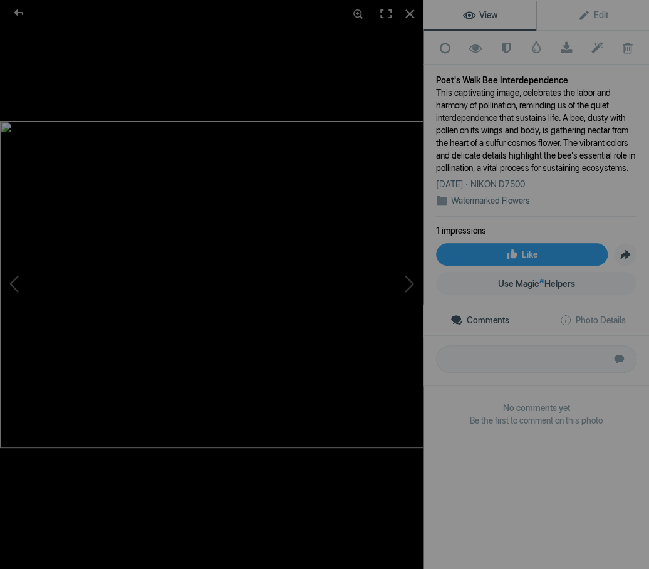
click at [496, 78] on div "Poet's Walk Bee Interdependence" at bounding box center [536, 80] width 200 height 13
click at [481, 75] on div "Poet's Walk Bee Interdependence" at bounding box center [536, 80] width 200 height 13
click at [586, 20] on link "Edit" at bounding box center [592, 15] width 113 height 30
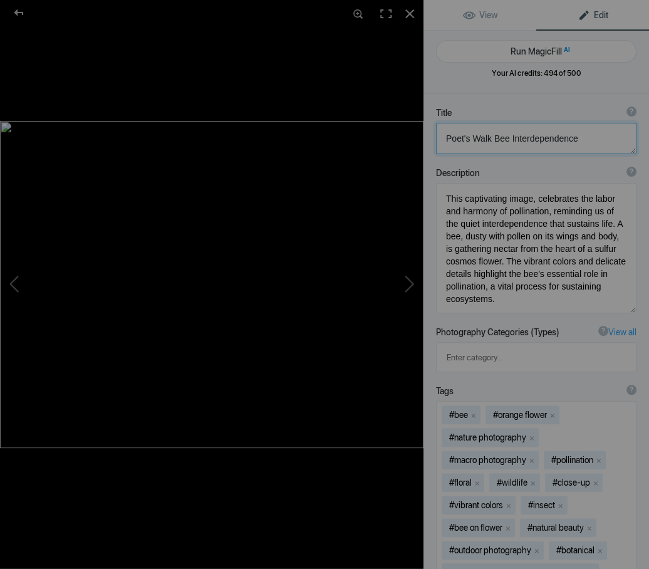
click at [490, 135] on textarea at bounding box center [536, 138] width 200 height 31
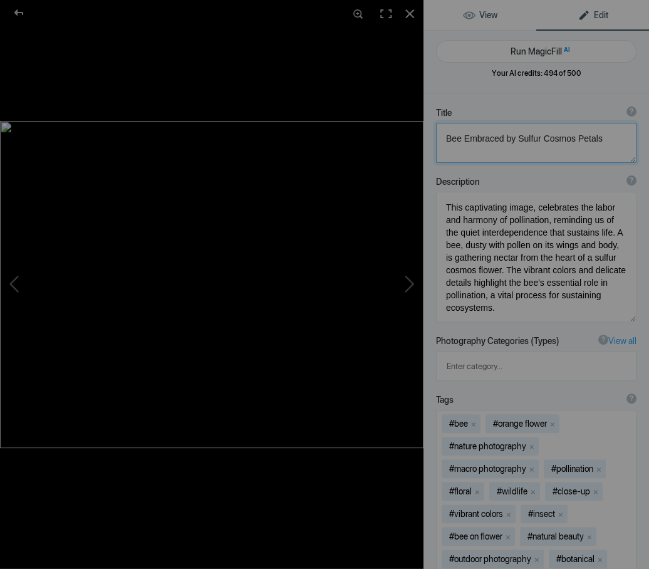
type textarea "Bee Embraced by Sulfur Cosmos Petals"
click at [474, 18] on span "View" at bounding box center [480, 15] width 34 height 10
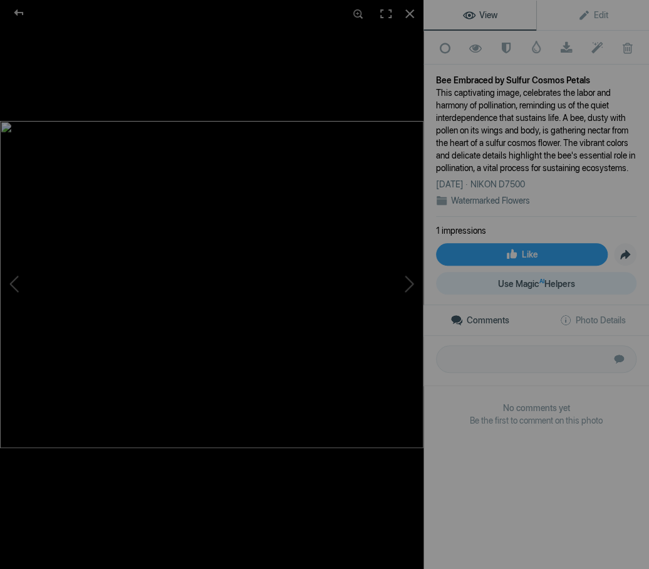
click at [539, 287] on sup "AI" at bounding box center [541, 281] width 5 height 13
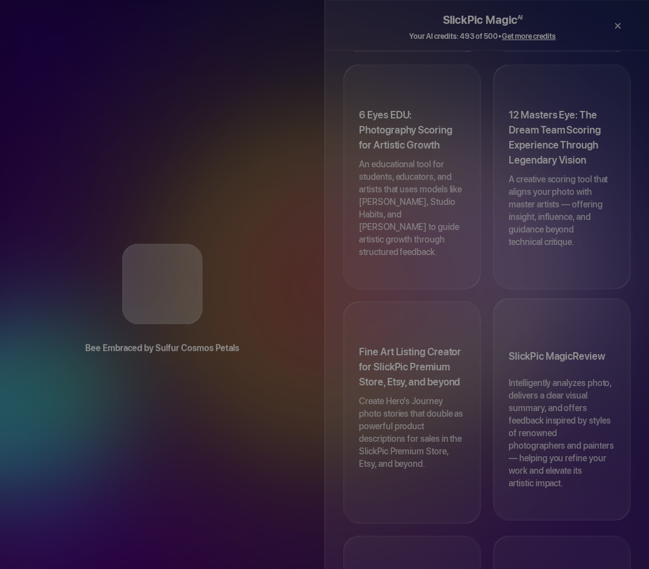
scroll to position [854, 0]
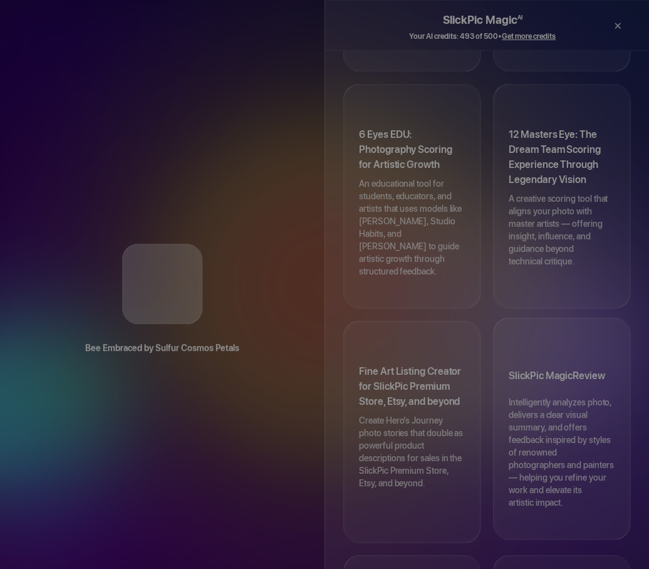
click at [563, 396] on p "Intelligently analyzes photo, delivers a clear visual summary, and offers feedb…" at bounding box center [562, 458] width 106 height 125
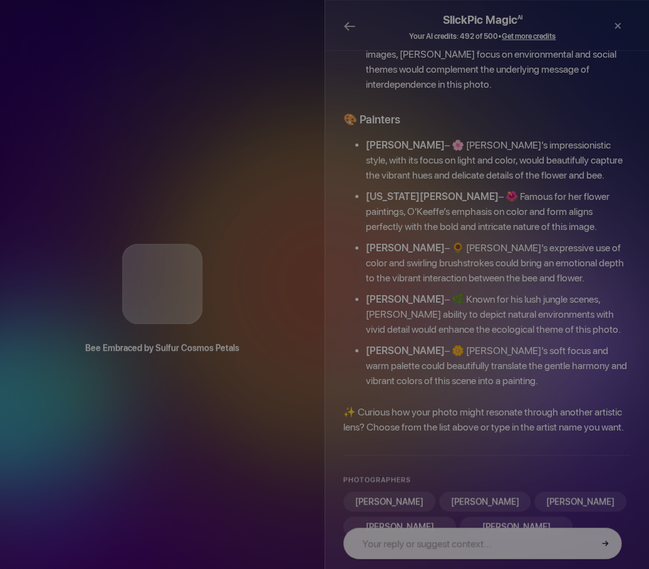
scroll to position [591, 0]
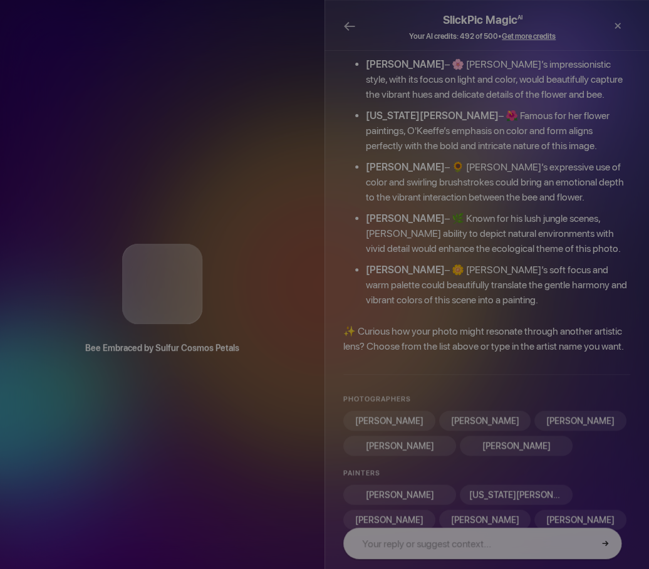
drag, startPoint x: 566, startPoint y: 27, endPoint x: 86, endPoint y: 508, distance: 679.0
click at [566, 27] on div "Print" at bounding box center [567, 27] width 25 height 38
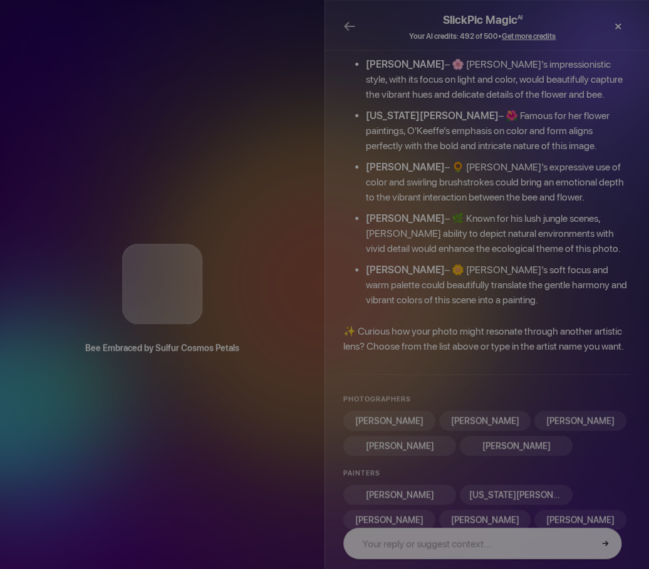
click at [616, 30] on div "×" at bounding box center [618, 26] width 38 height 25
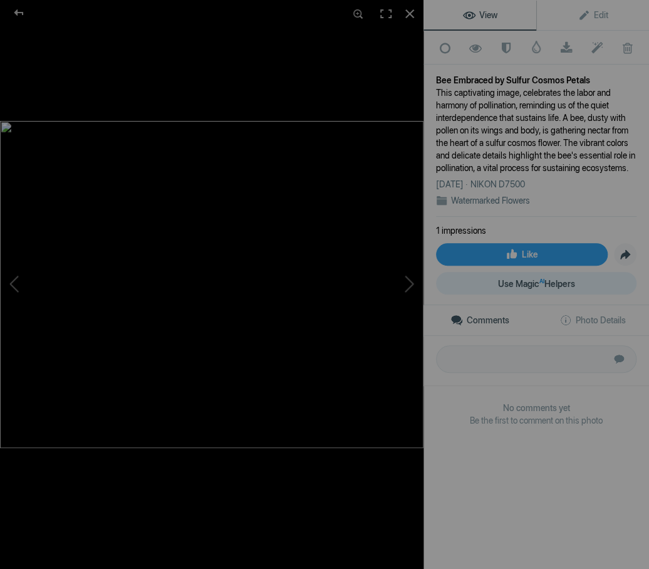
click at [557, 289] on span "Use Magic AI Helpers" at bounding box center [536, 284] width 77 height 10
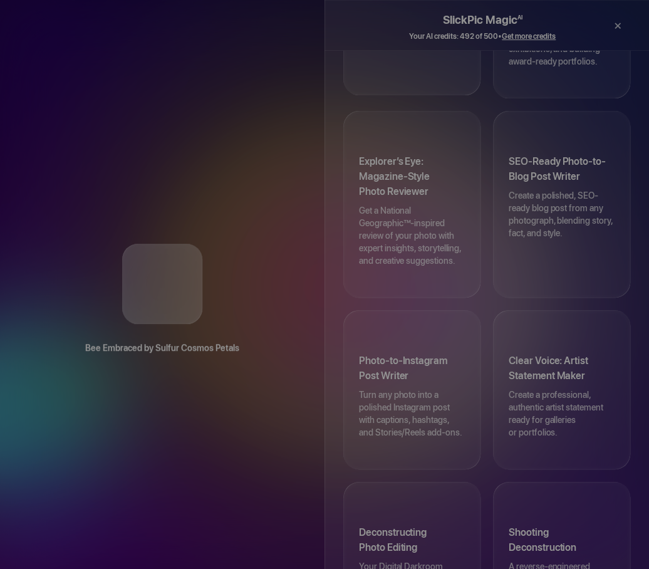
scroll to position [341, 0]
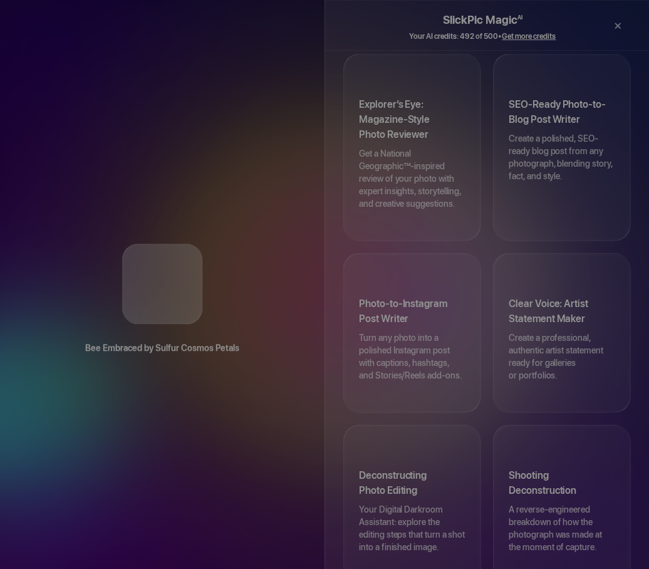
click at [428, 334] on p "Turn any photo into a polished Instagram post with captions, hashtags, and Stor…" at bounding box center [412, 362] width 106 height 63
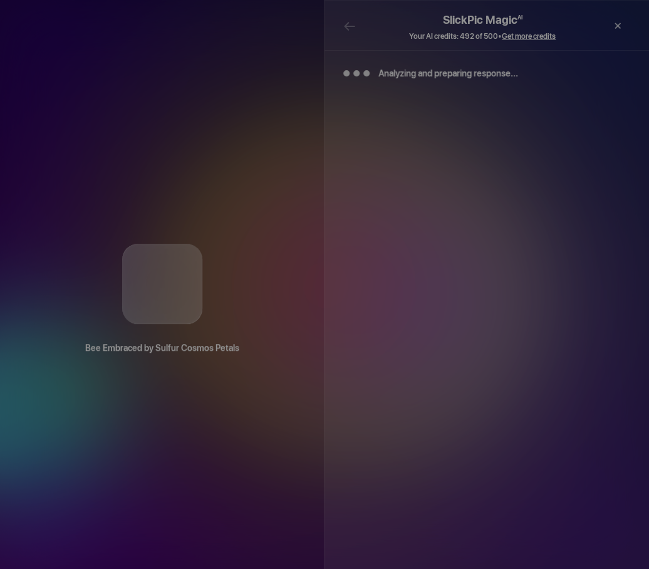
scroll to position [0, 0]
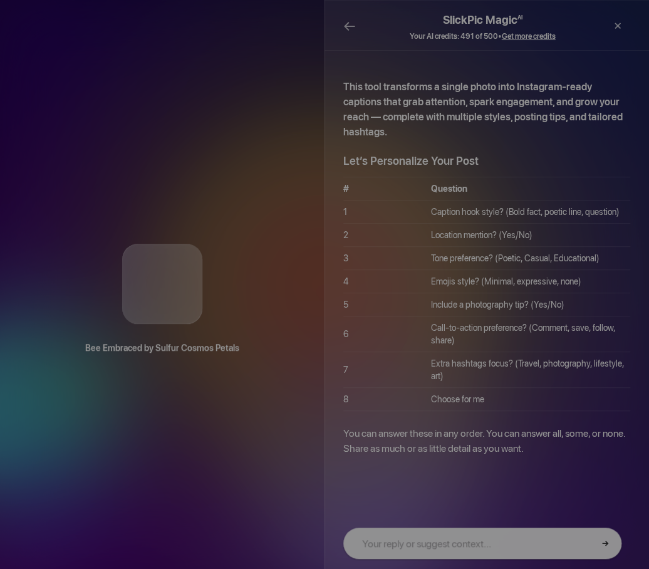
click at [367, 541] on input "text" at bounding box center [482, 542] width 278 height 31
type input "1. poetic line"
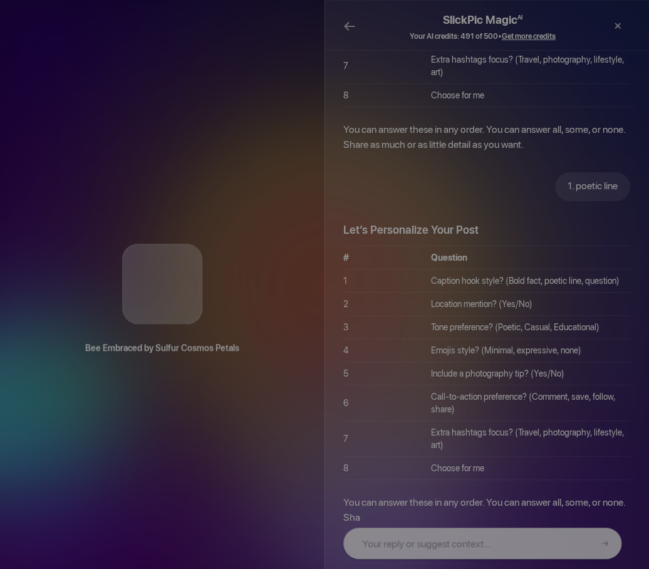
scroll to position [319, 0]
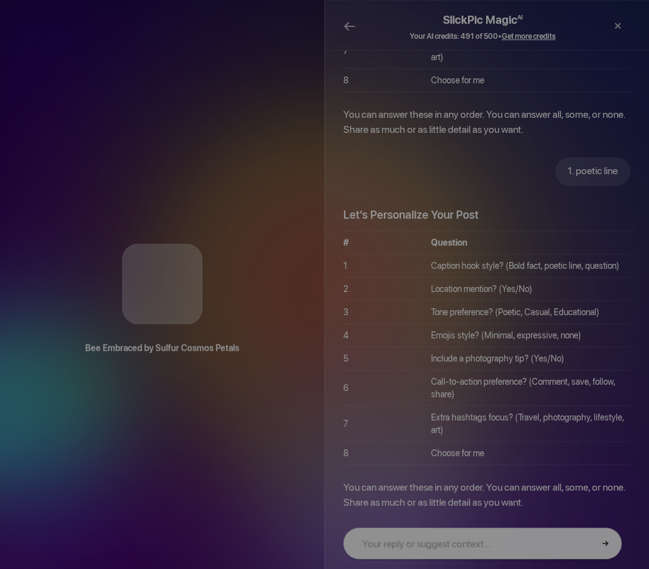
click at [384, 546] on input "text" at bounding box center [482, 542] width 278 height 31
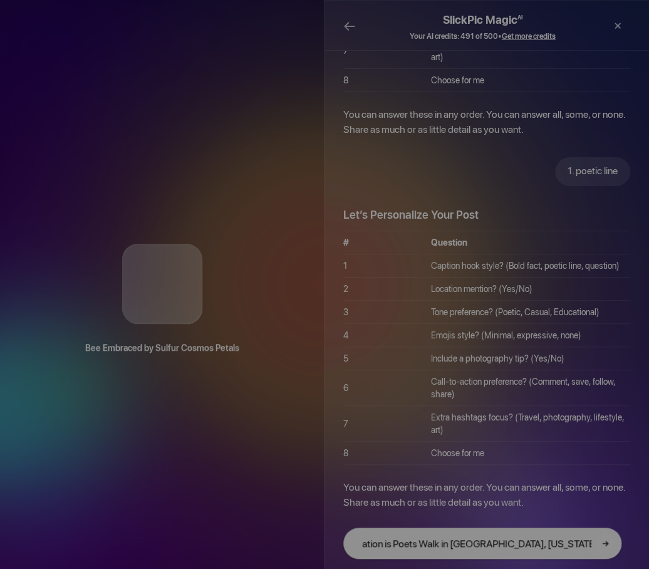
type input "poetic line, location is Poets Walk in Rhinebeck, New York, tone poetic"
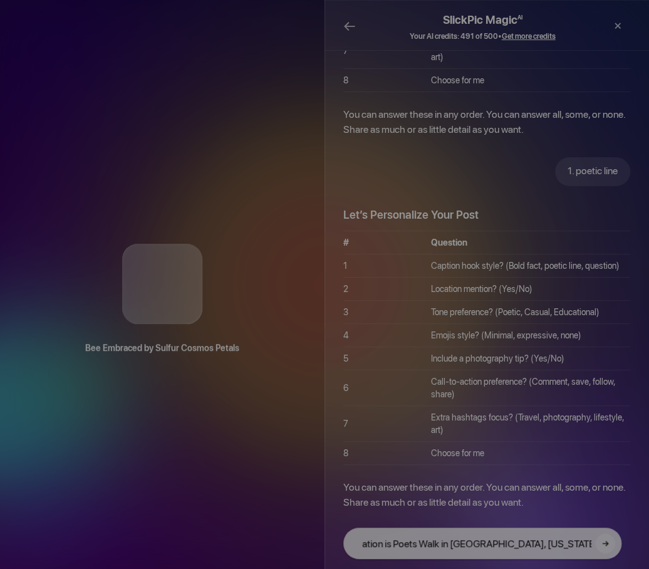
scroll to position [0, 0]
click at [604, 542] on button "→" at bounding box center [605, 543] width 20 height 20
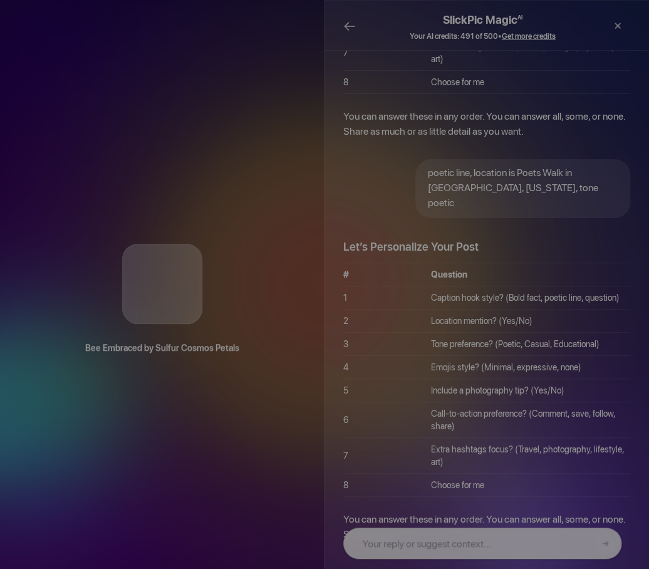
scroll to position [705, 0]
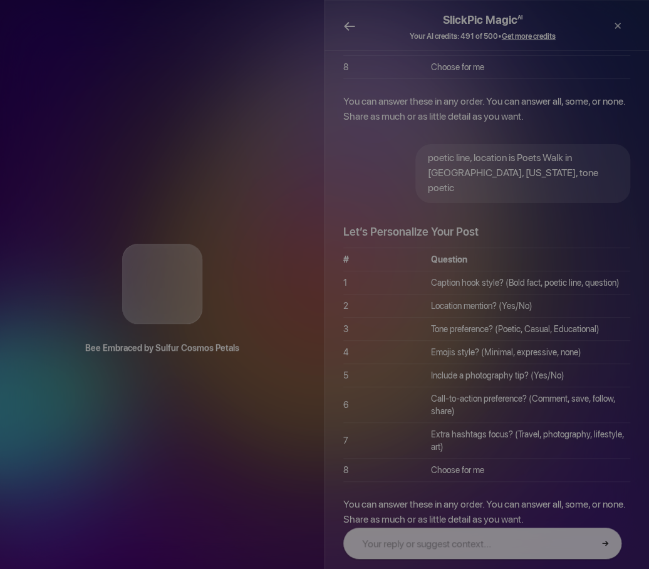
click at [352, 22] on span "←" at bounding box center [349, 26] width 13 height 18
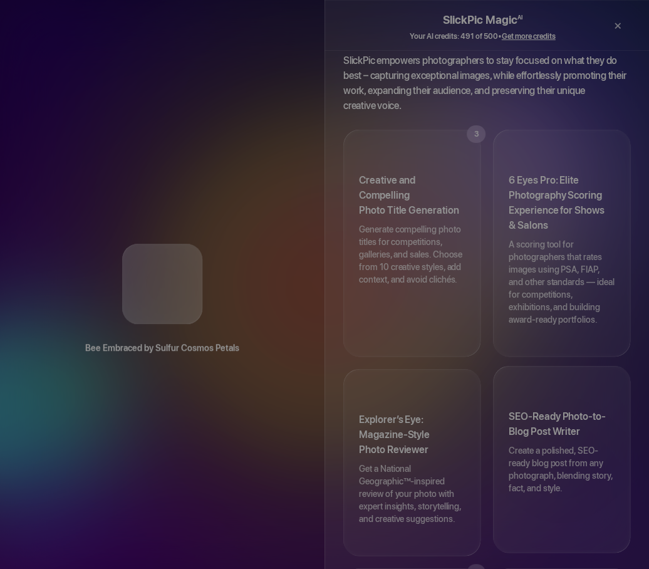
scroll to position [0, 0]
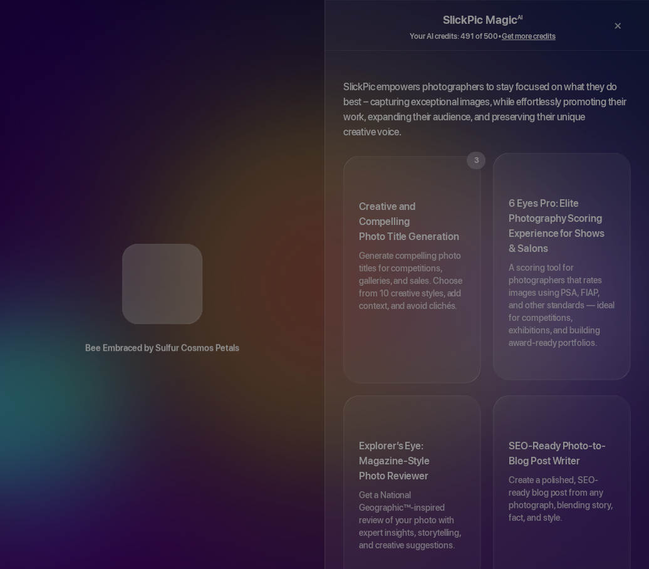
click at [541, 304] on p "A scoring tool for photographers that rates images using PSA, FIAP, and other s…" at bounding box center [562, 311] width 106 height 100
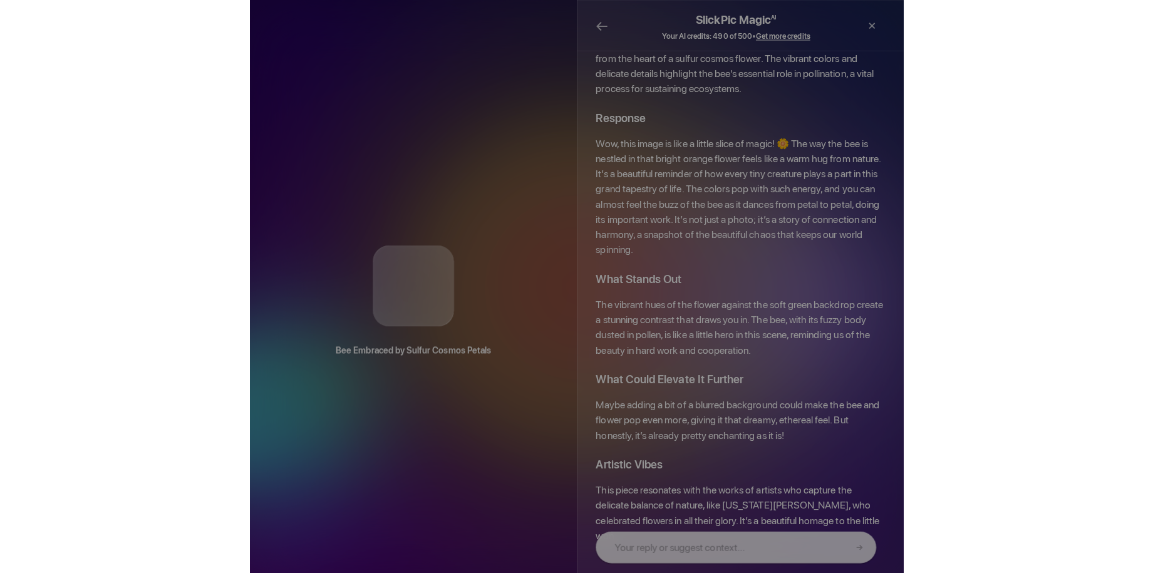
scroll to position [115, 0]
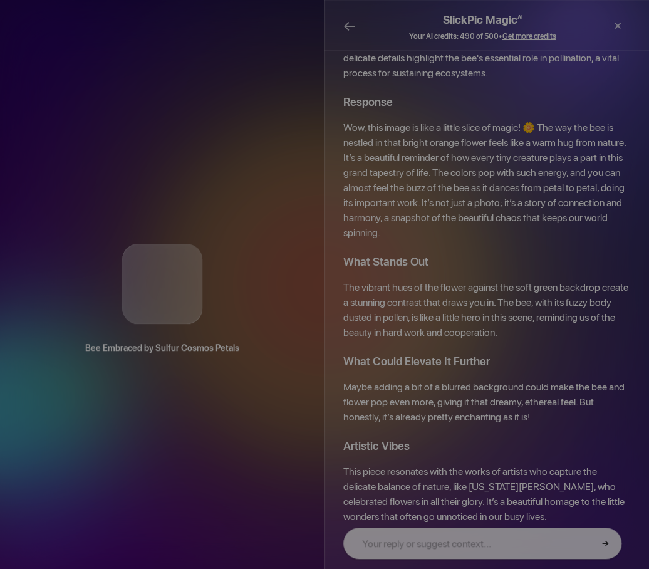
click at [569, 24] on div "Print" at bounding box center [567, 27] width 25 height 38
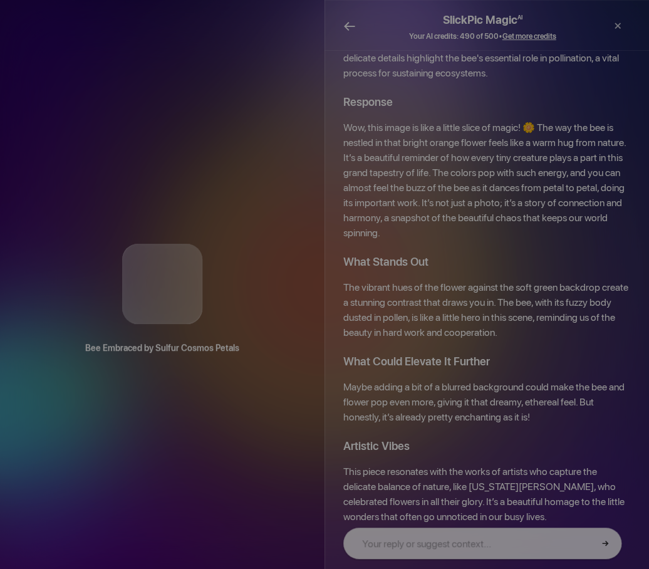
click at [347, 24] on span "←" at bounding box center [349, 26] width 13 height 18
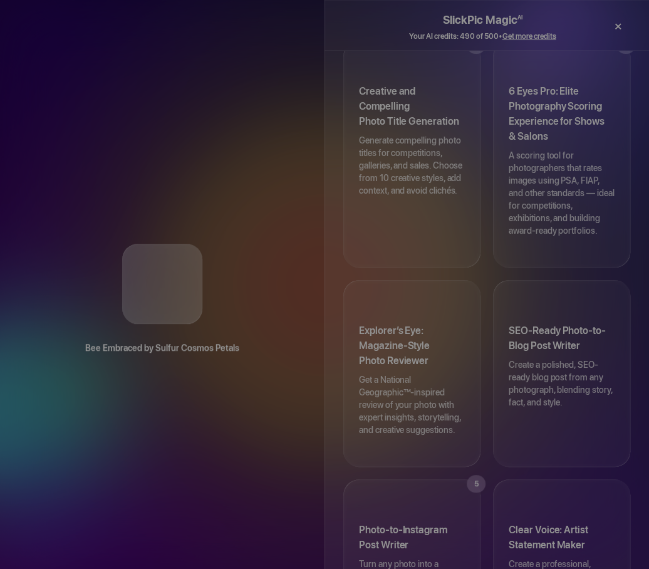
click at [615, 28] on div "×" at bounding box center [618, 26] width 38 height 25
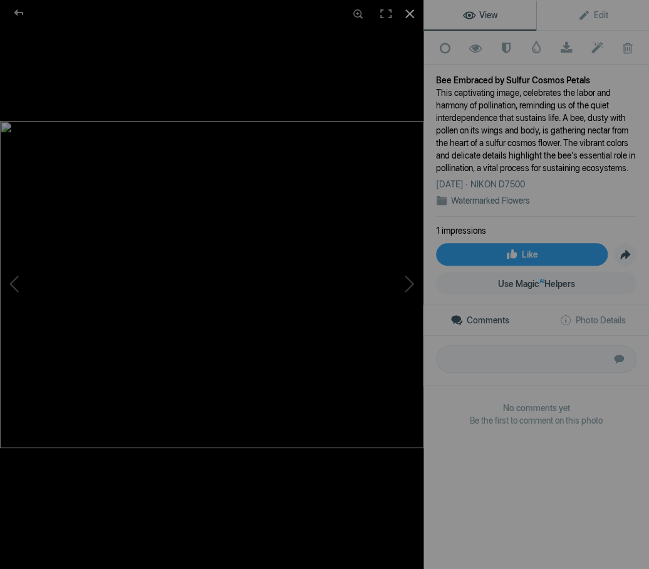
click at [406, 13] on div at bounding box center [410, 14] width 28 height 28
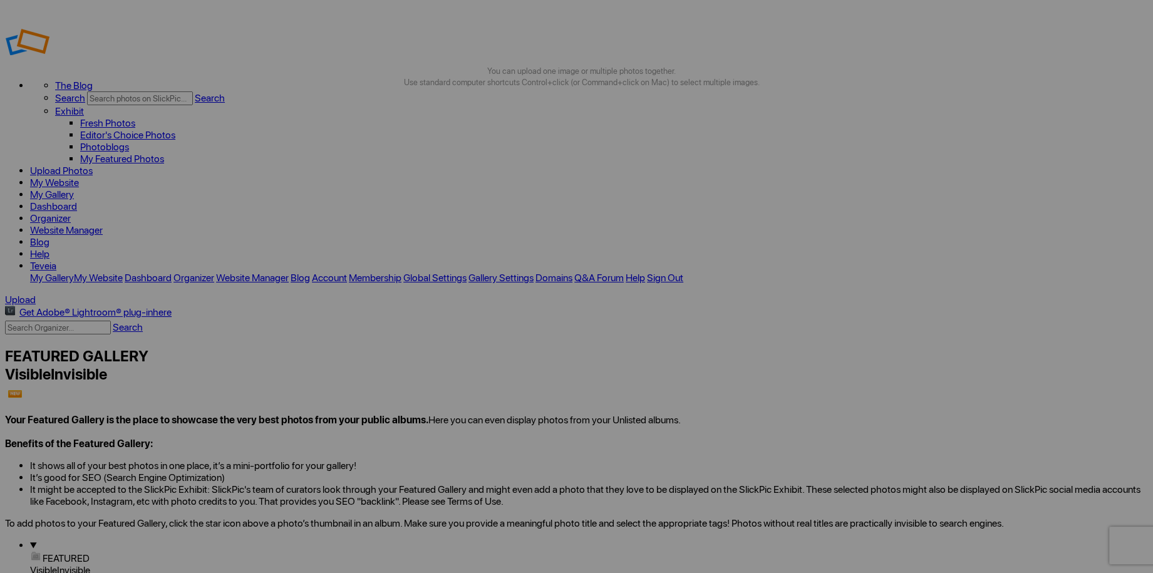
type input "e"
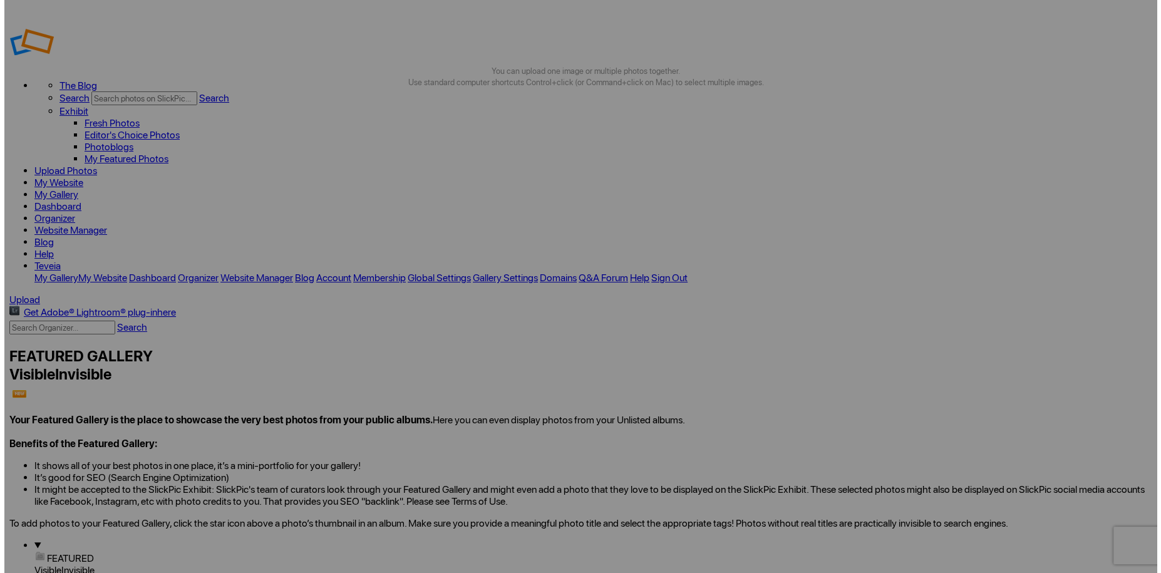
scroll to position [0, 29]
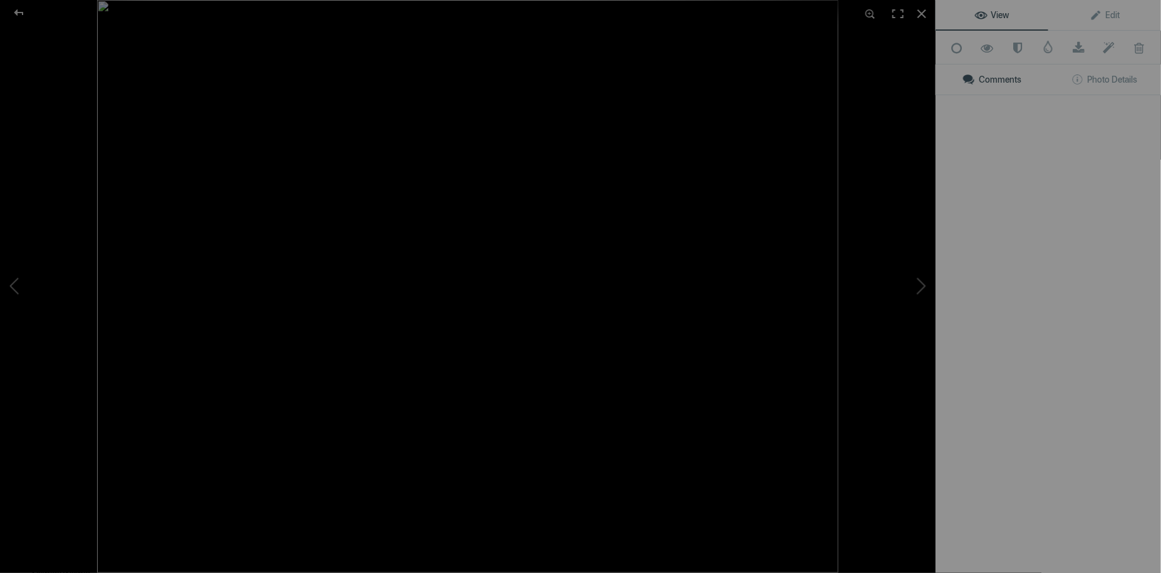
type input "Bee Embraced by Sulfur Cosmos Petals"
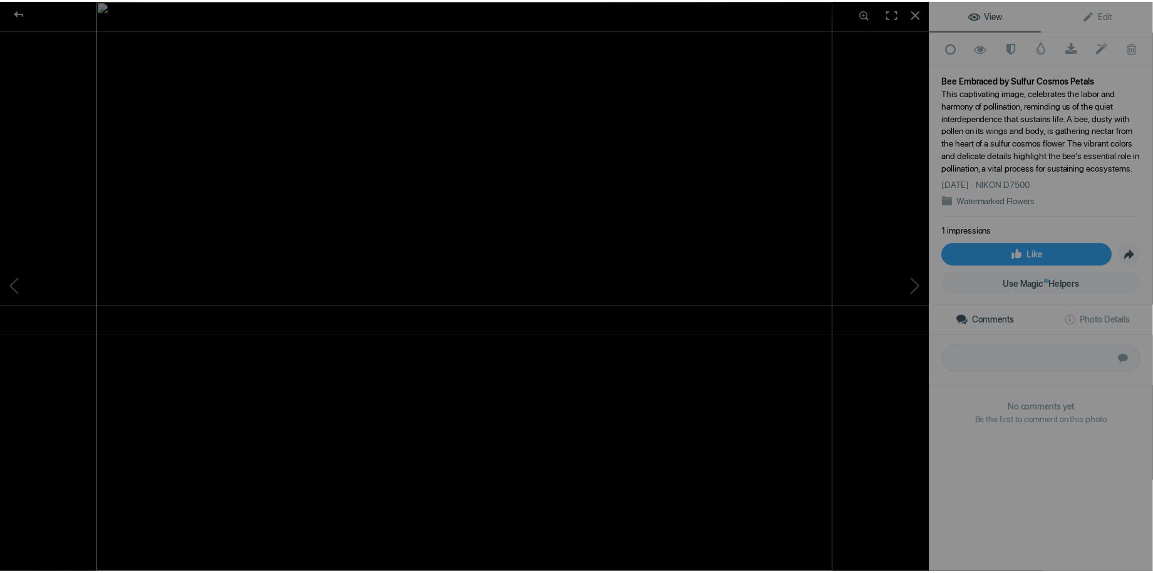
scroll to position [0, 0]
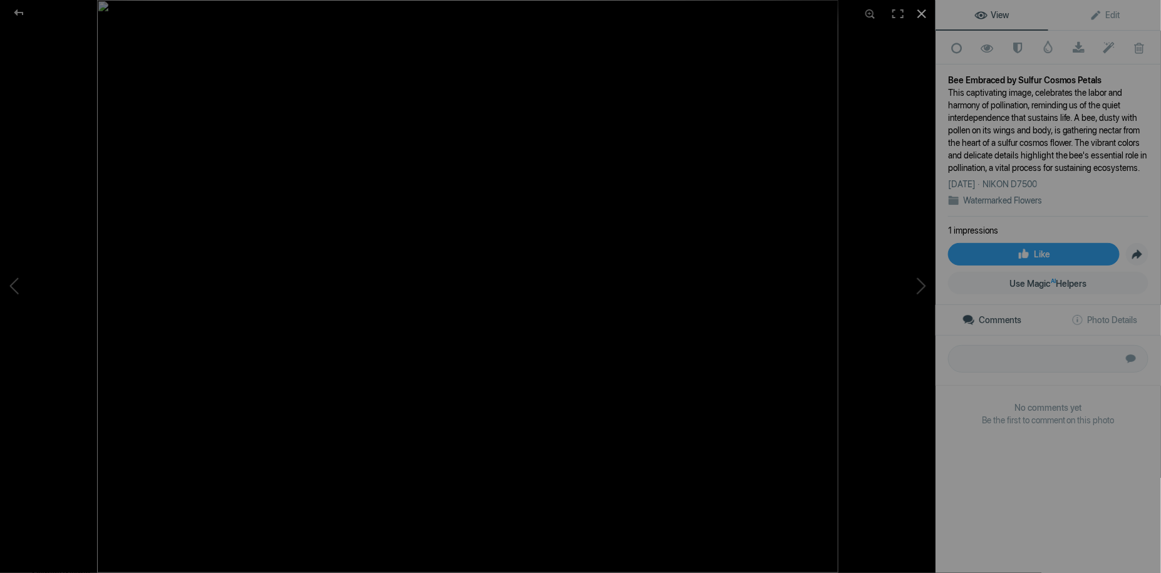
click at [921, 18] on div at bounding box center [922, 14] width 28 height 28
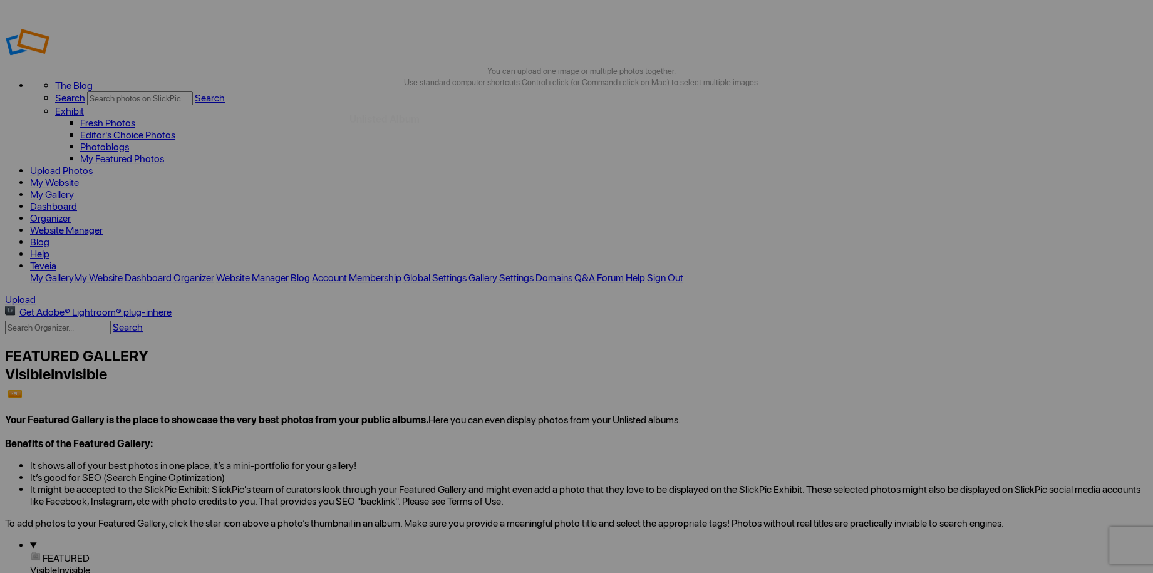
click at [79, 177] on link "My Website" at bounding box center [54, 183] width 49 height 12
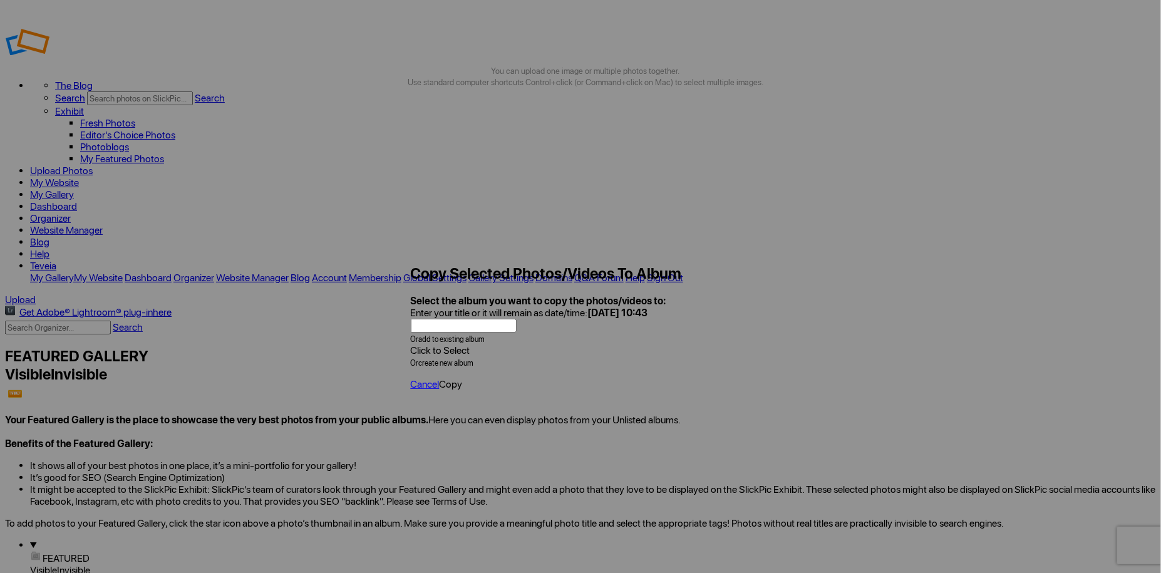
click at [411, 344] on span at bounding box center [411, 350] width 0 height 12
click at [496, 372] on link "Flowers" at bounding box center [480, 366] width 32 height 12
click at [463, 378] on span "Copy" at bounding box center [451, 384] width 23 height 12
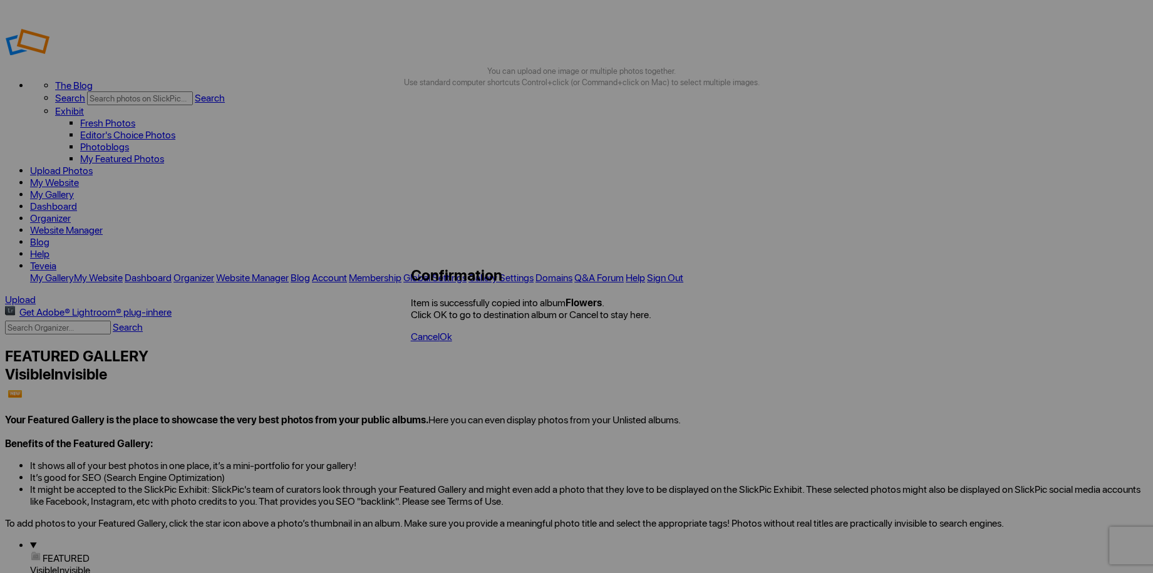
click at [452, 338] on span "Ok" at bounding box center [446, 337] width 13 height 12
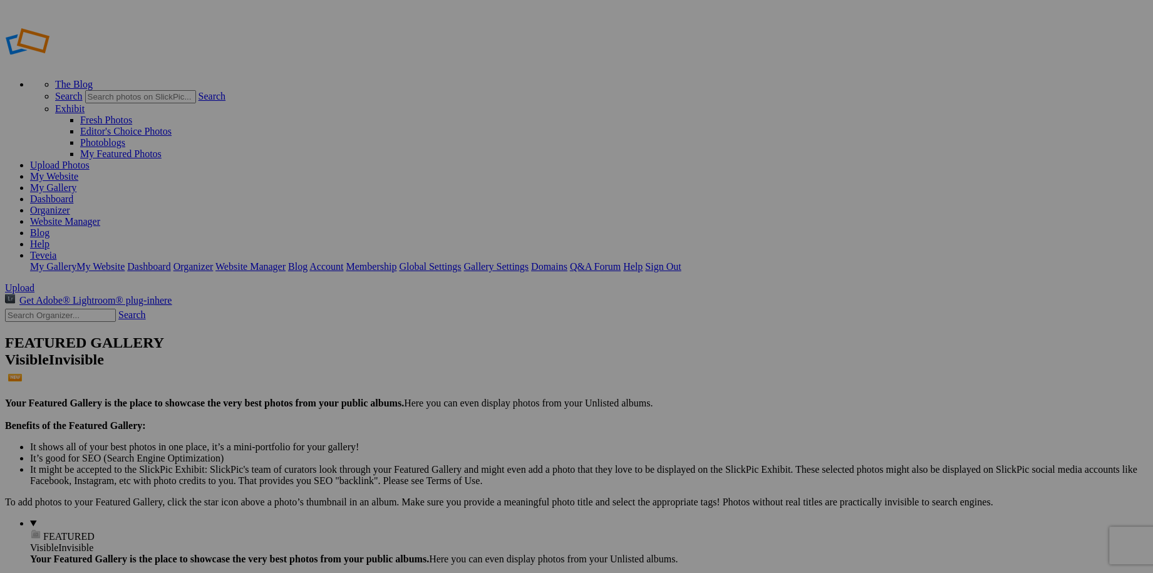
type input "Flowers"
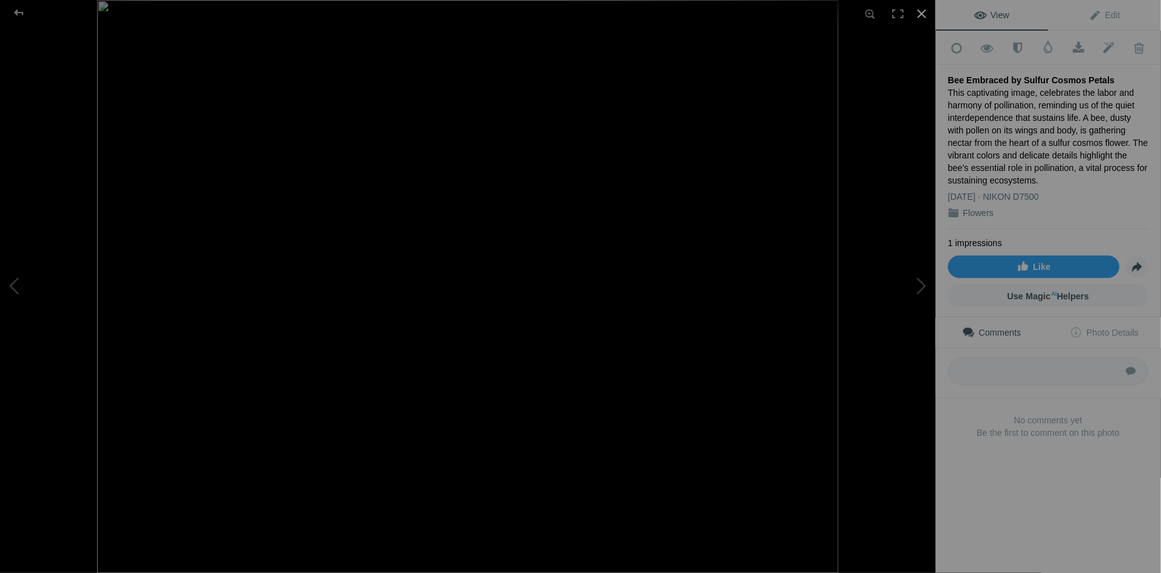
click at [923, 18] on div at bounding box center [922, 14] width 28 height 28
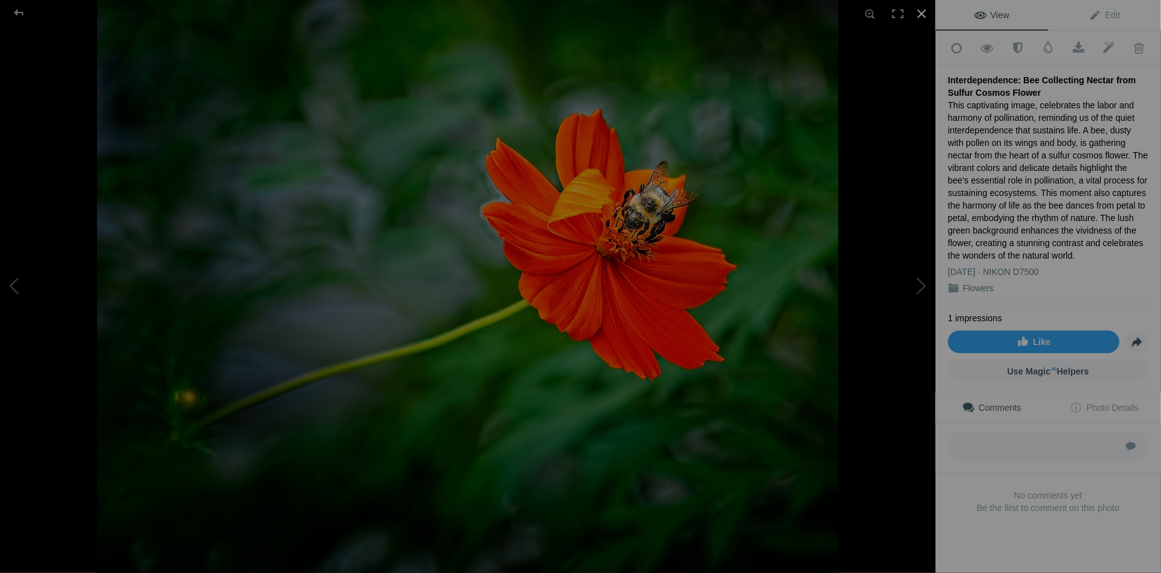
click at [927, 18] on div at bounding box center [922, 14] width 28 height 28
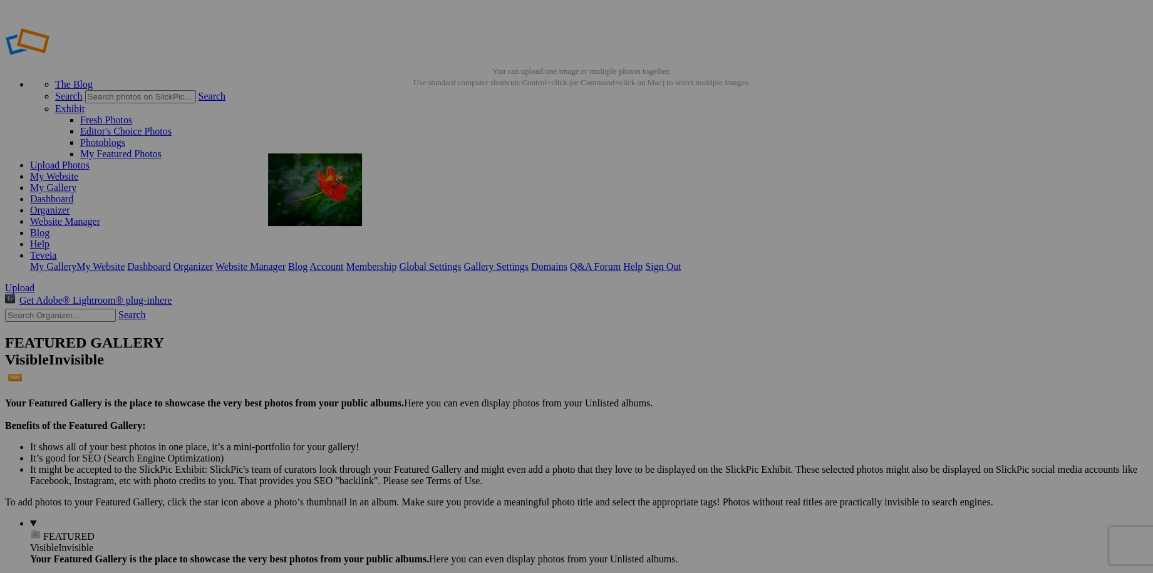
drag, startPoint x: 472, startPoint y: 204, endPoint x: 448, endPoint y: 244, distance: 46.3
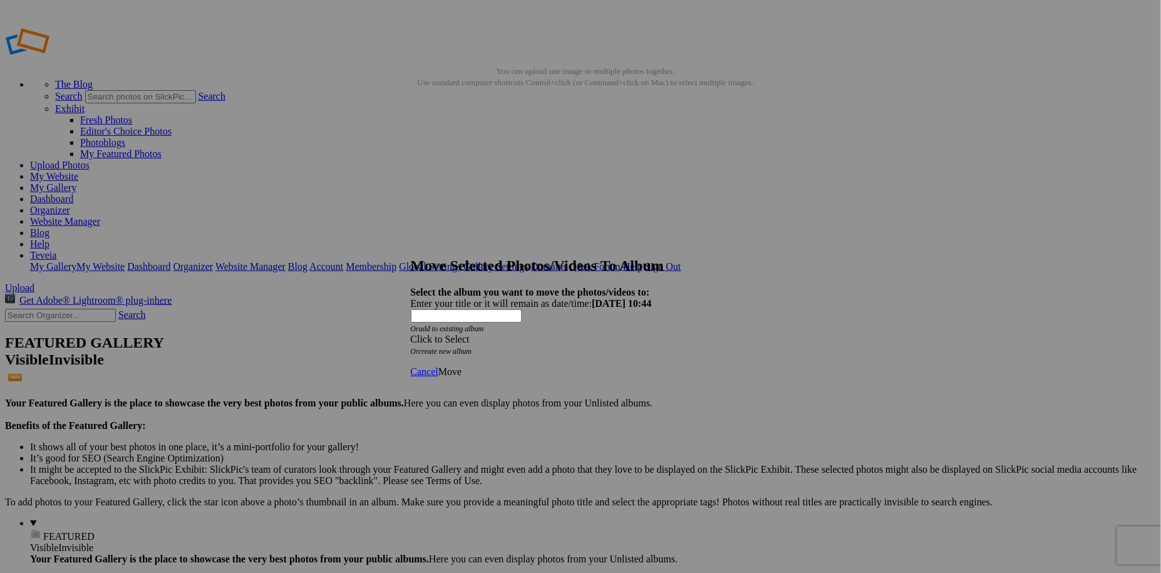
click at [411, 334] on span at bounding box center [411, 339] width 0 height 11
click at [571, 352] on link "Home Page and Contact Page Photos" at bounding box center [538, 346] width 149 height 11
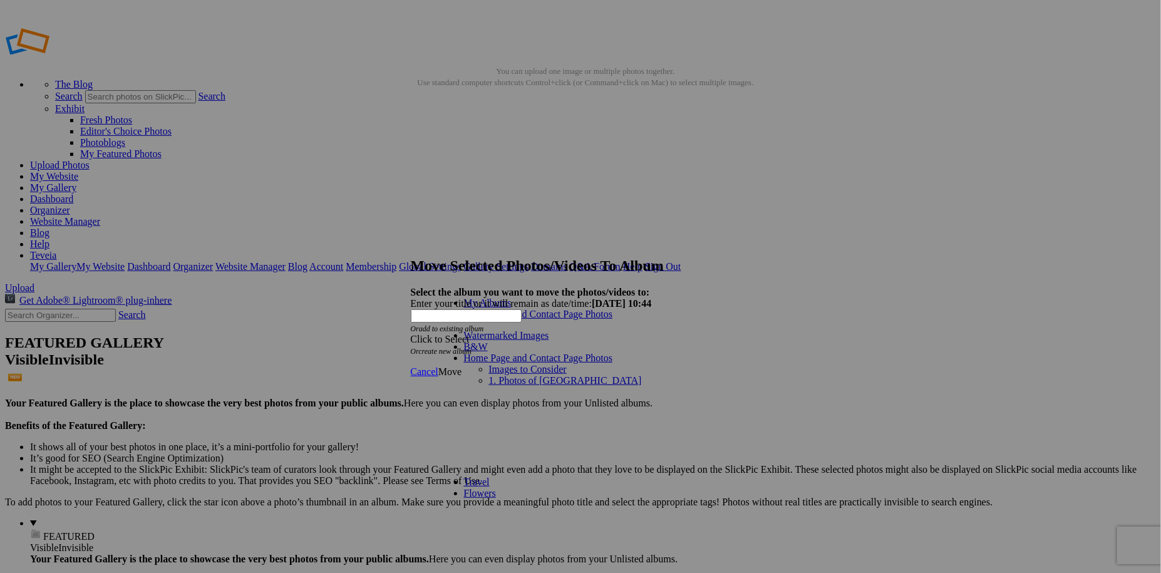
click at [529, 364] on link "Images to Consider" at bounding box center [528, 369] width 78 height 11
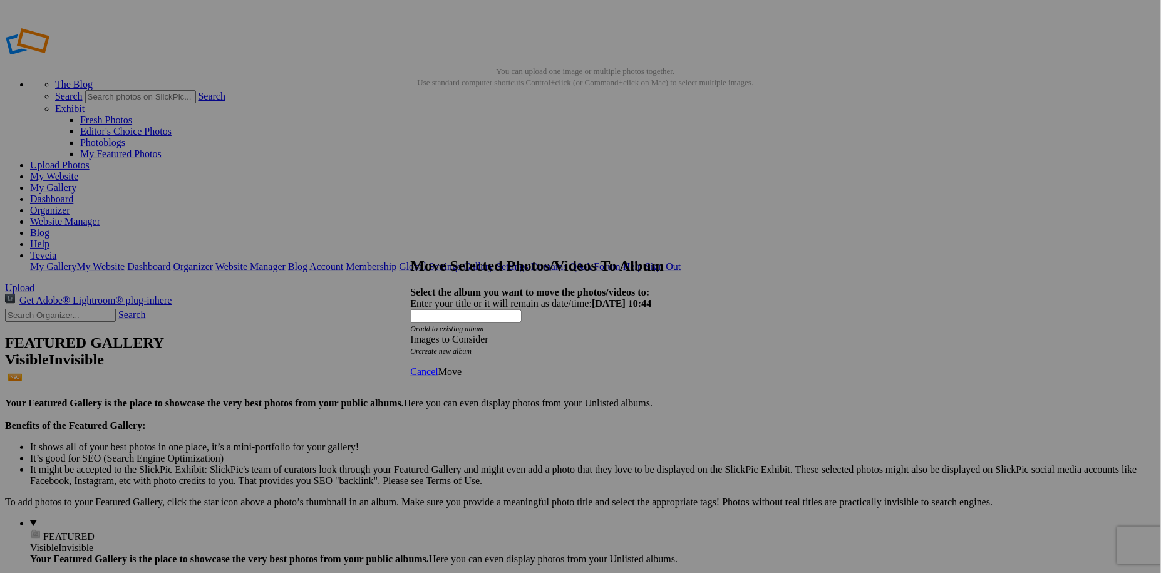
click at [462, 366] on span "Move" at bounding box center [449, 371] width 23 height 11
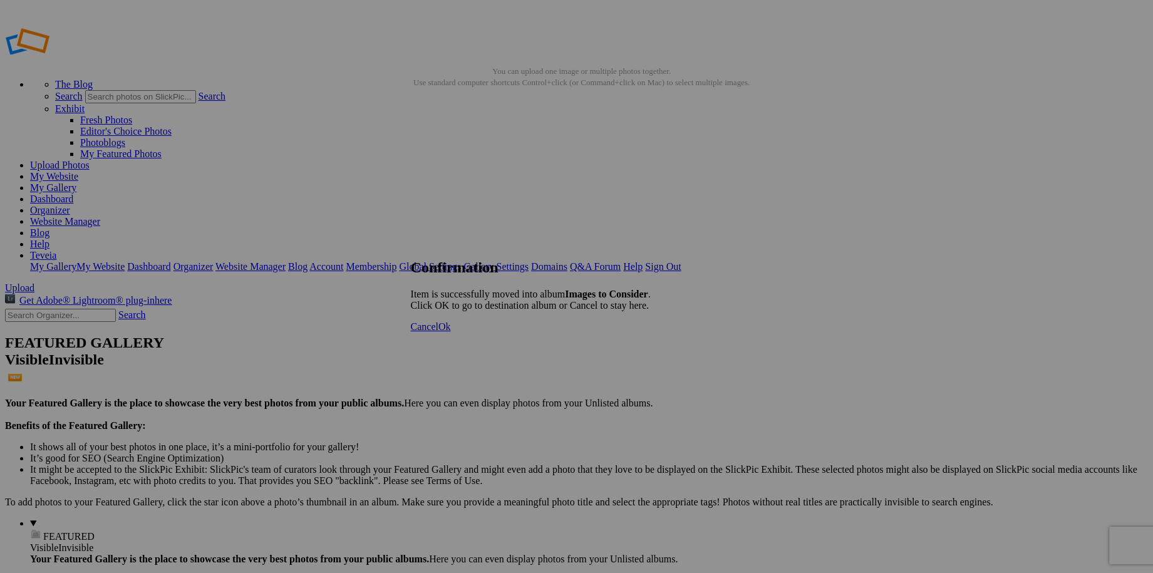
click at [438, 332] on span "Cancel" at bounding box center [425, 326] width 28 height 11
click at [56, 250] on link "Teveia" at bounding box center [43, 255] width 26 height 11
click at [681, 261] on link "Sign Out" at bounding box center [663, 266] width 36 height 11
